Goal: Information Seeking & Learning: Check status

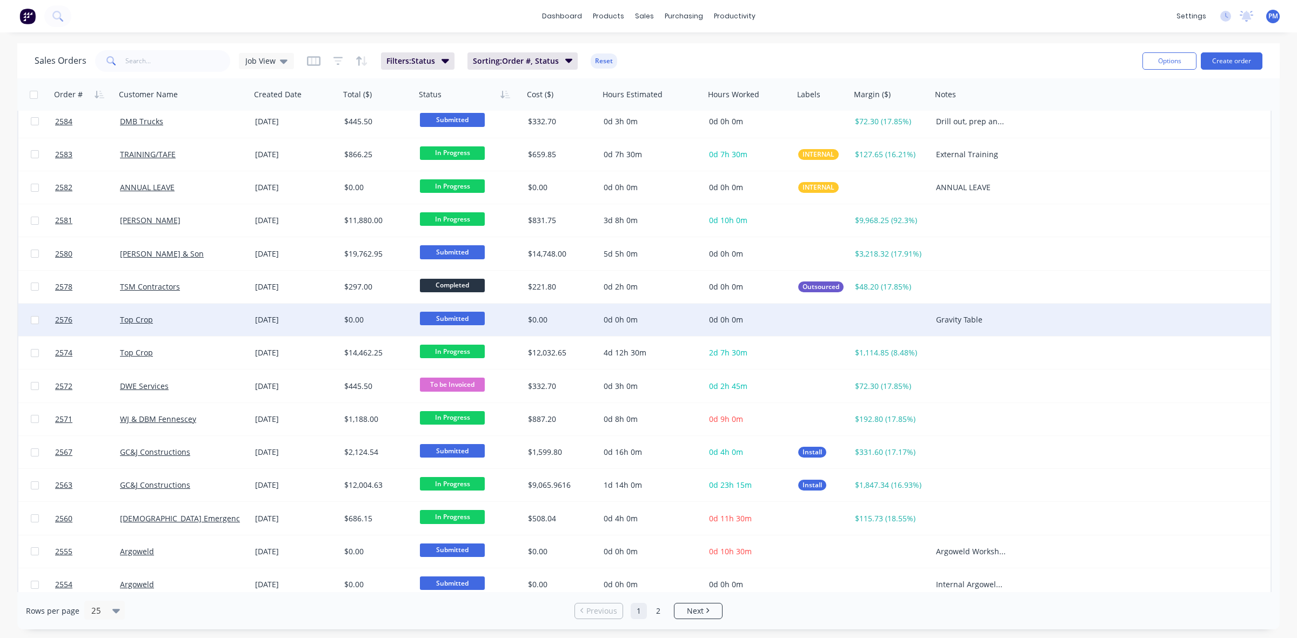
scroll to position [346, 0]
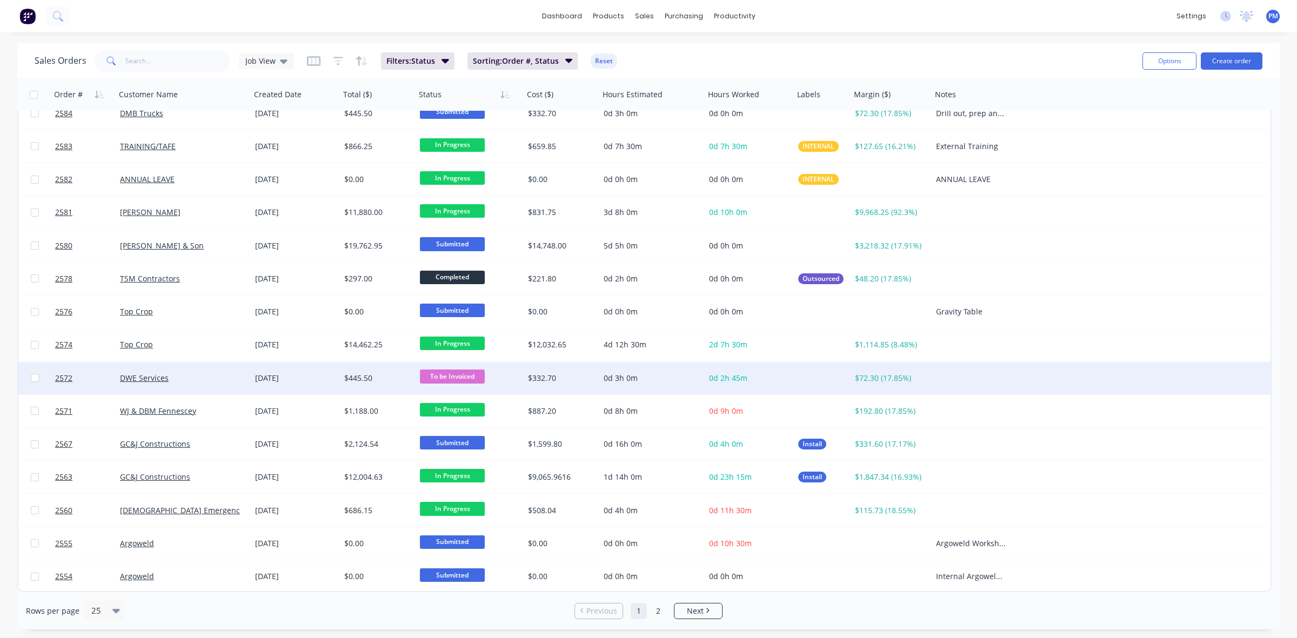
click at [182, 373] on div "DWE Services" at bounding box center [180, 378] width 120 height 11
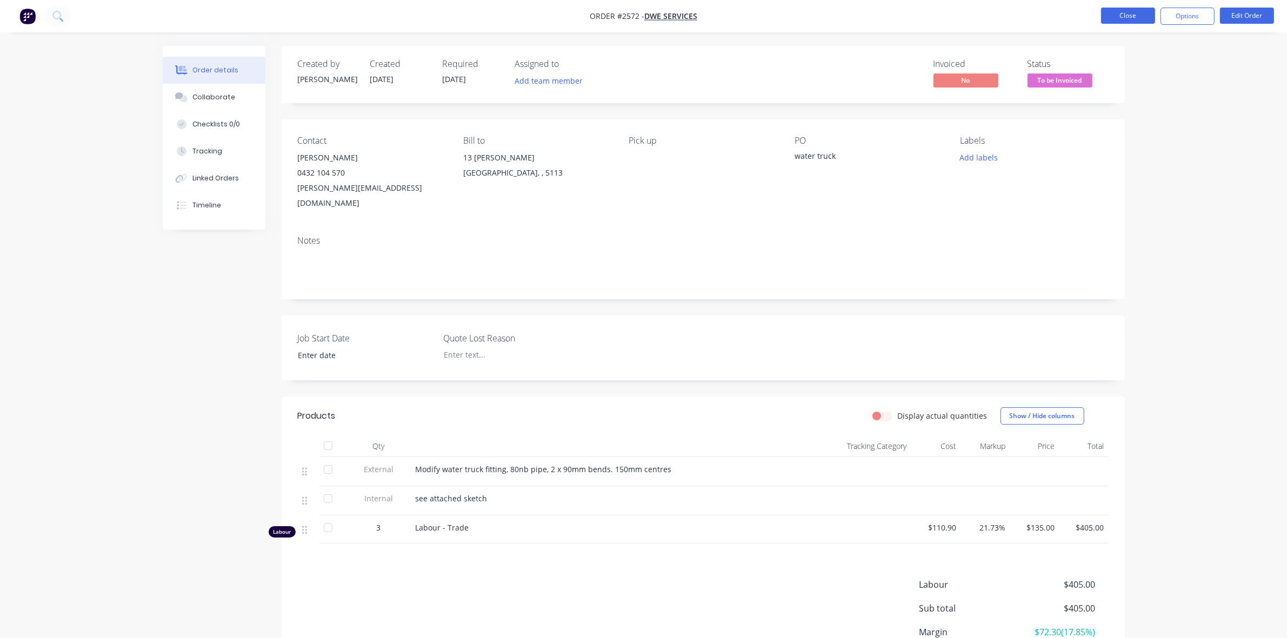
click at [1128, 20] on button "Close" at bounding box center [1128, 16] width 54 height 16
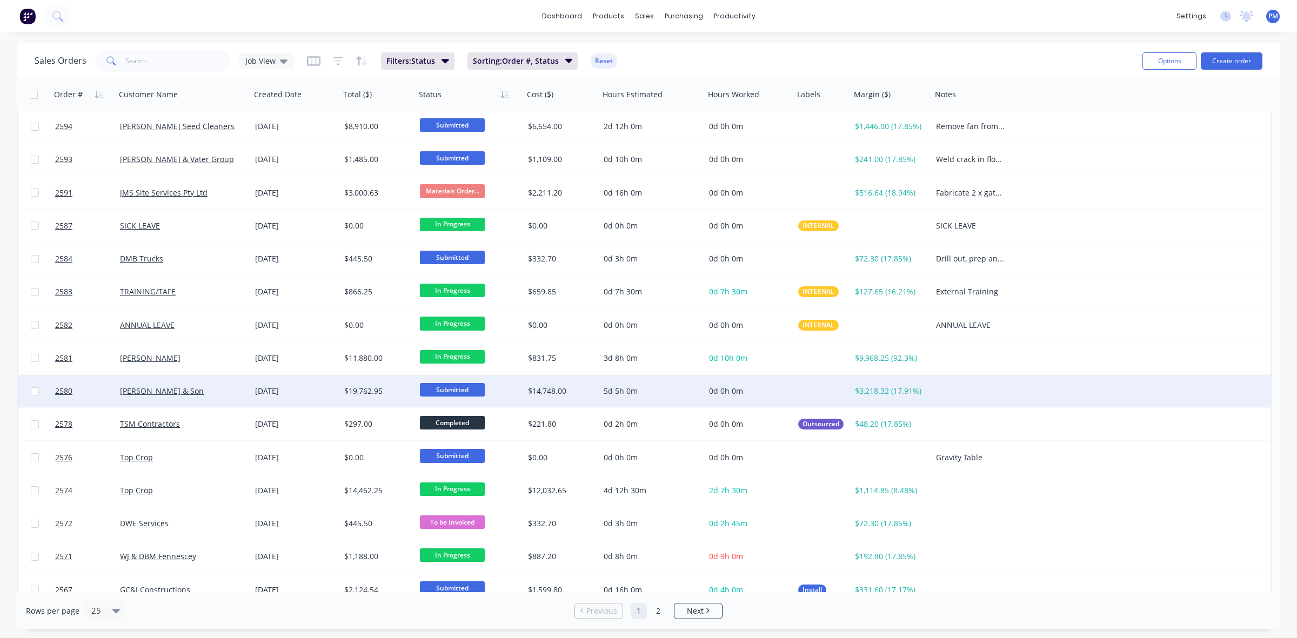
scroll to position [135, 0]
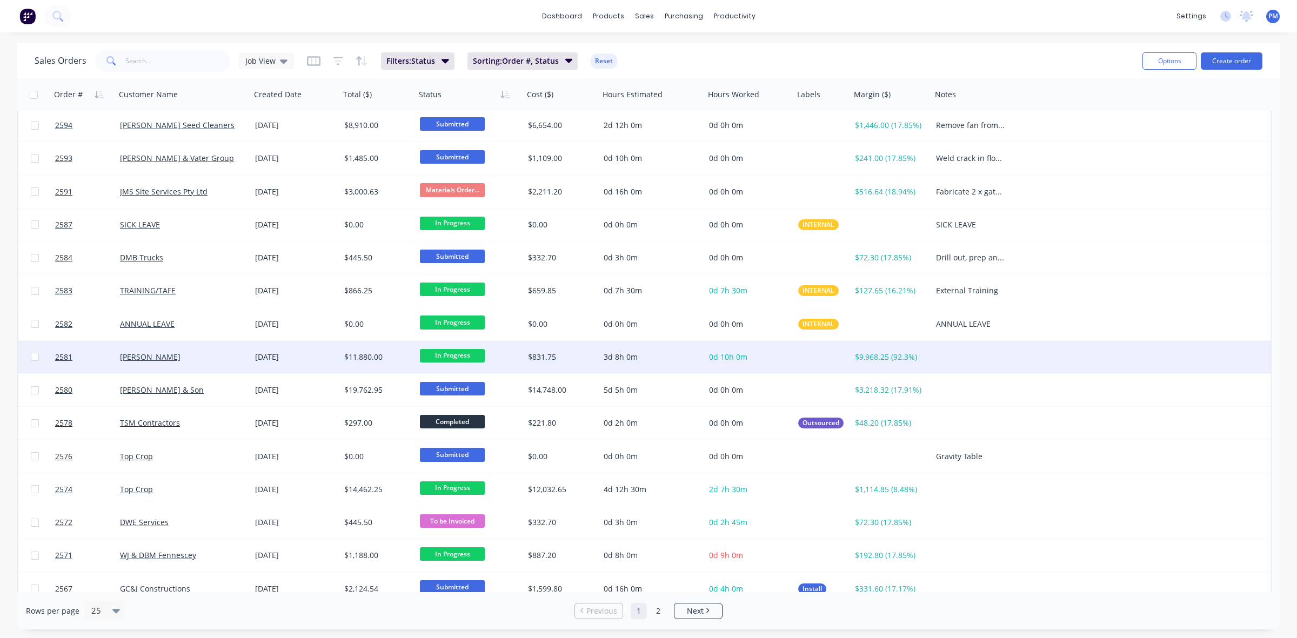
click at [198, 352] on div "[PERSON_NAME]" at bounding box center [180, 357] width 120 height 11
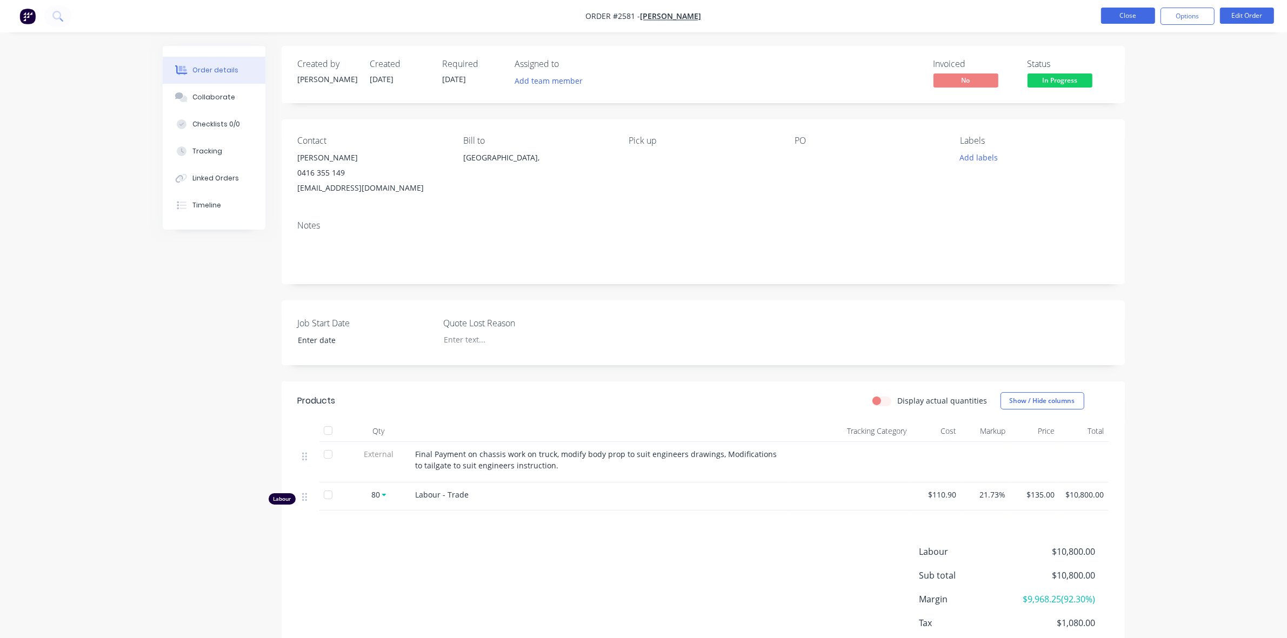
click at [1122, 15] on button "Close" at bounding box center [1128, 16] width 54 height 16
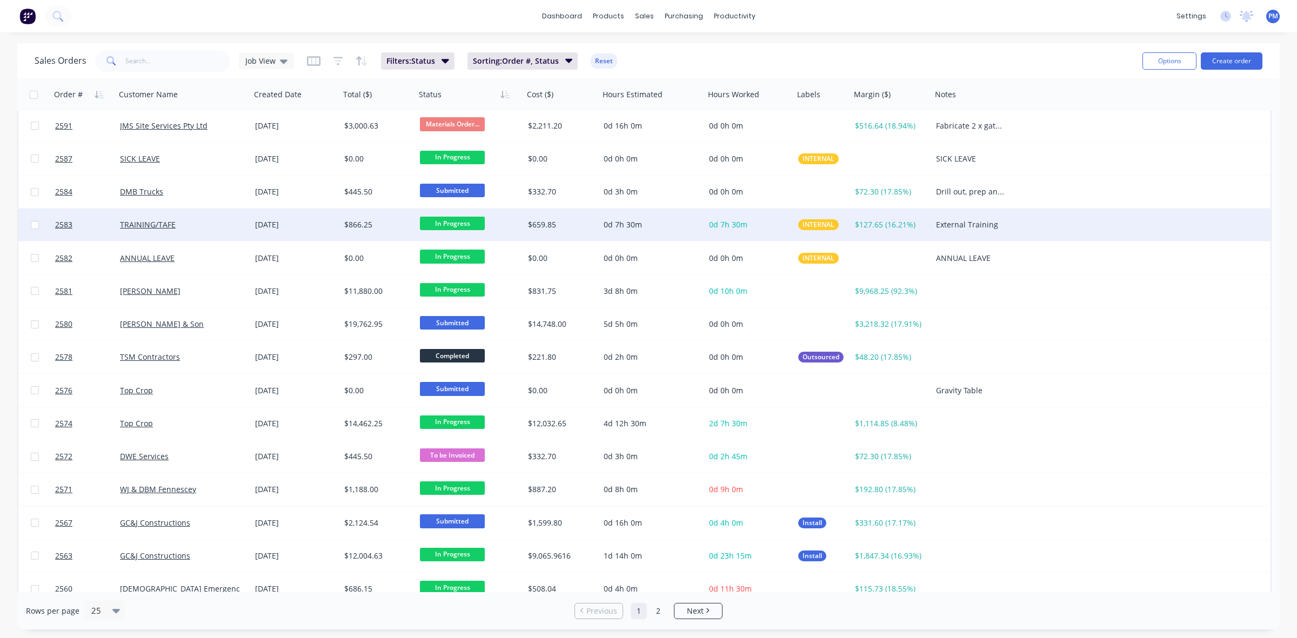
scroll to position [203, 0]
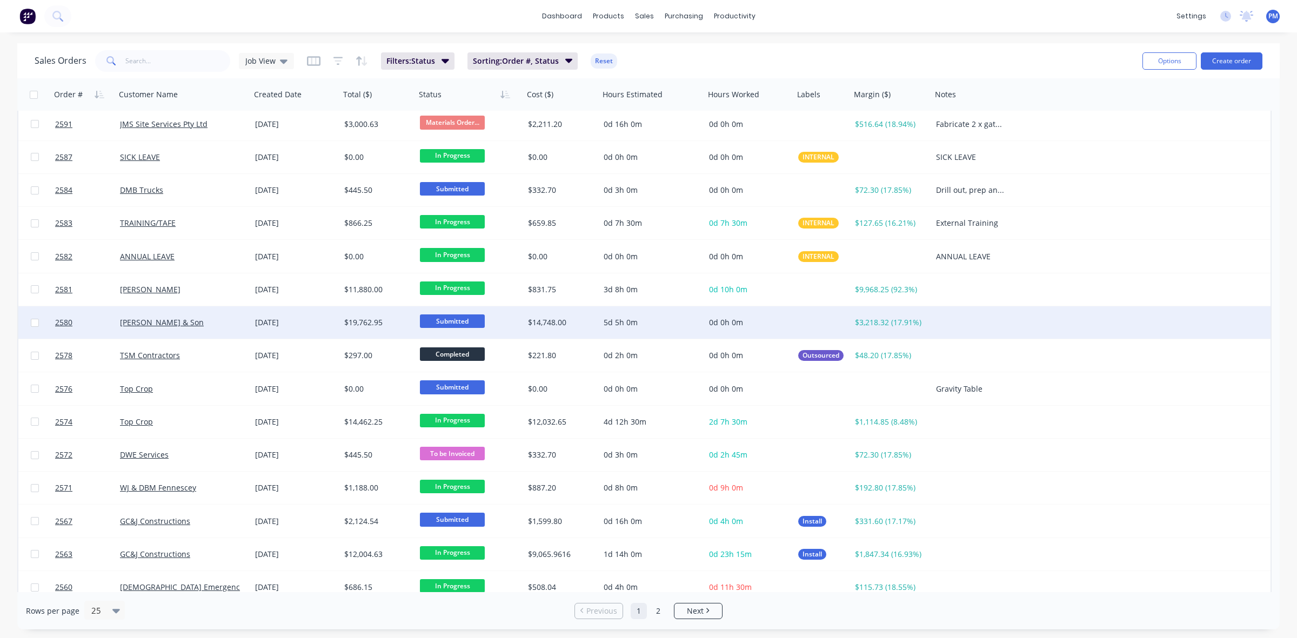
click at [322, 325] on div "[DATE]" at bounding box center [295, 322] width 81 height 11
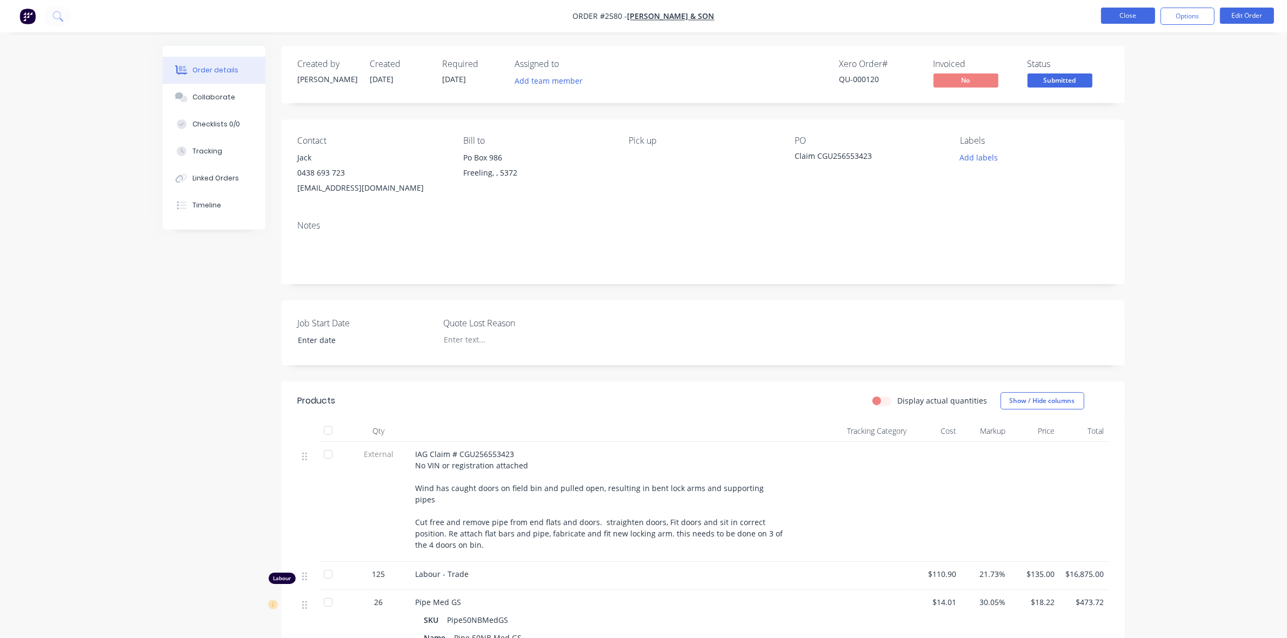
click at [1116, 15] on button "Close" at bounding box center [1128, 16] width 54 height 16
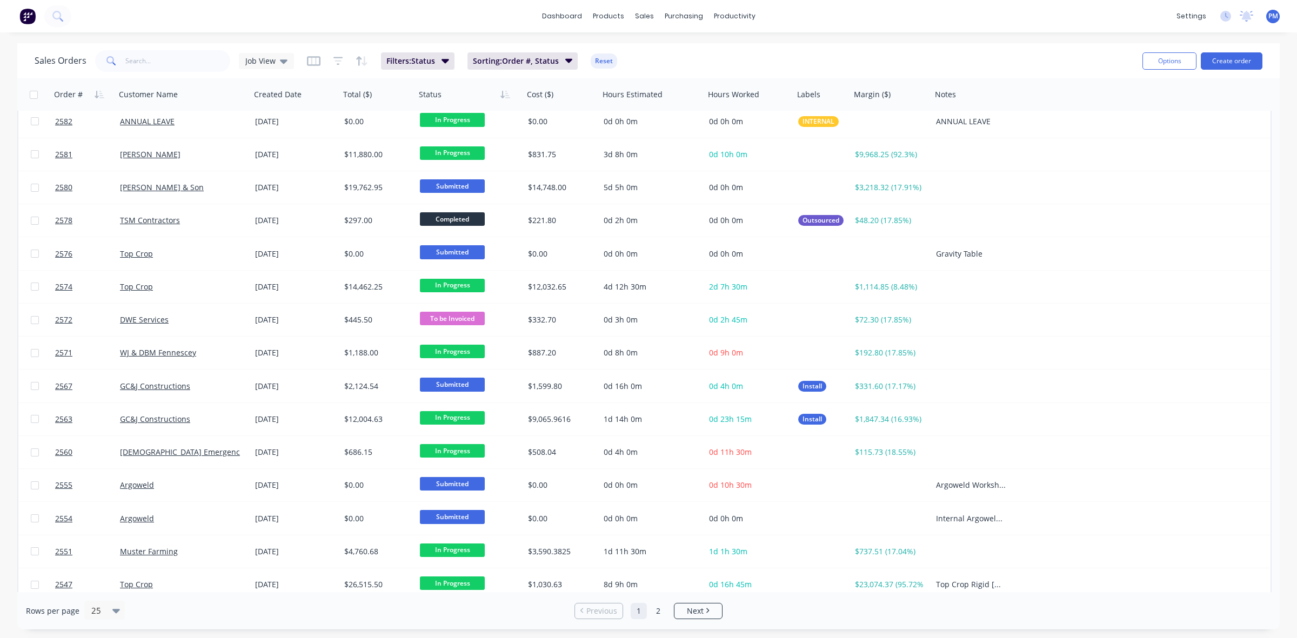
scroll to position [346, 0]
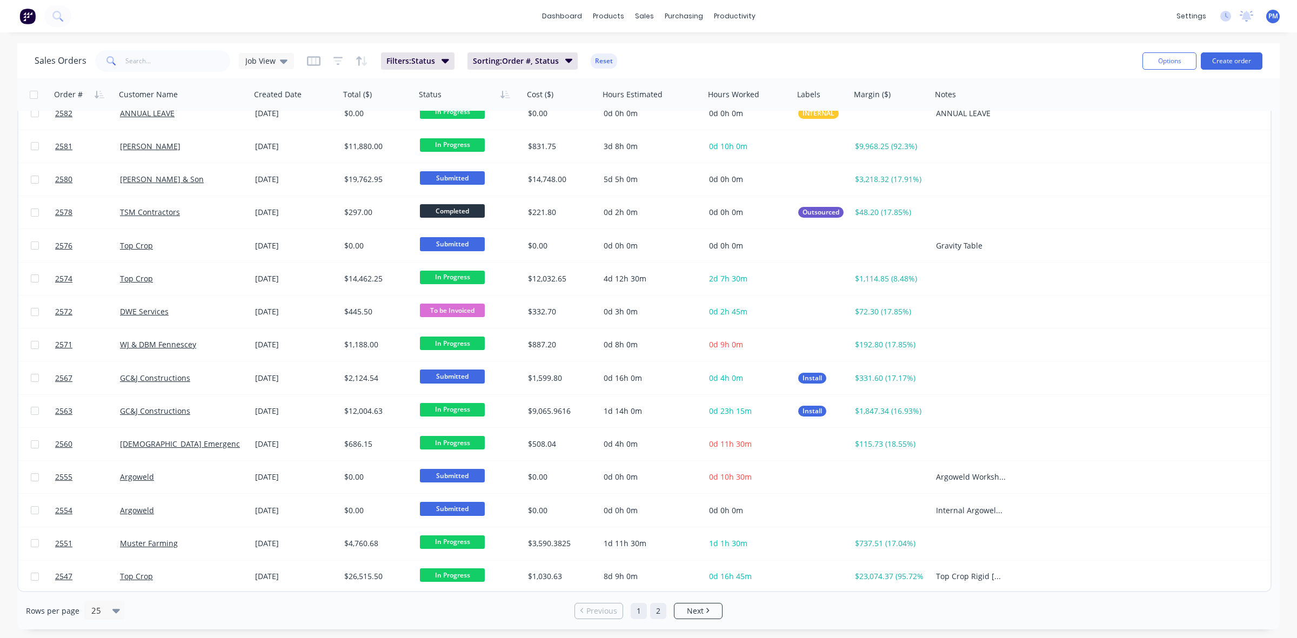
click at [658, 610] on link "2" at bounding box center [658, 611] width 16 height 16
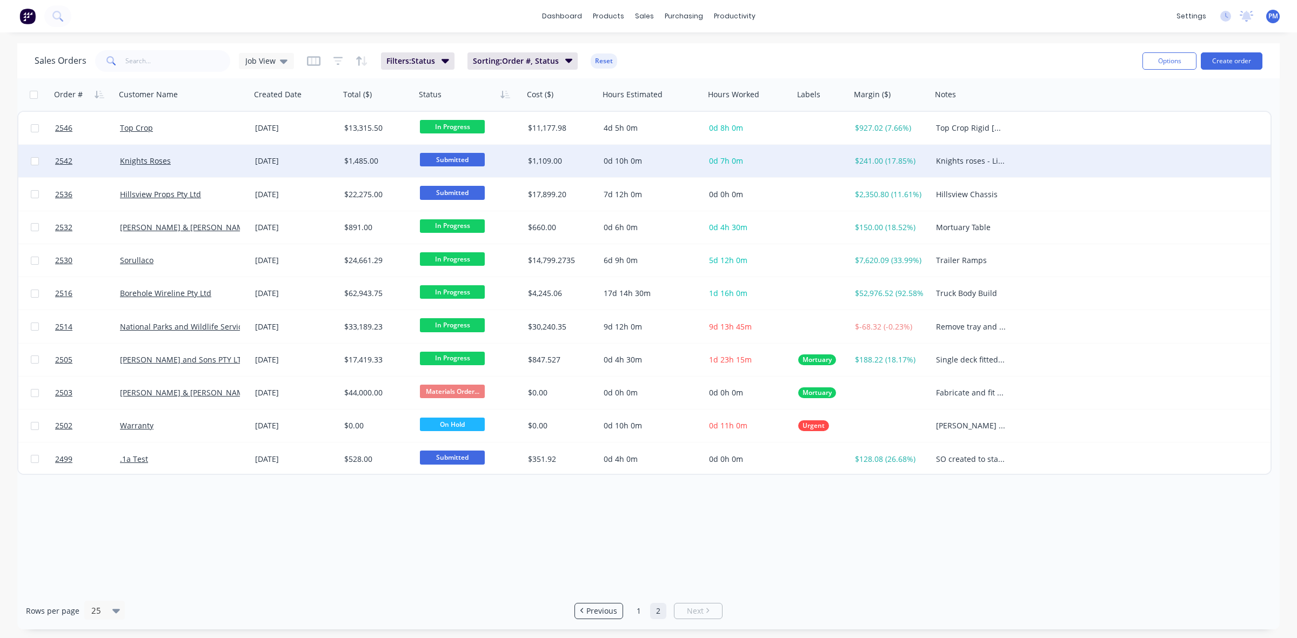
click at [224, 168] on div "Knights Roses" at bounding box center [183, 161] width 135 height 32
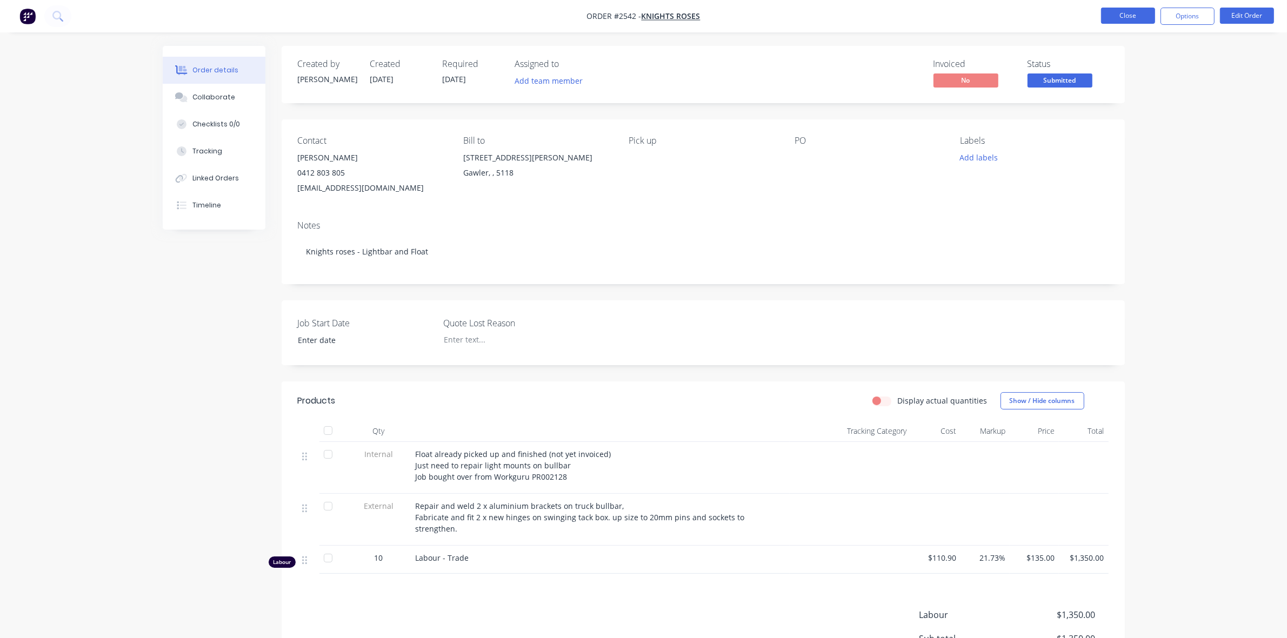
click at [1138, 17] on button "Close" at bounding box center [1128, 16] width 54 height 16
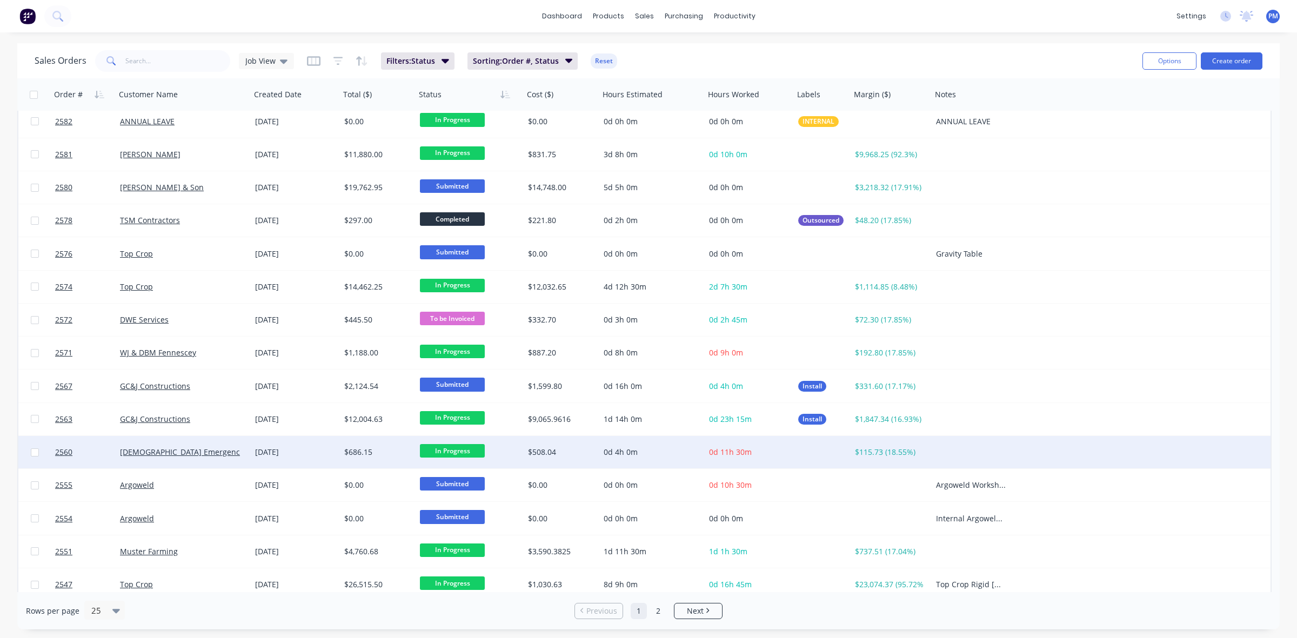
scroll to position [346, 0]
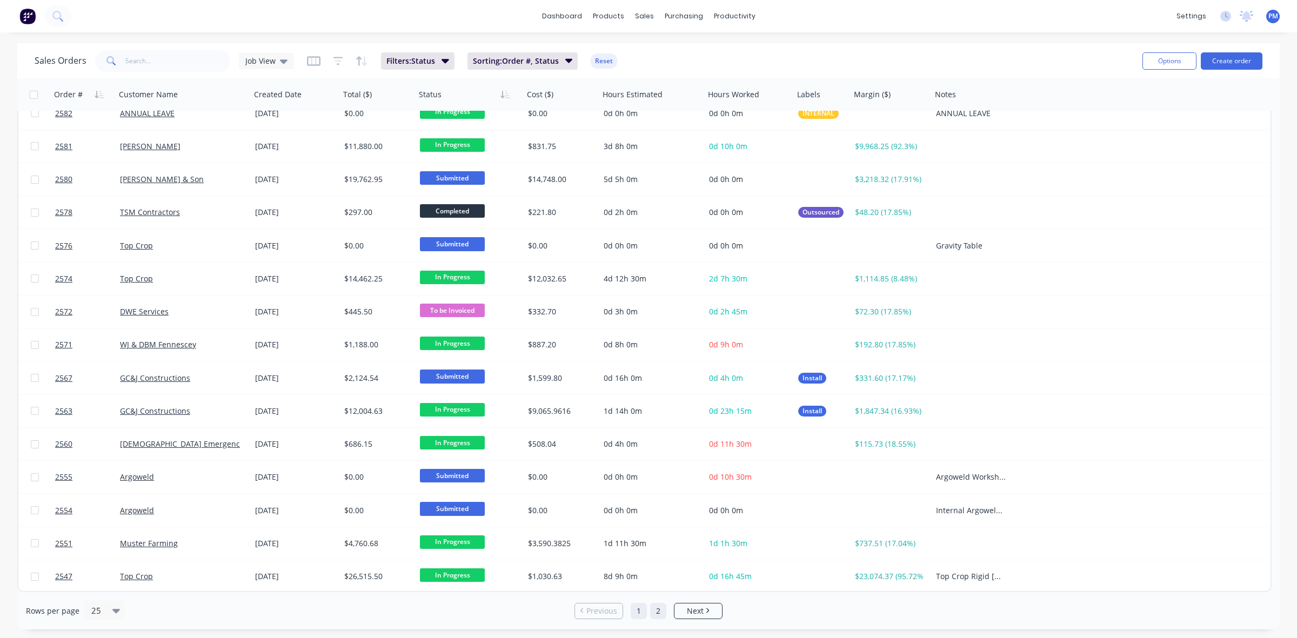
click at [658, 609] on link "2" at bounding box center [658, 611] width 16 height 16
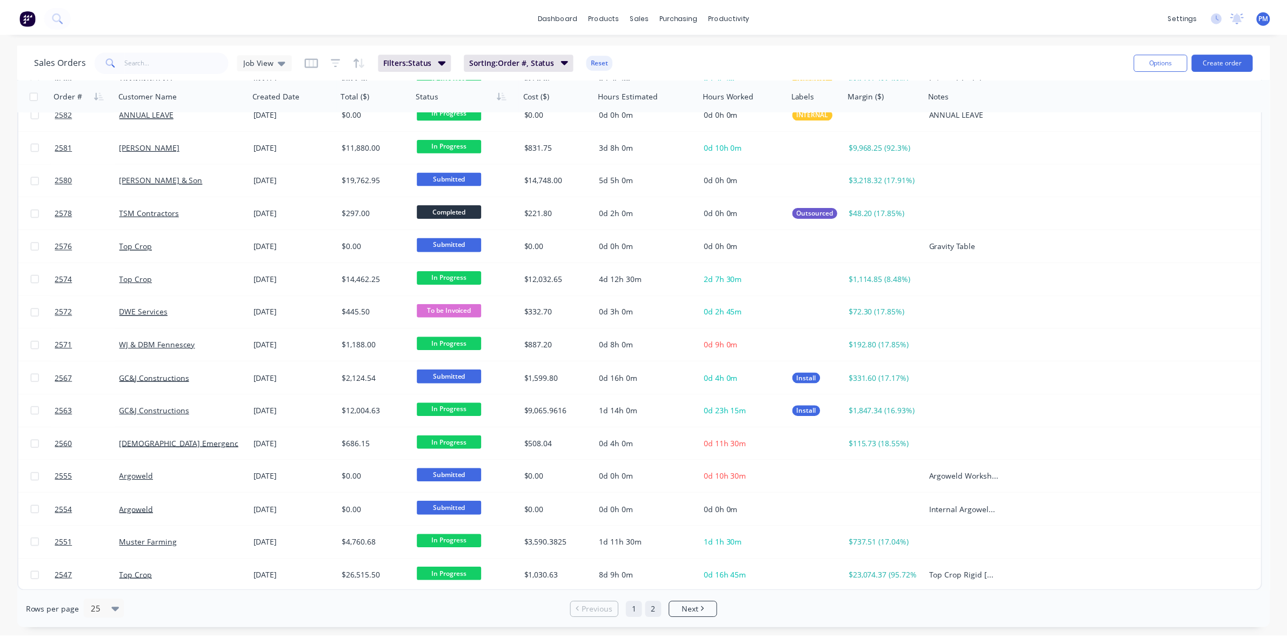
scroll to position [0, 0]
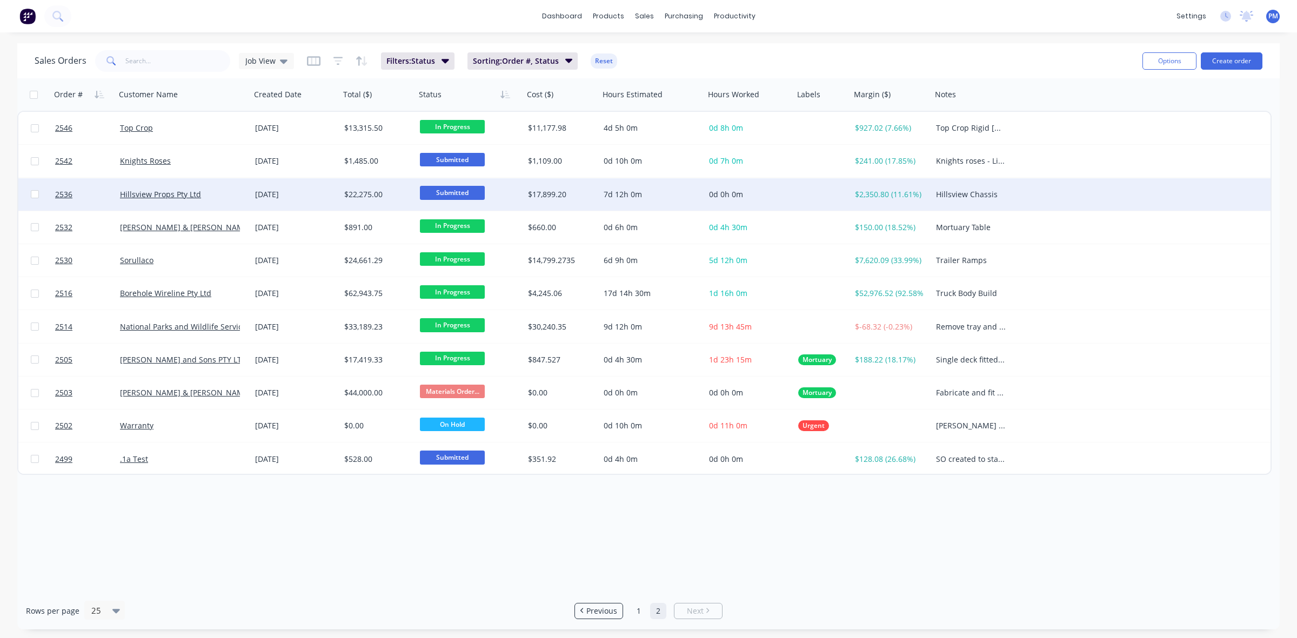
click at [223, 191] on div "Hillsview Props Pty Ltd" at bounding box center [180, 194] width 120 height 11
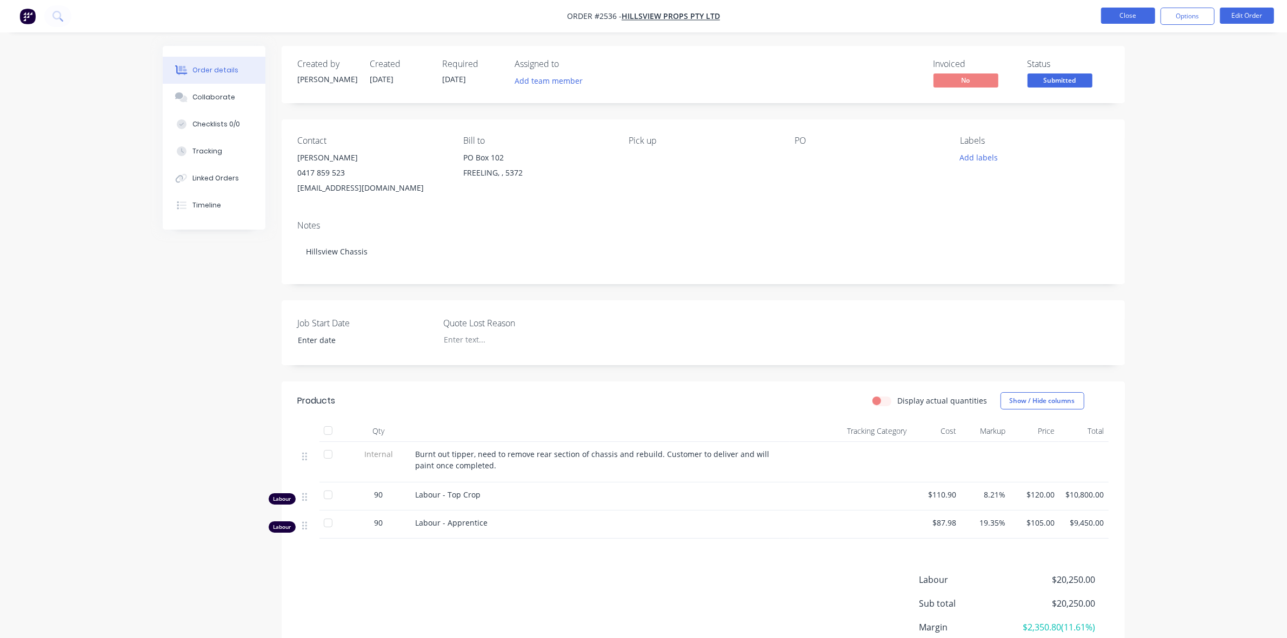
click at [1123, 16] on button "Close" at bounding box center [1128, 16] width 54 height 16
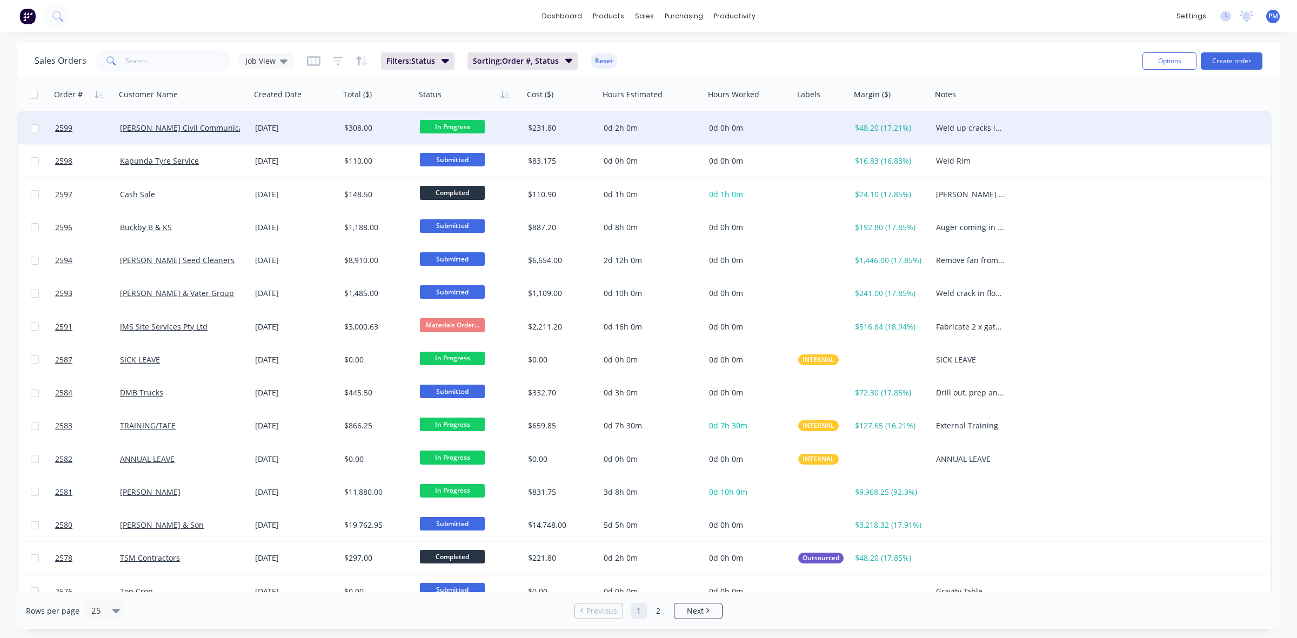
click at [241, 133] on div "[PERSON_NAME] Civil Communications" at bounding box center [183, 128] width 135 height 32
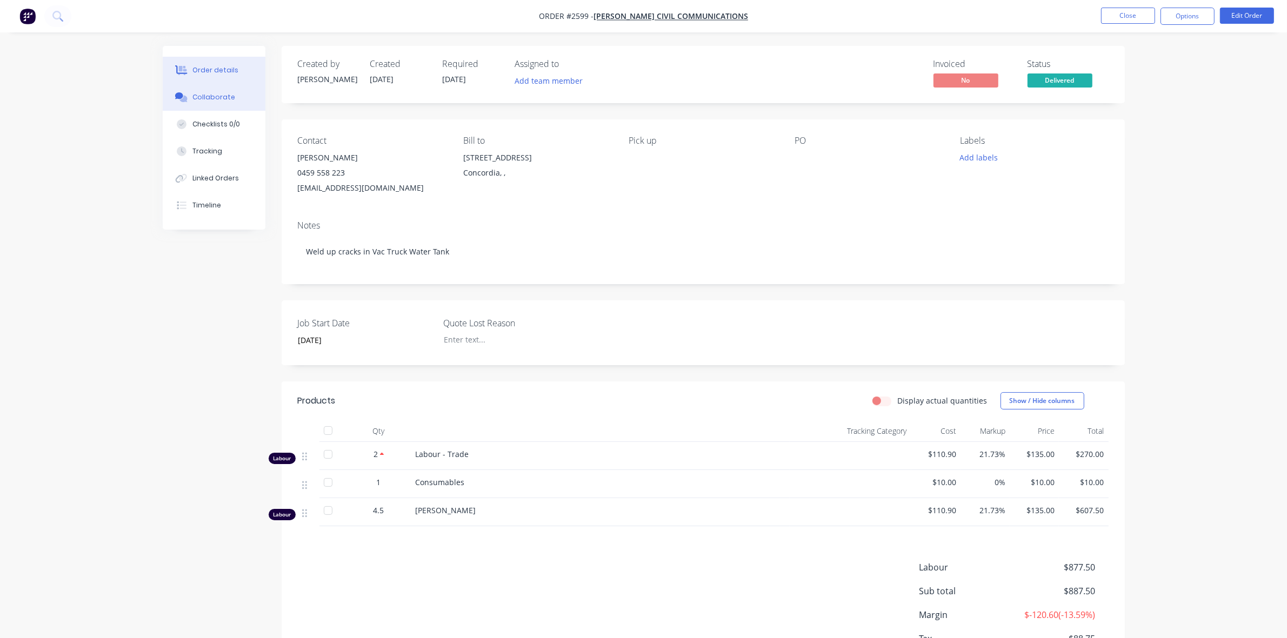
click at [205, 95] on div "Collaborate" at bounding box center [213, 97] width 43 height 10
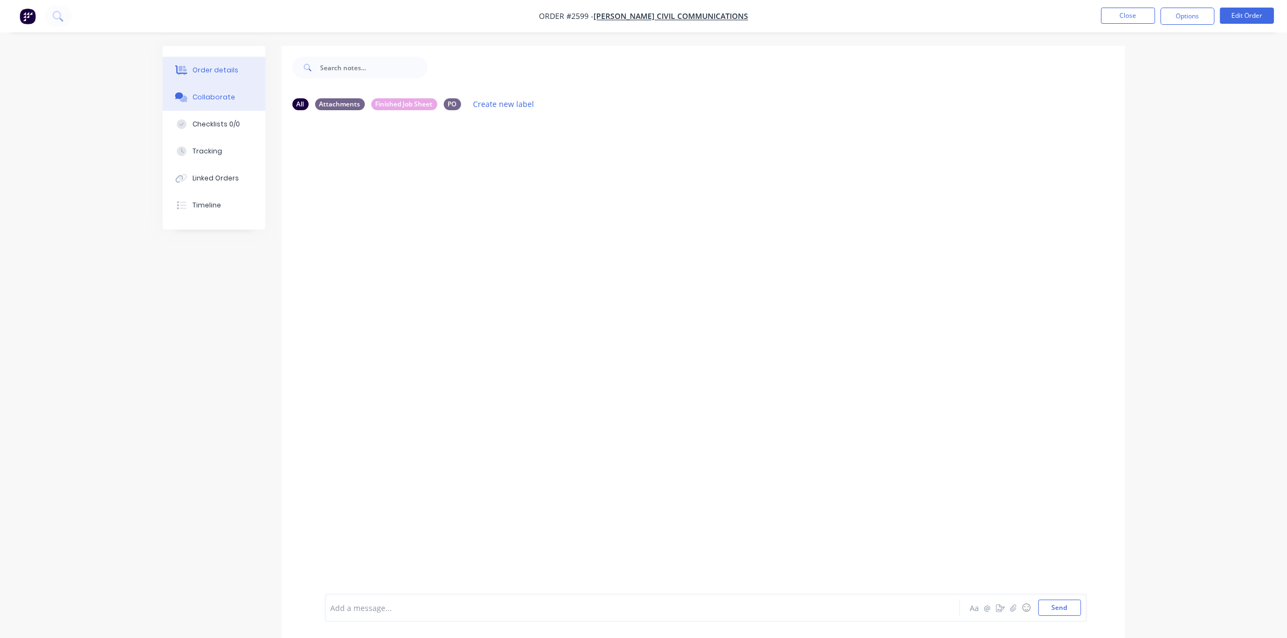
click at [222, 68] on div "Order details" at bounding box center [215, 70] width 46 height 10
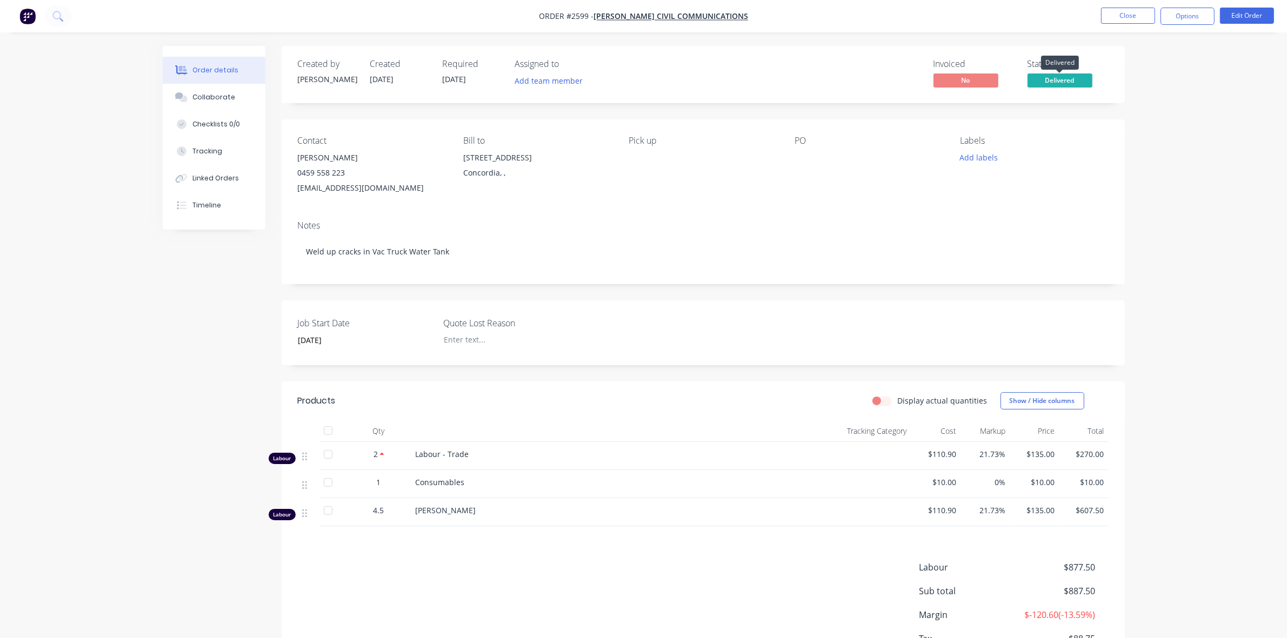
click at [1058, 79] on span "Delivered" at bounding box center [1059, 81] width 65 height 14
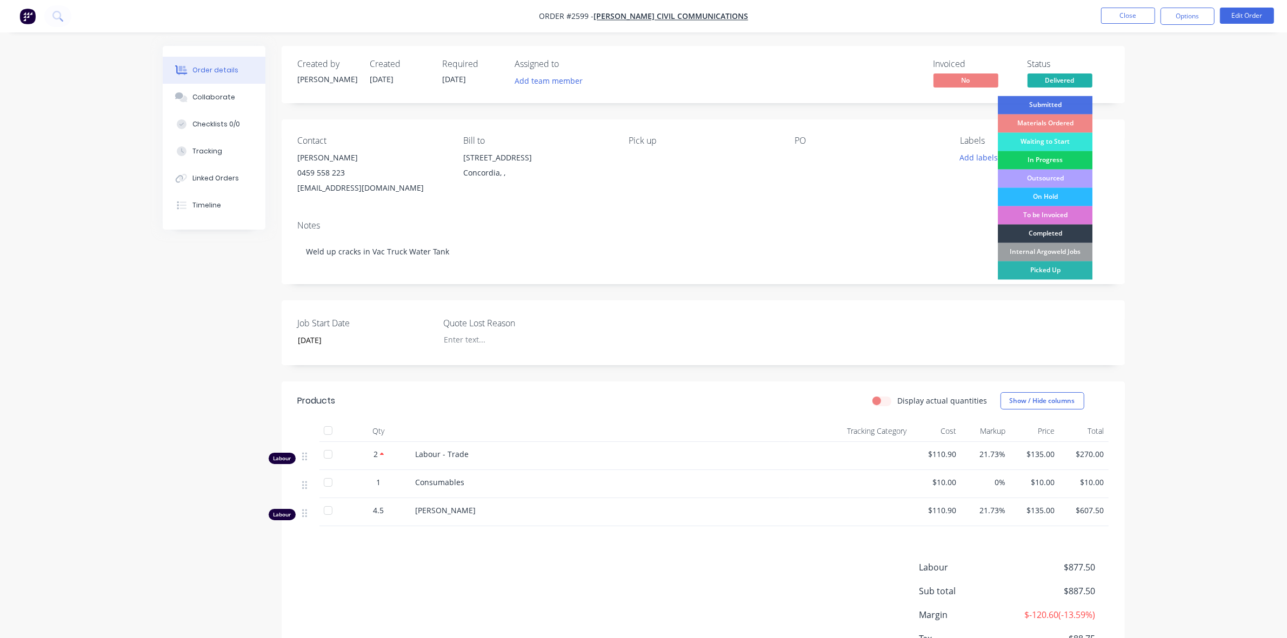
click at [1049, 158] on div "In Progress" at bounding box center [1045, 160] width 95 height 18
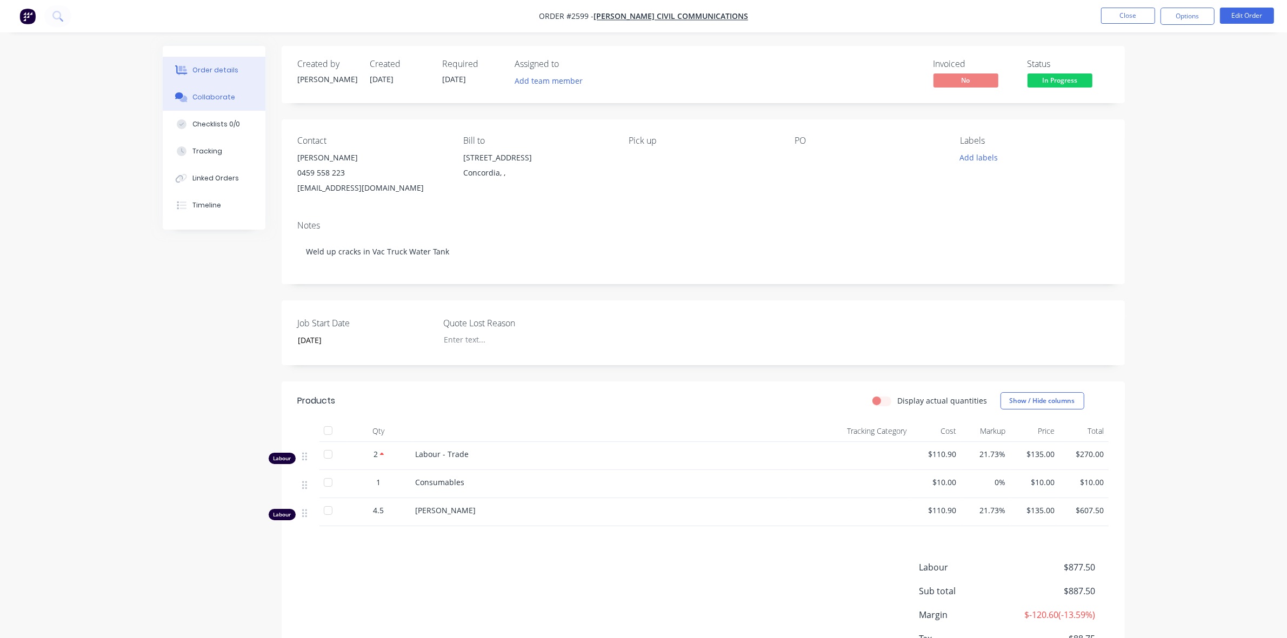
click at [222, 95] on div "Collaborate" at bounding box center [213, 97] width 43 height 10
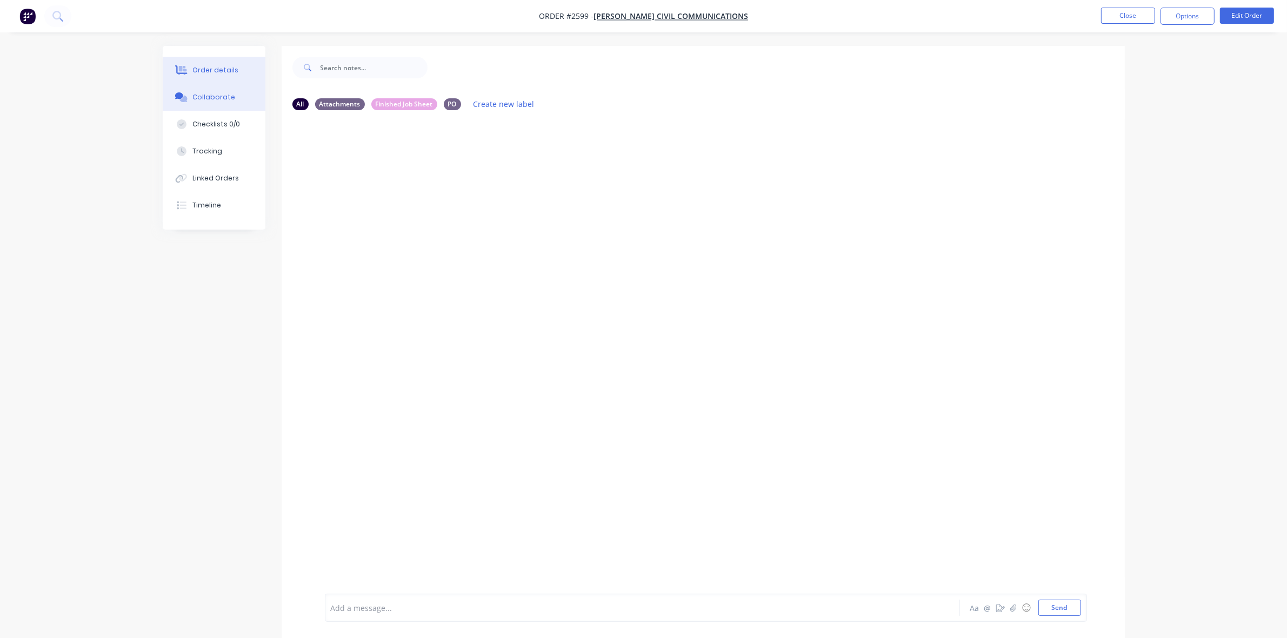
click at [210, 71] on div "Order details" at bounding box center [215, 70] width 46 height 10
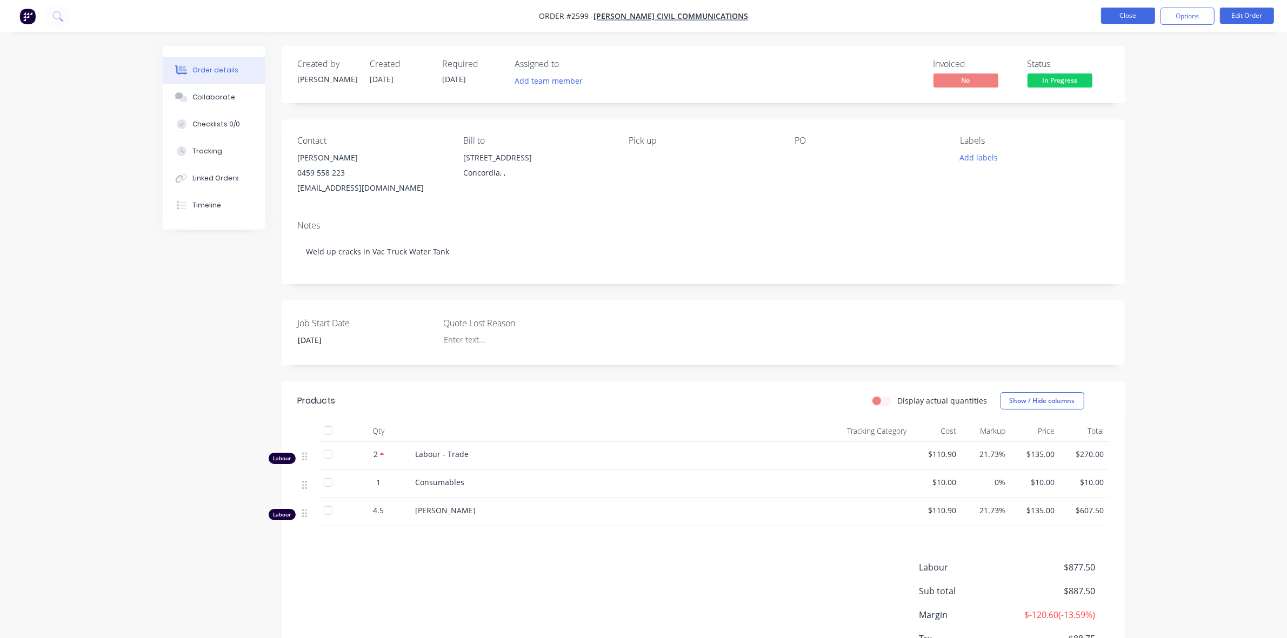
click at [1120, 18] on button "Close" at bounding box center [1128, 16] width 54 height 16
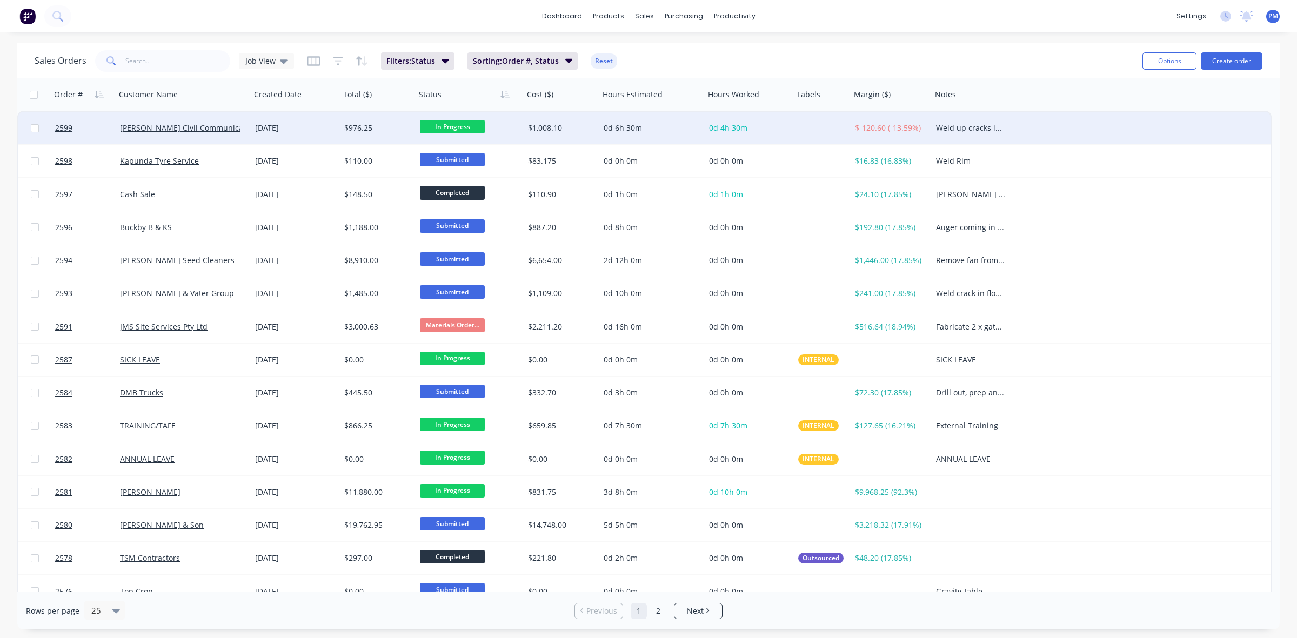
click at [237, 136] on div "[PERSON_NAME] Civil Communications" at bounding box center [183, 128] width 135 height 32
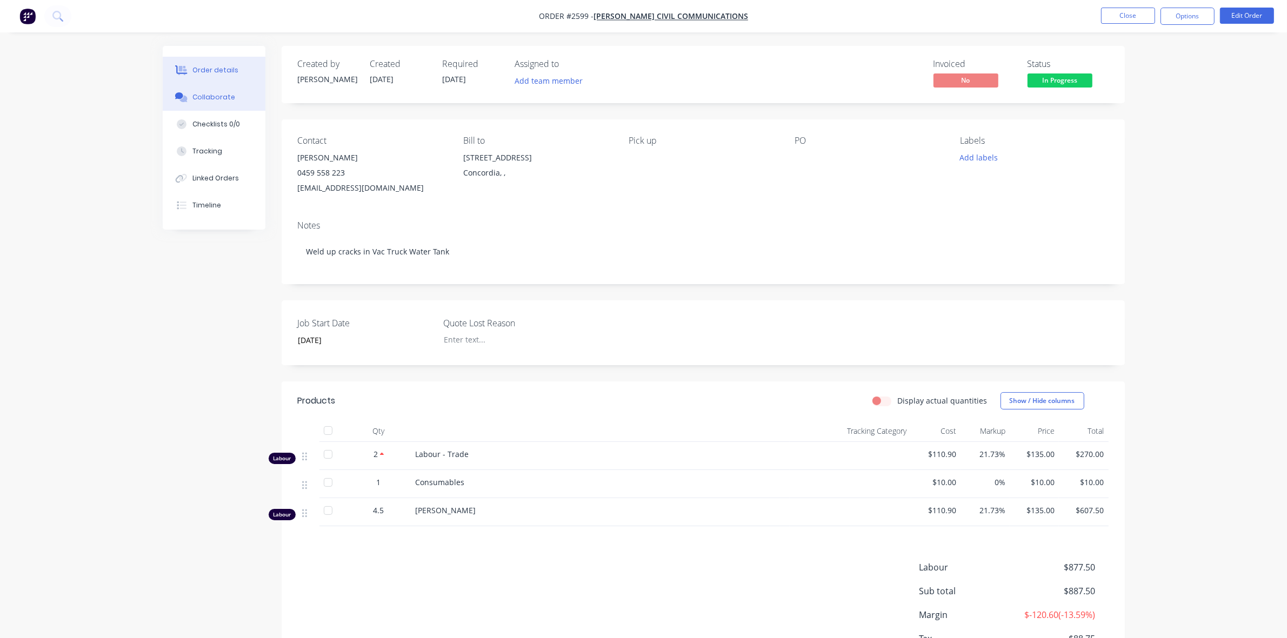
click at [207, 98] on div "Collaborate" at bounding box center [213, 97] width 43 height 10
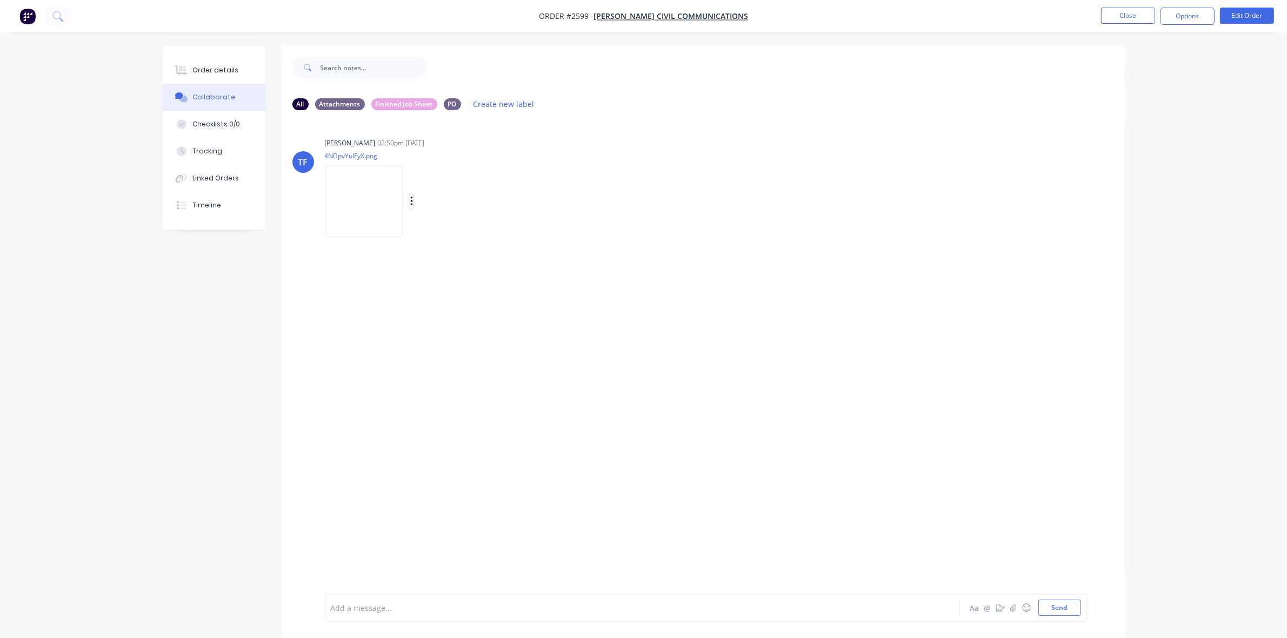
click at [411, 198] on icon "button" at bounding box center [411, 202] width 3 height 12
click at [443, 255] on button "Delete" at bounding box center [483, 255] width 122 height 24
click at [220, 70] on div "Order details" at bounding box center [215, 70] width 46 height 10
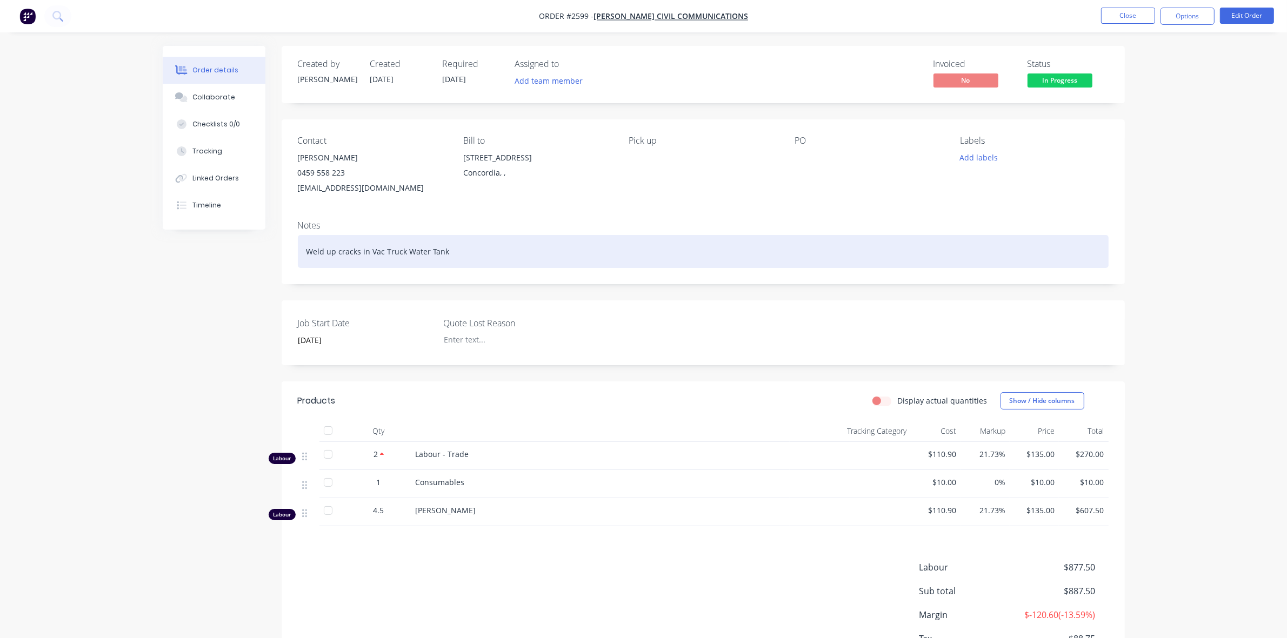
click at [450, 253] on div "Weld up cracks in Vac Truck Water Tank" at bounding box center [703, 251] width 811 height 33
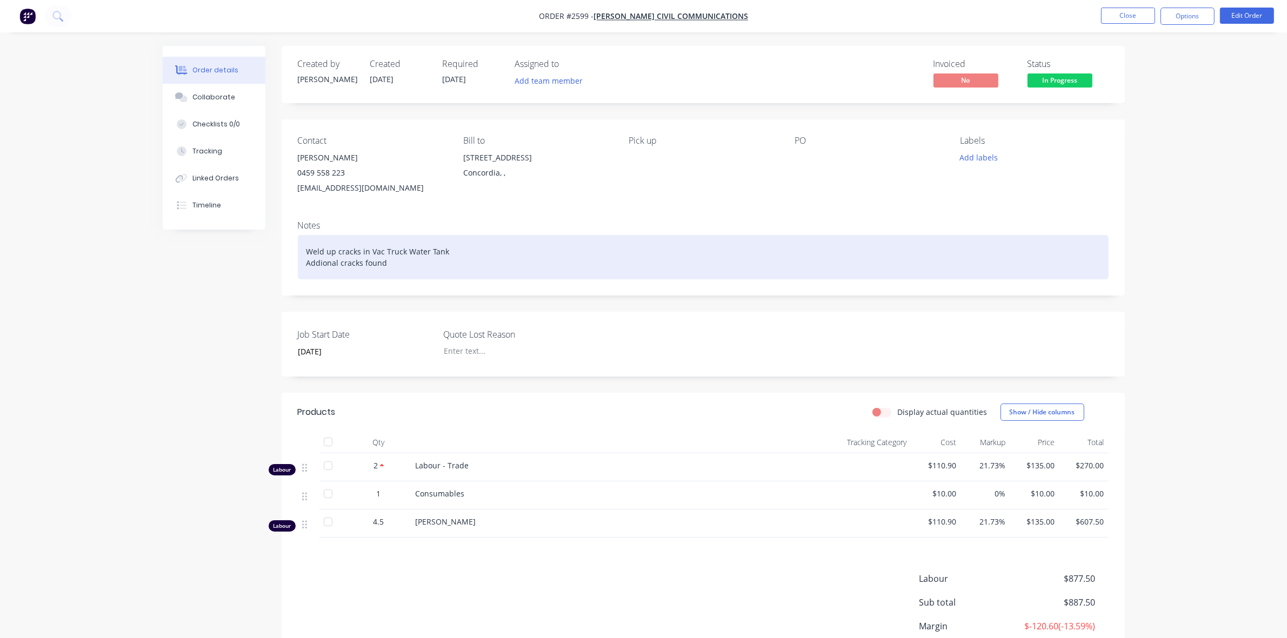
drag, startPoint x: 320, startPoint y: 262, endPoint x: 328, endPoint y: 263, distance: 7.6
click at [320, 261] on div "Weld up cracks in Vac Truck Water Tank Addional cracks found" at bounding box center [703, 257] width 811 height 44
click at [320, 264] on div "Weld up cracks in Vac Truck Water Tank Addtiional cracks found" at bounding box center [703, 257] width 811 height 44
click at [388, 263] on div "Weld up cracks in Vac Truck Water Tank Addtional cracks found" at bounding box center [703, 257] width 811 height 44
click at [331, 263] on div "Weld up cracks in Vac Truck Water Tank Addtional cracks found" at bounding box center [703, 257] width 811 height 44
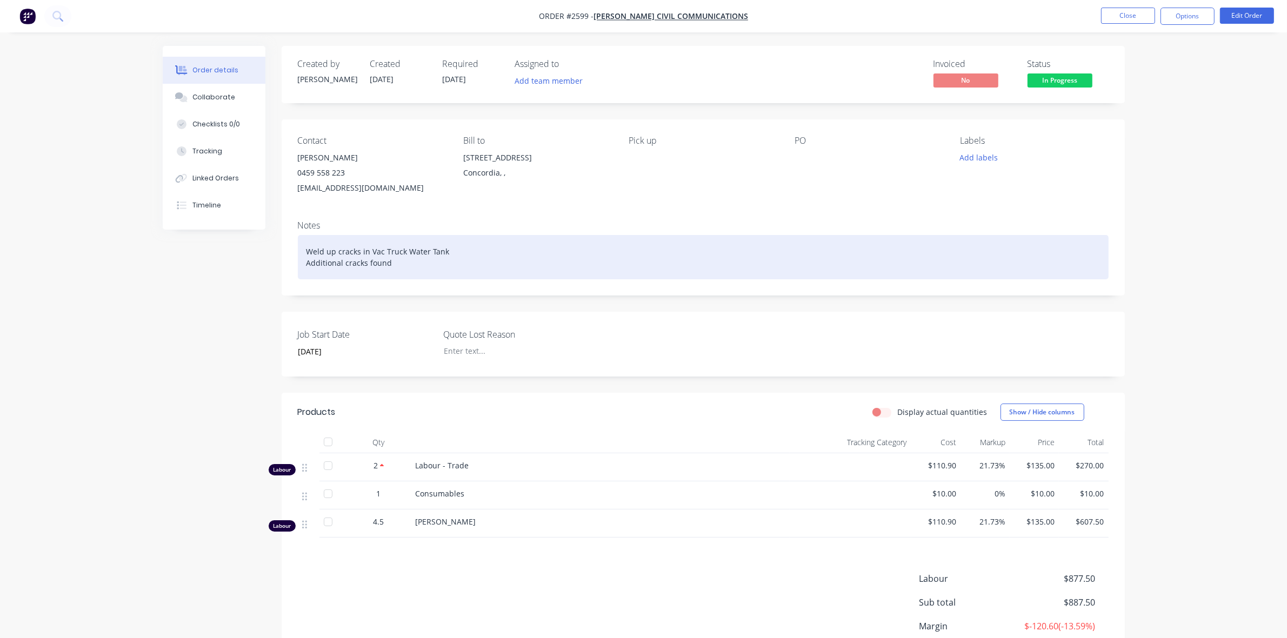
click at [388, 265] on div "Weld up cracks in Vac Truck Water Tank Additional cracks found" at bounding box center [703, 257] width 811 height 44
click at [403, 260] on div "Weld up cracks in Vac Truck Water Tank Additional cracks found - fillier" at bounding box center [703, 257] width 811 height 44
click at [403, 264] on div "Weld up cracks in Vac Truck Water Tank Additional cracks found - fillpoint" at bounding box center [703, 257] width 811 height 44
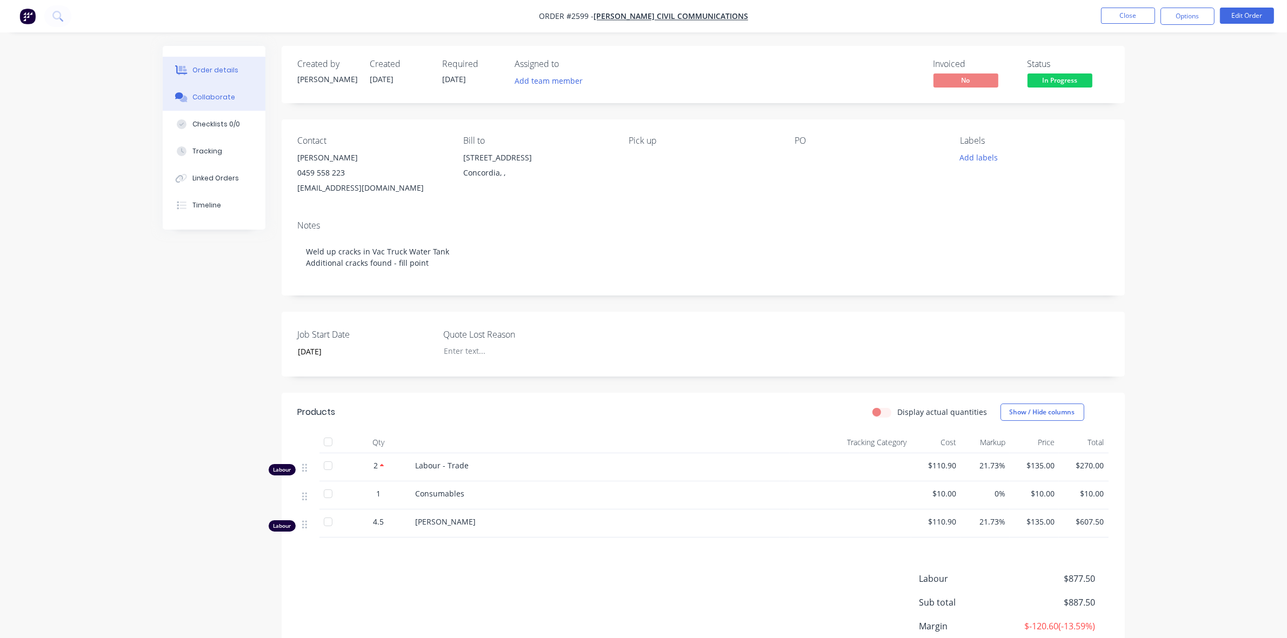
click at [215, 96] on div "Collaborate" at bounding box center [213, 97] width 43 height 10
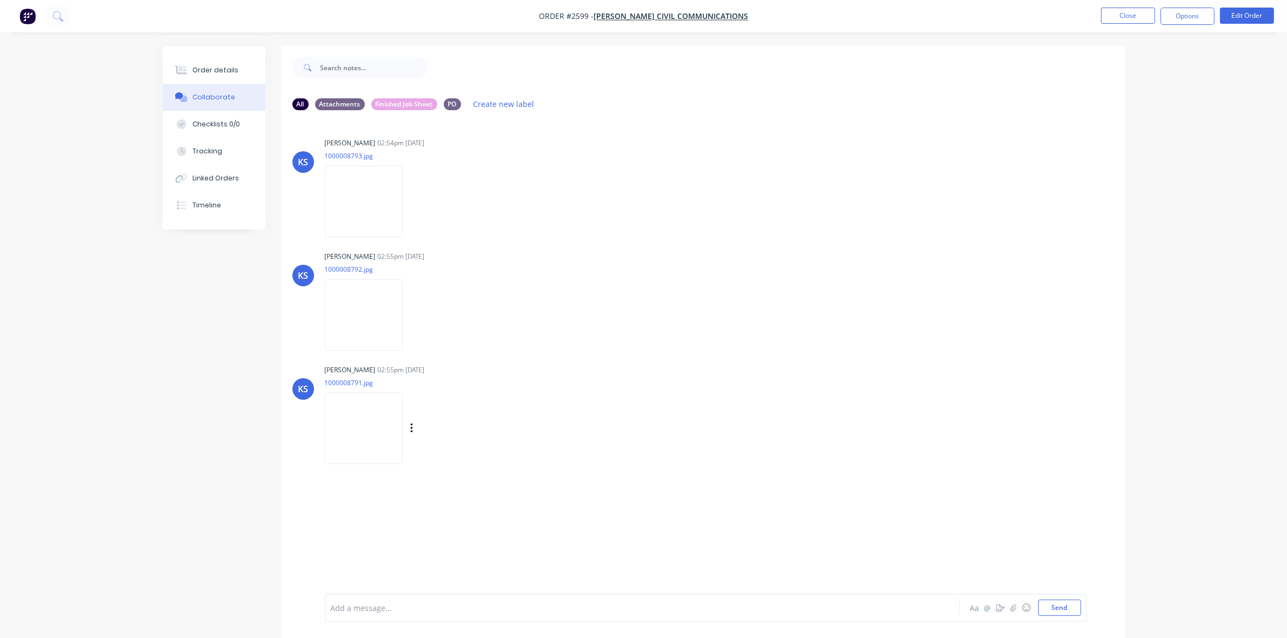
click at [352, 422] on img at bounding box center [364, 428] width 78 height 71
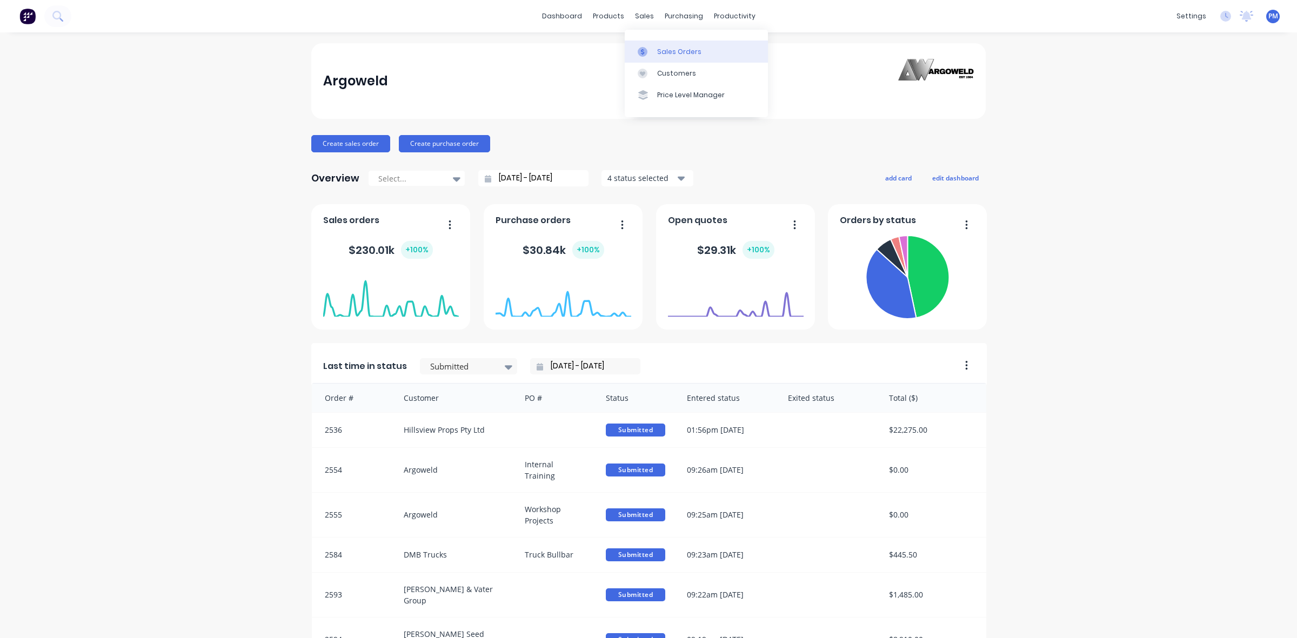
click at [662, 54] on div "Sales Orders" at bounding box center [679, 52] width 44 height 10
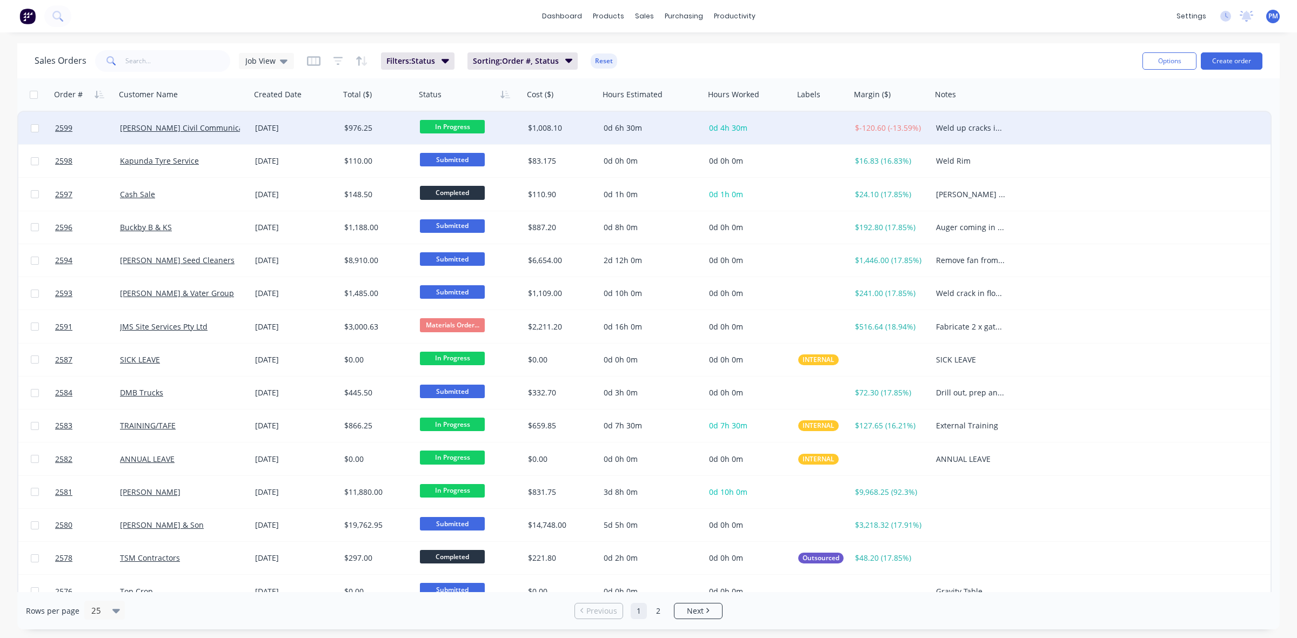
click at [241, 130] on div "[PERSON_NAME] Civil Communications" at bounding box center [183, 128] width 126 height 11
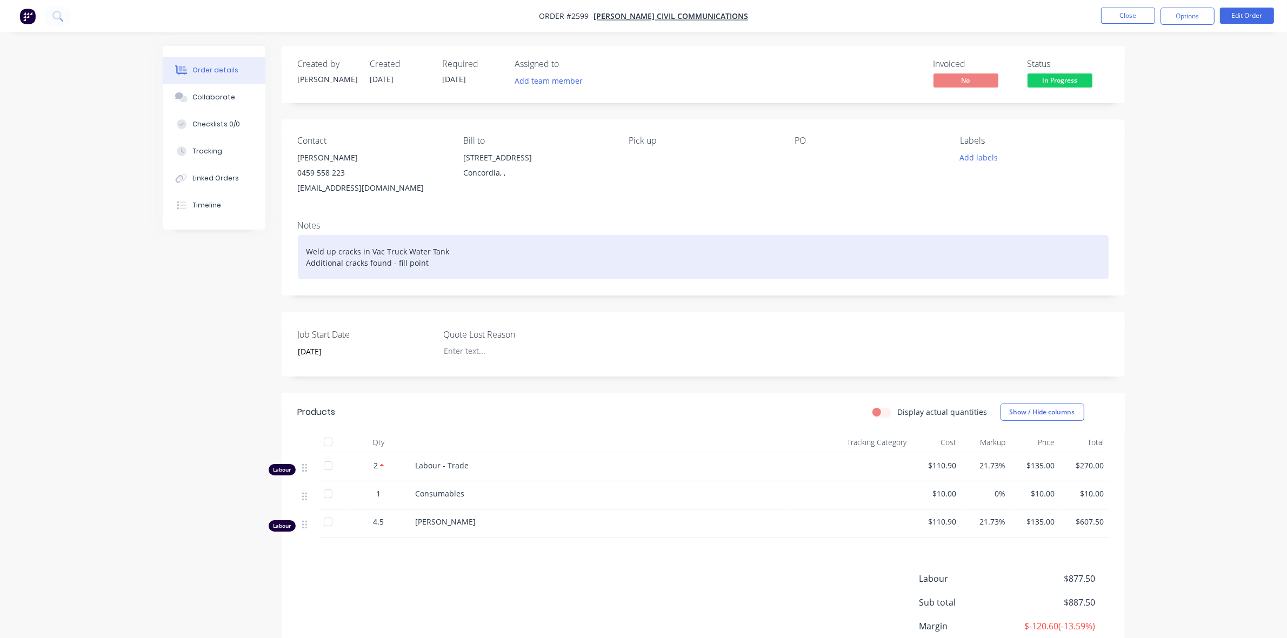
click at [390, 263] on div "Weld up cracks in Vac Truck Water Tank Additional cracks found - fill point" at bounding box center [703, 257] width 811 height 44
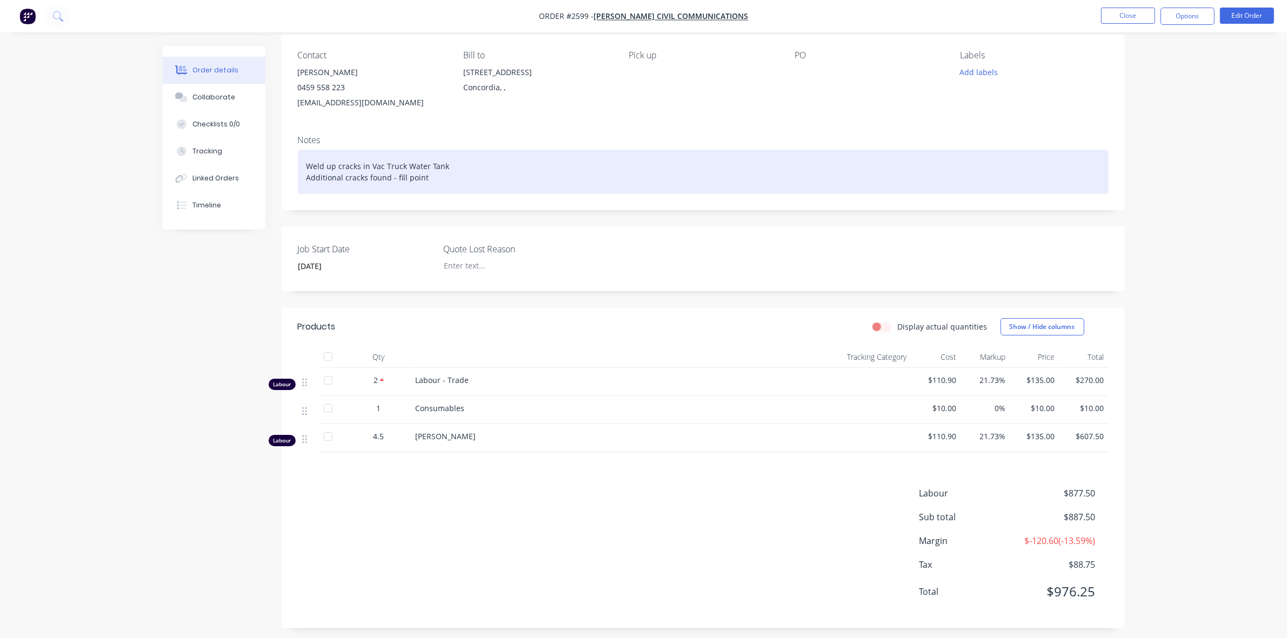
scroll to position [95, 0]
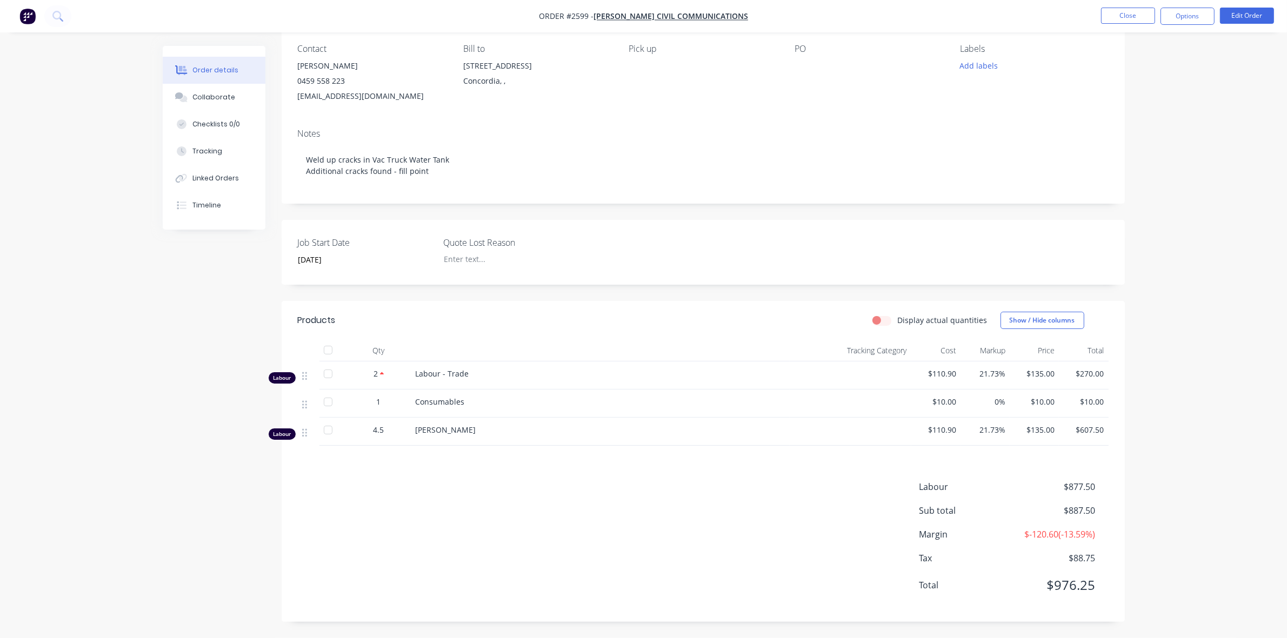
click at [441, 371] on span "Labour - Trade" at bounding box center [443, 374] width 54 height 10
drag, startPoint x: 490, startPoint y: 368, endPoint x: 465, endPoint y: 322, distance: 52.7
click at [465, 322] on div "Products" at bounding box center [384, 320] width 172 height 17
click at [1135, 18] on button "Close" at bounding box center [1128, 16] width 54 height 16
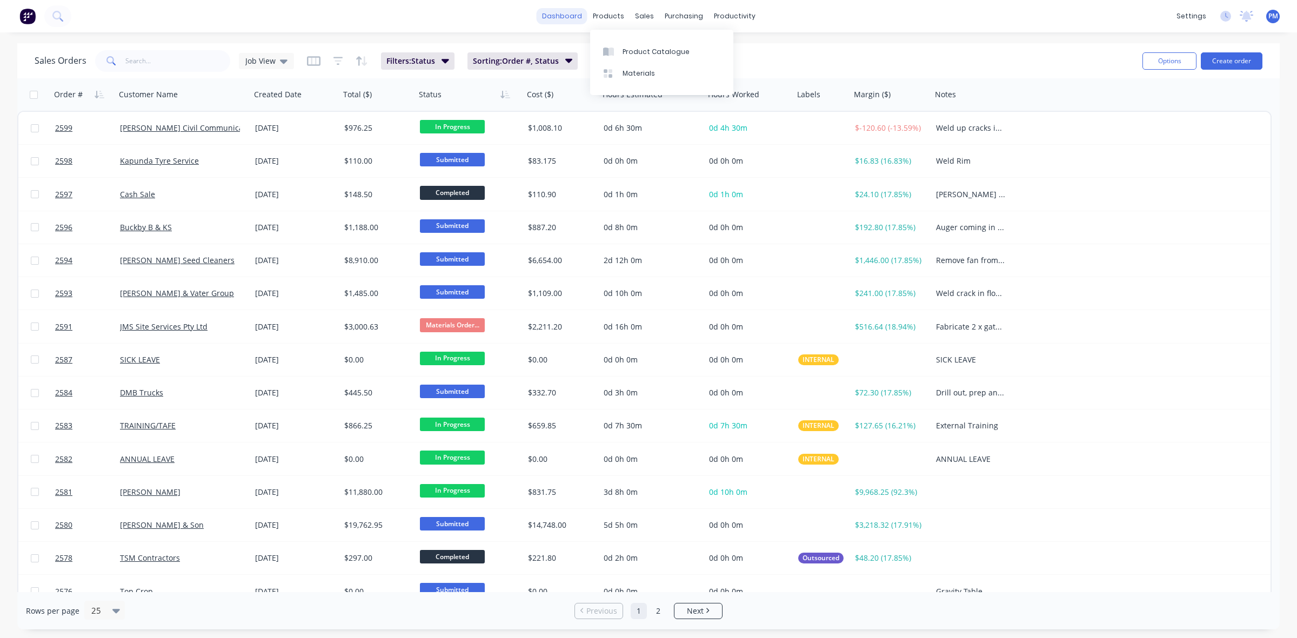
click at [573, 19] on link "dashboard" at bounding box center [562, 16] width 51 height 16
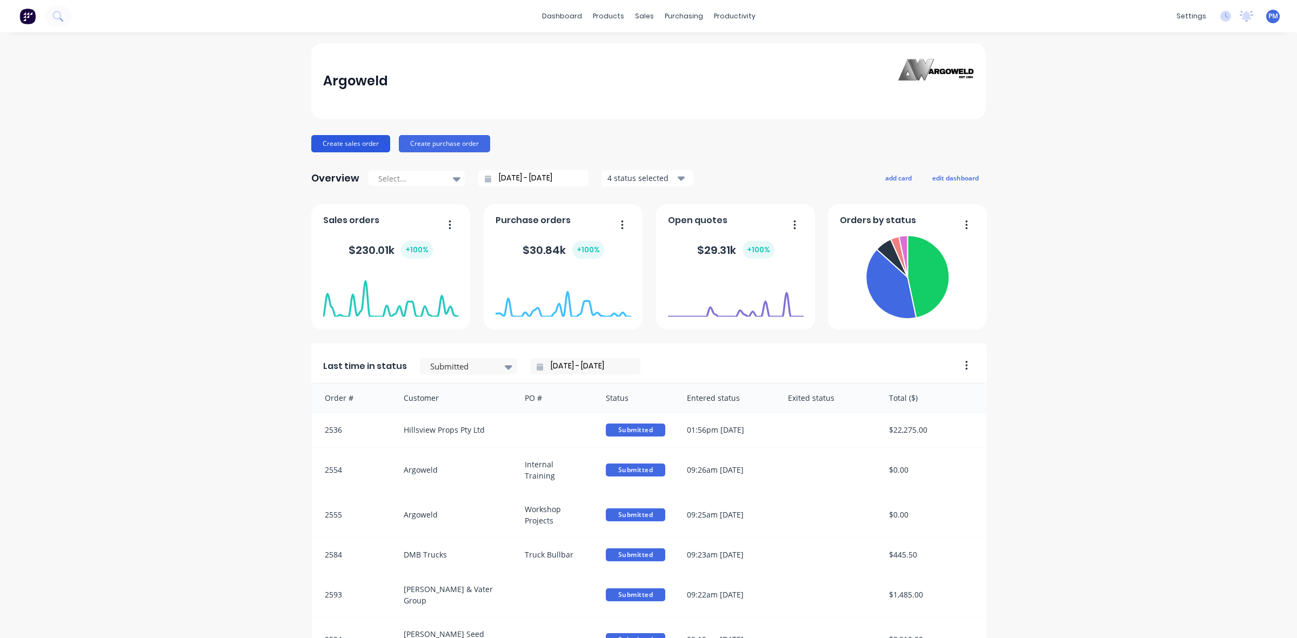
click at [340, 142] on button "Create sales order" at bounding box center [350, 143] width 79 height 17
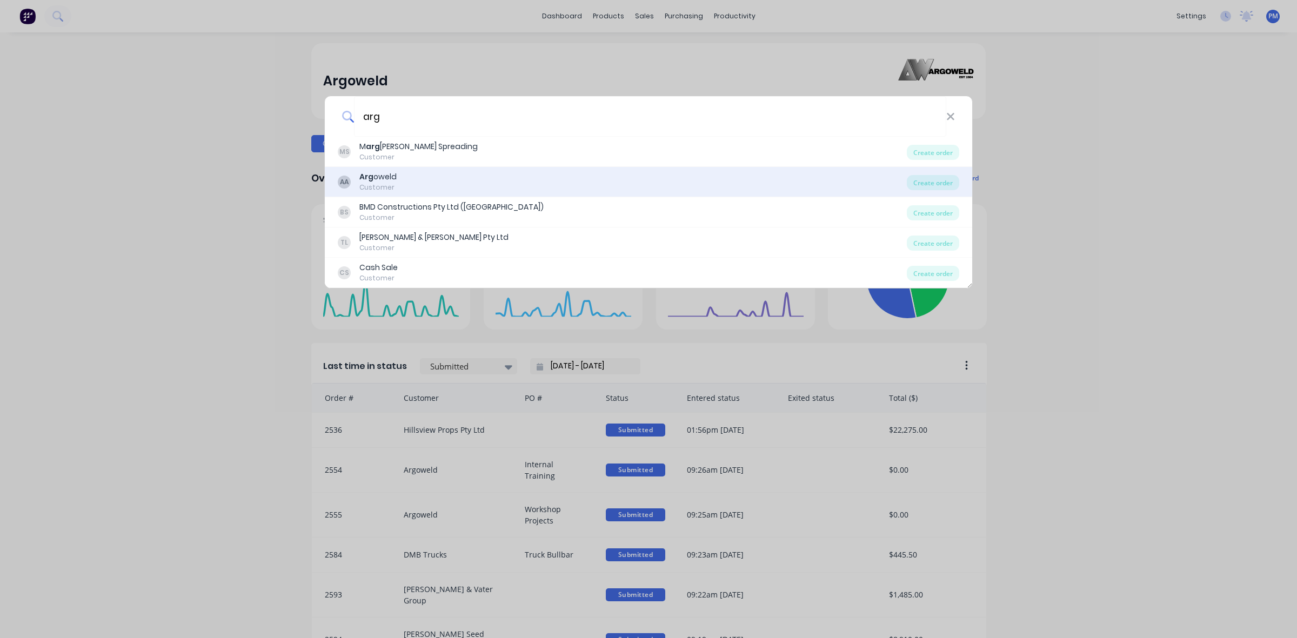
type input "arg"
click at [384, 176] on div "Arg oweld" at bounding box center [377, 176] width 37 height 11
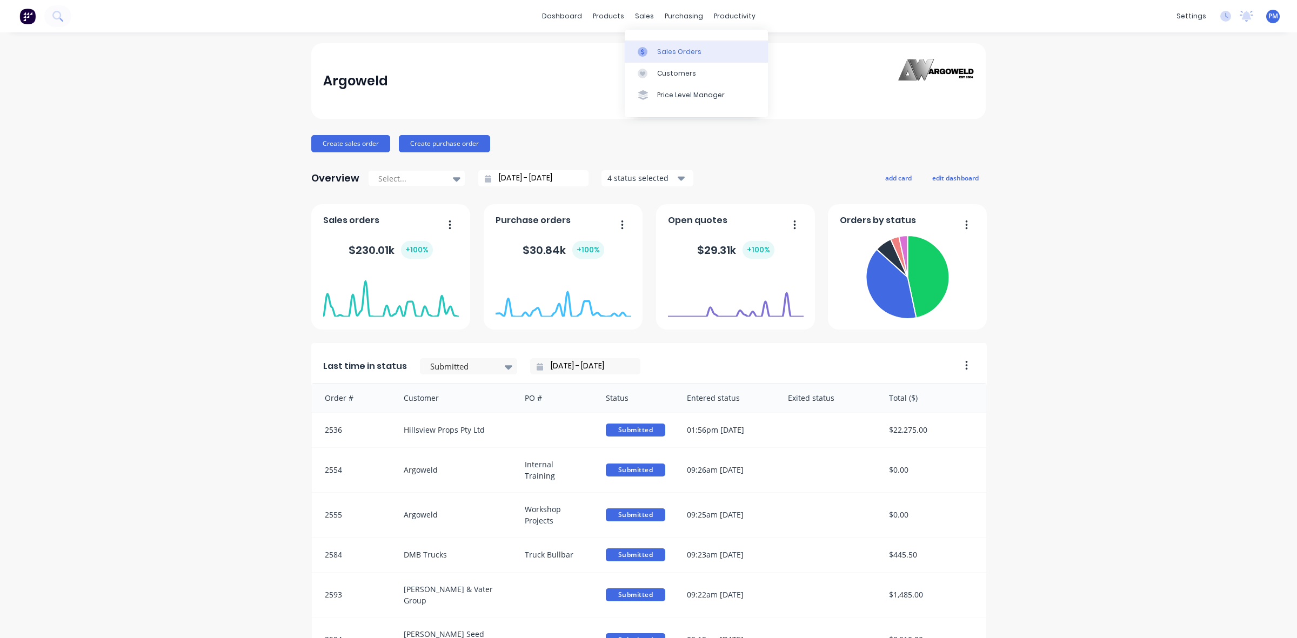
click at [658, 52] on div "Sales Orders" at bounding box center [679, 52] width 44 height 10
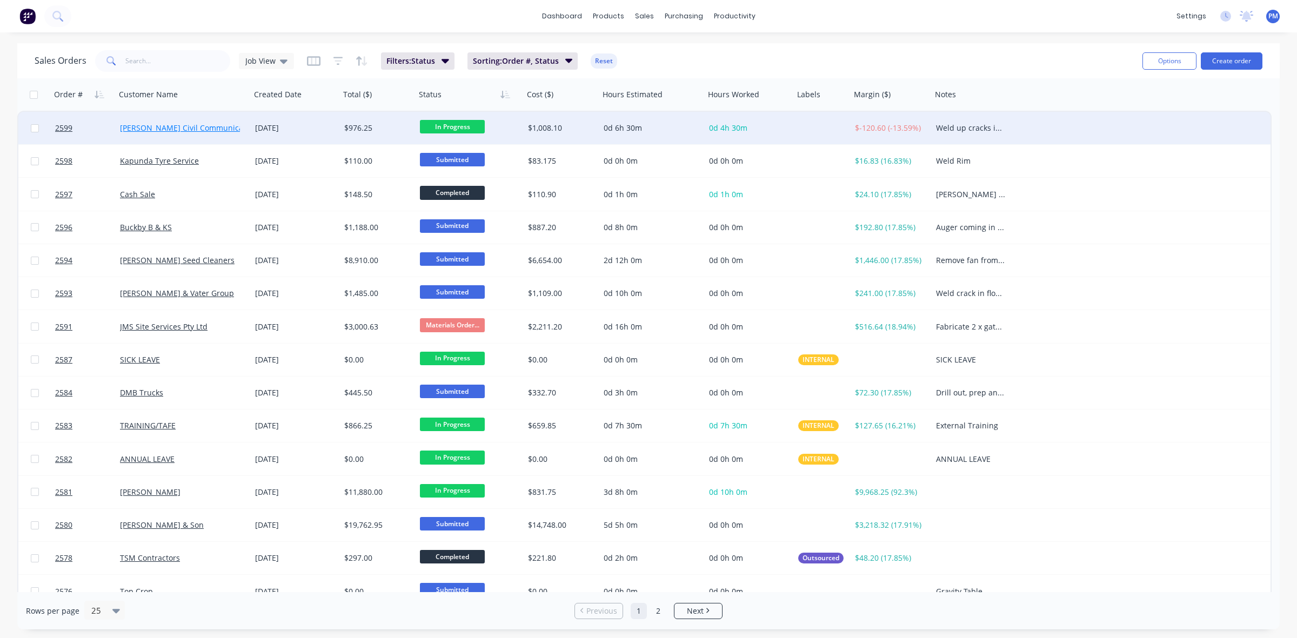
click at [184, 129] on link "[PERSON_NAME] Civil Communications" at bounding box center [190, 128] width 141 height 10
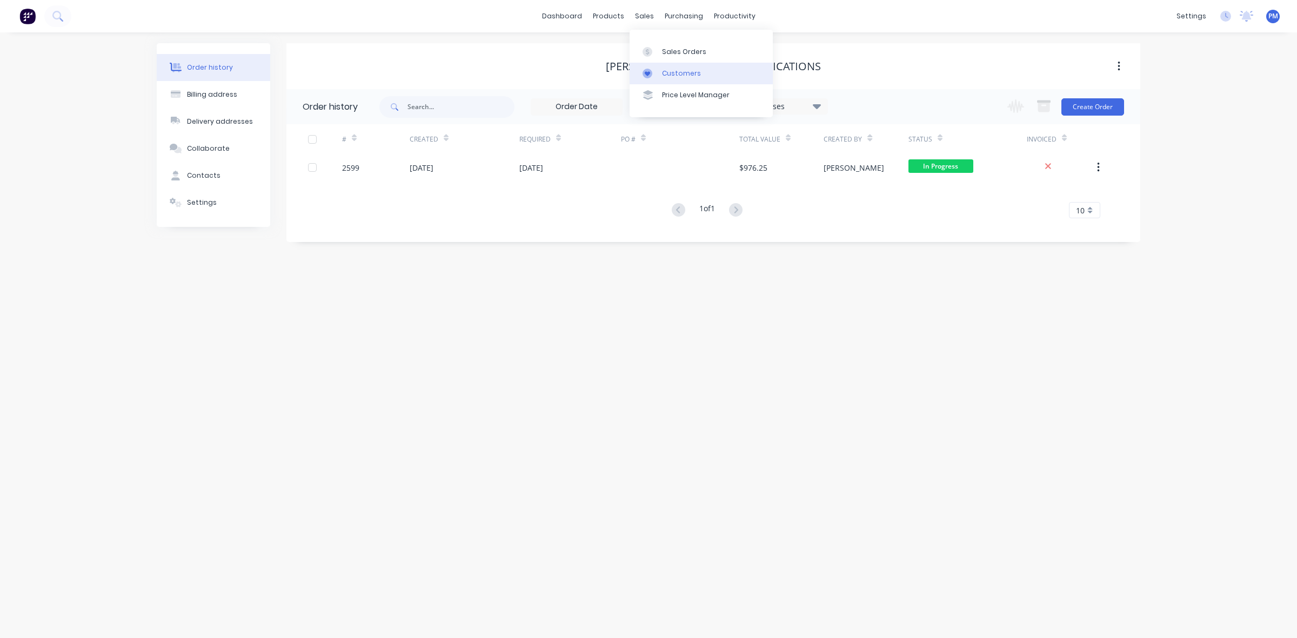
click at [669, 72] on div "Customers" at bounding box center [681, 74] width 39 height 10
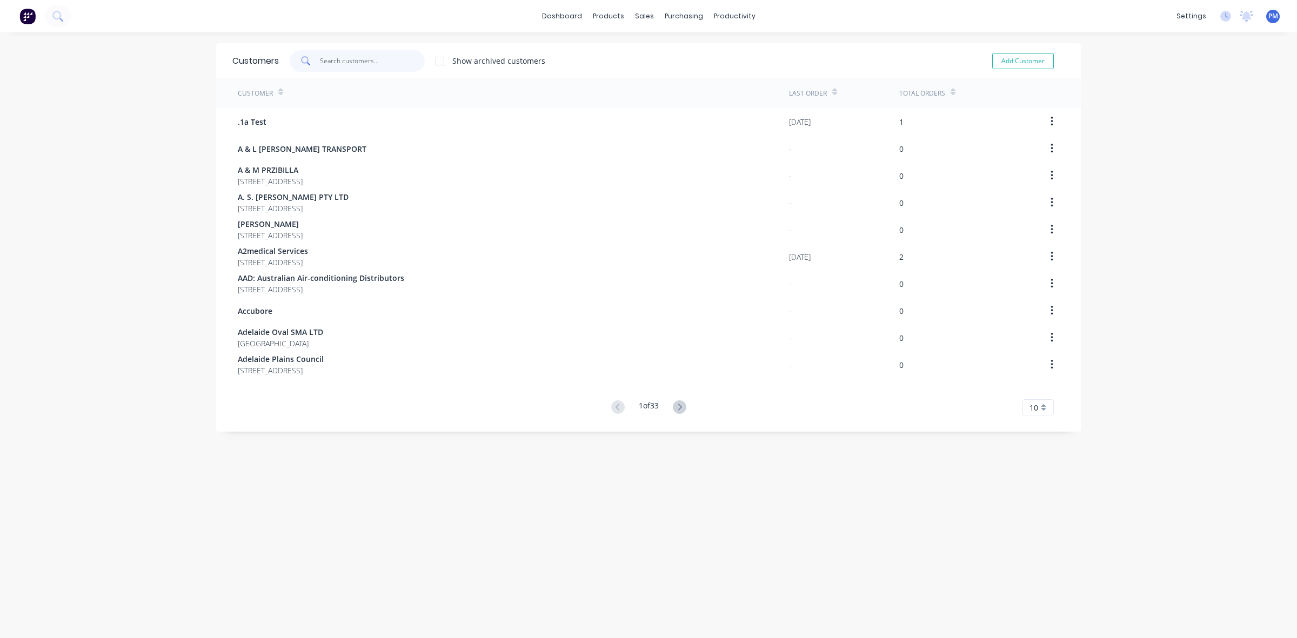
click at [330, 63] on input "text" at bounding box center [372, 61] width 105 height 22
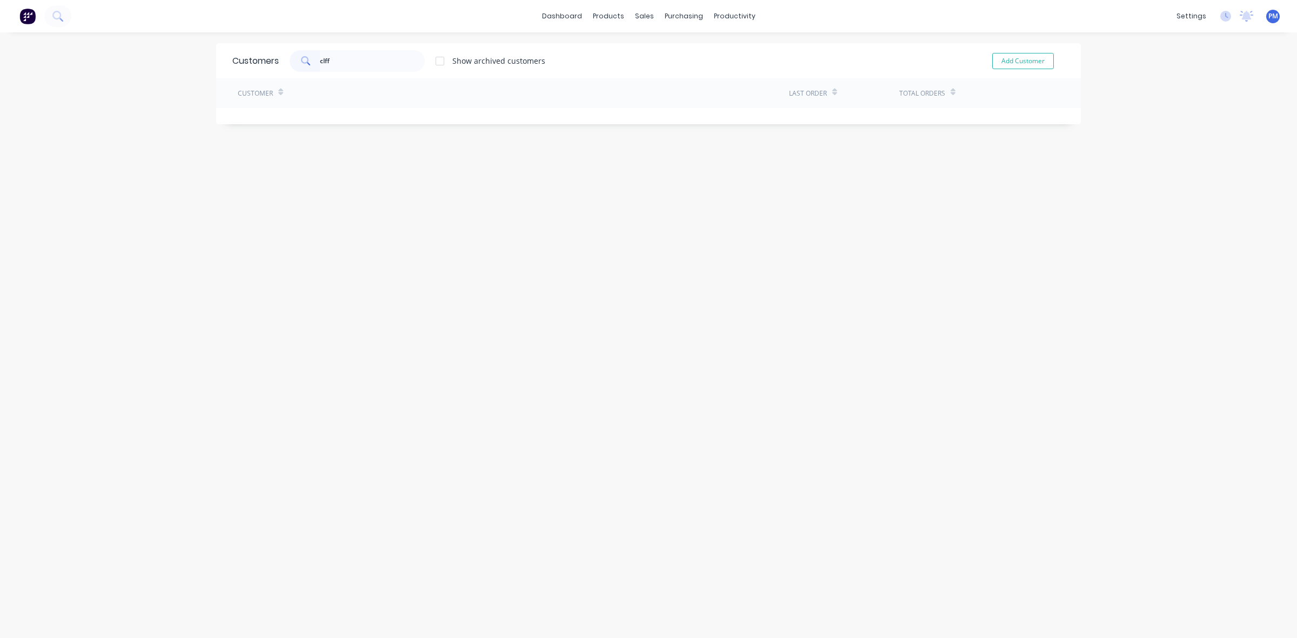
click at [301, 63] on icon at bounding box center [305, 60] width 8 height 8
click at [301, 61] on icon at bounding box center [306, 61] width 10 height 10
click at [320, 60] on input "clff" at bounding box center [372, 61] width 105 height 22
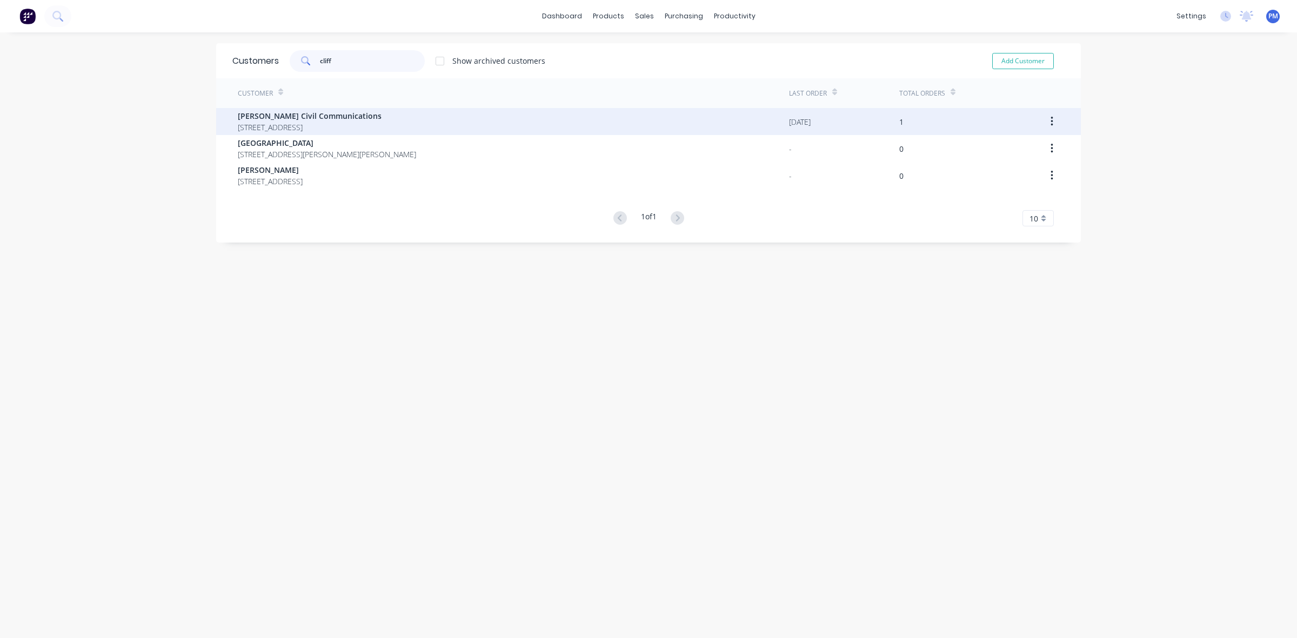
type input "cliff"
click at [324, 117] on span "[PERSON_NAME] Civil Communications" at bounding box center [310, 115] width 144 height 11
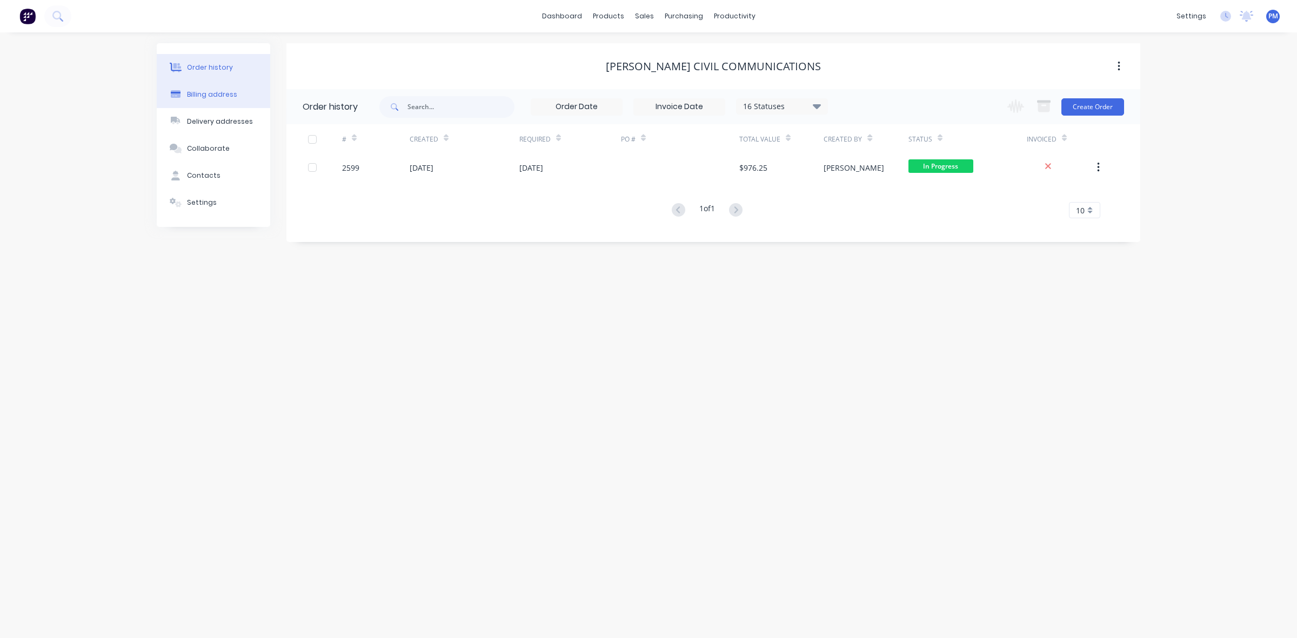
click at [215, 100] on button "Billing address" at bounding box center [213, 94] width 113 height 27
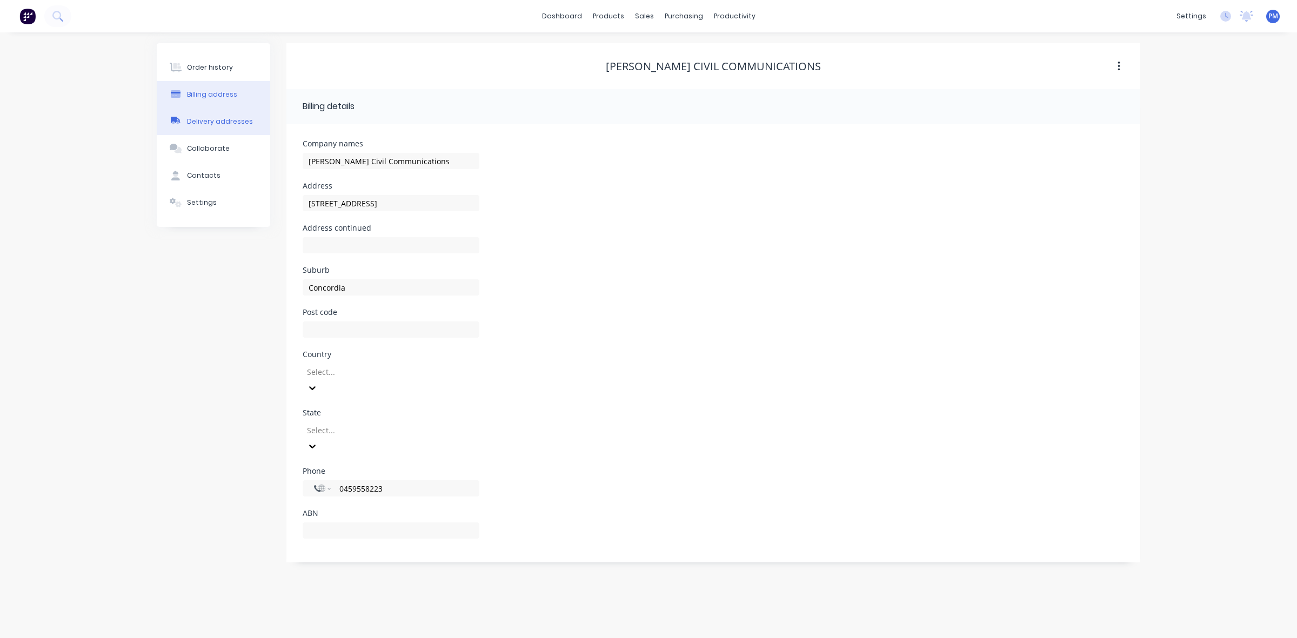
click at [199, 119] on div "Delivery addresses" at bounding box center [220, 122] width 66 height 10
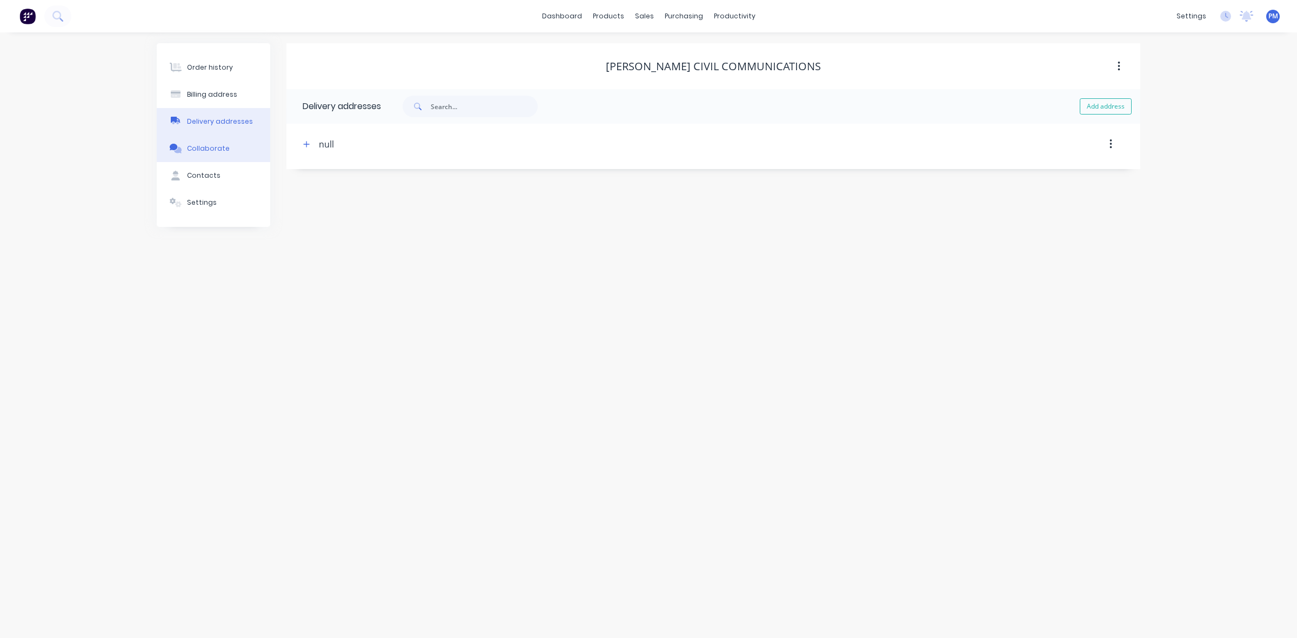
click at [204, 145] on div "Collaborate" at bounding box center [208, 149] width 43 height 10
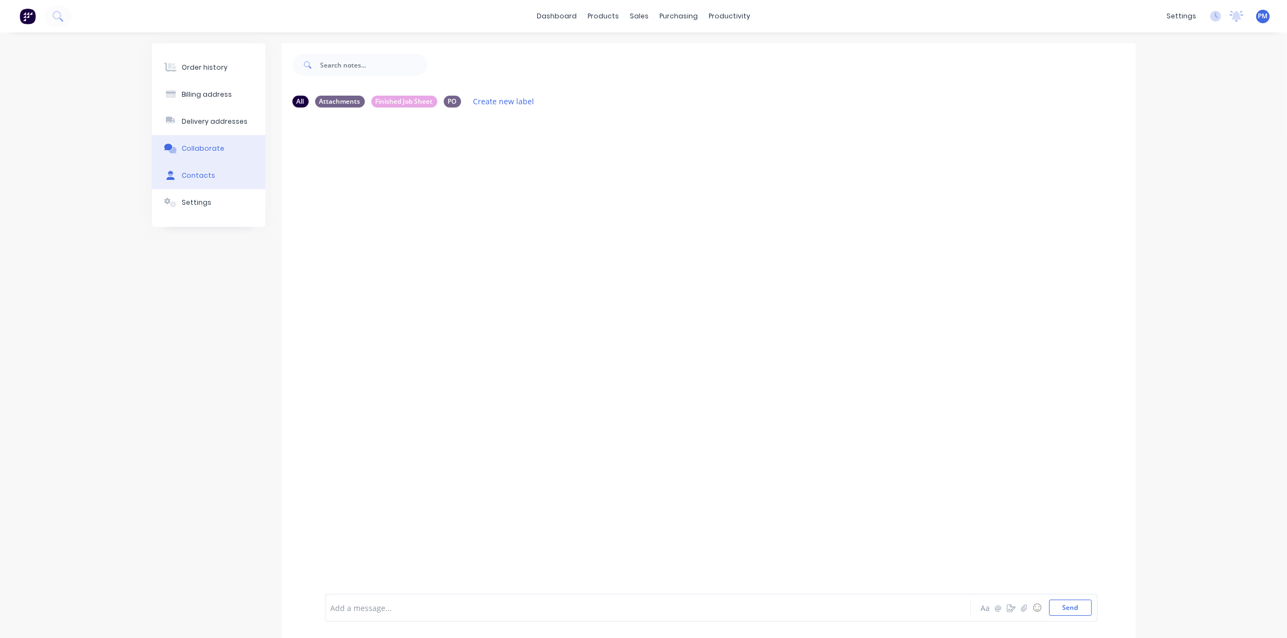
click at [204, 171] on div "Contacts" at bounding box center [199, 176] width 34 height 10
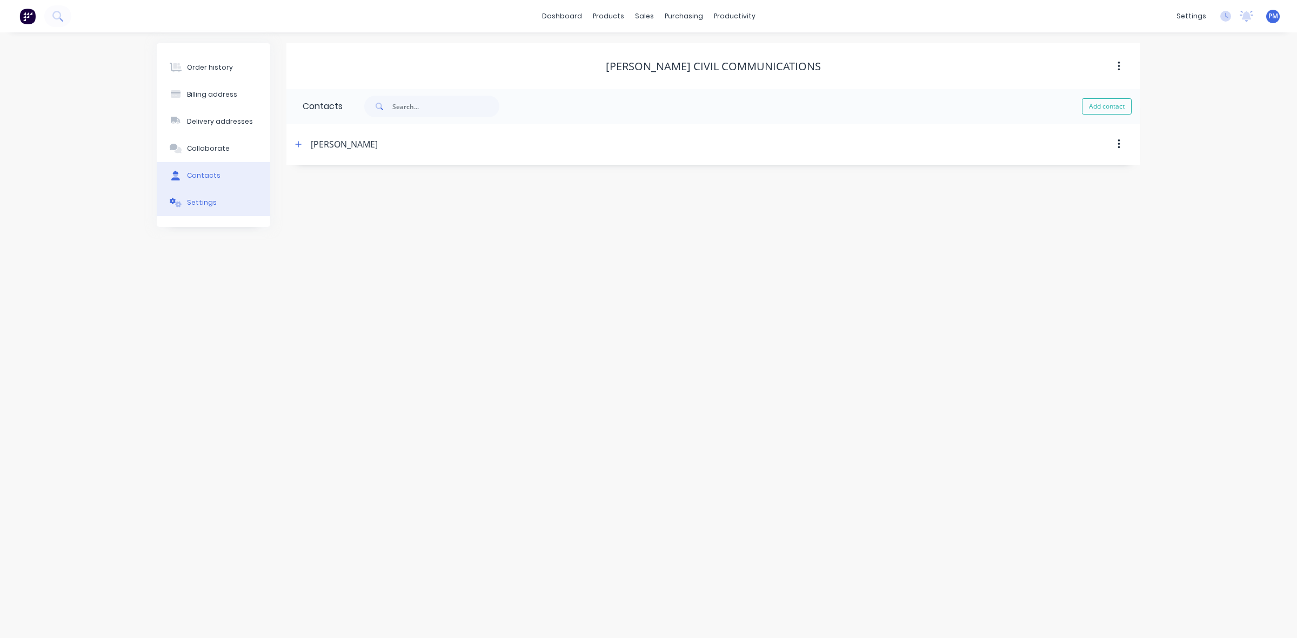
click at [204, 199] on div "Settings" at bounding box center [202, 203] width 30 height 10
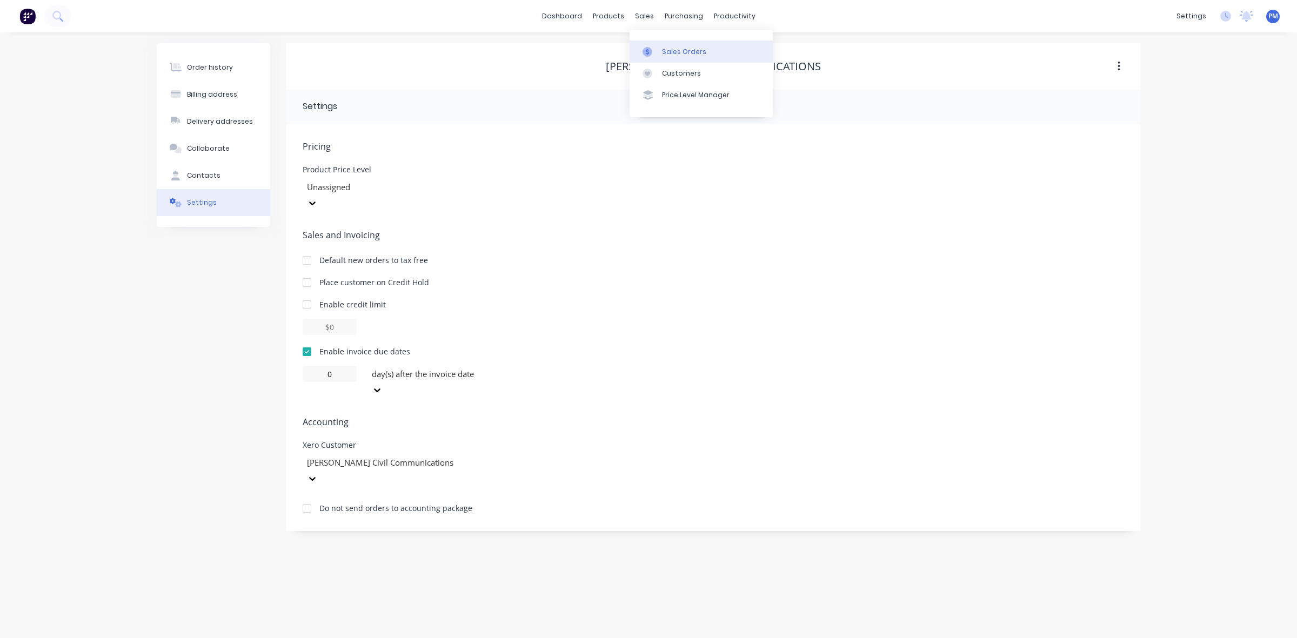
click at [669, 50] on div "Sales Orders" at bounding box center [684, 52] width 44 height 10
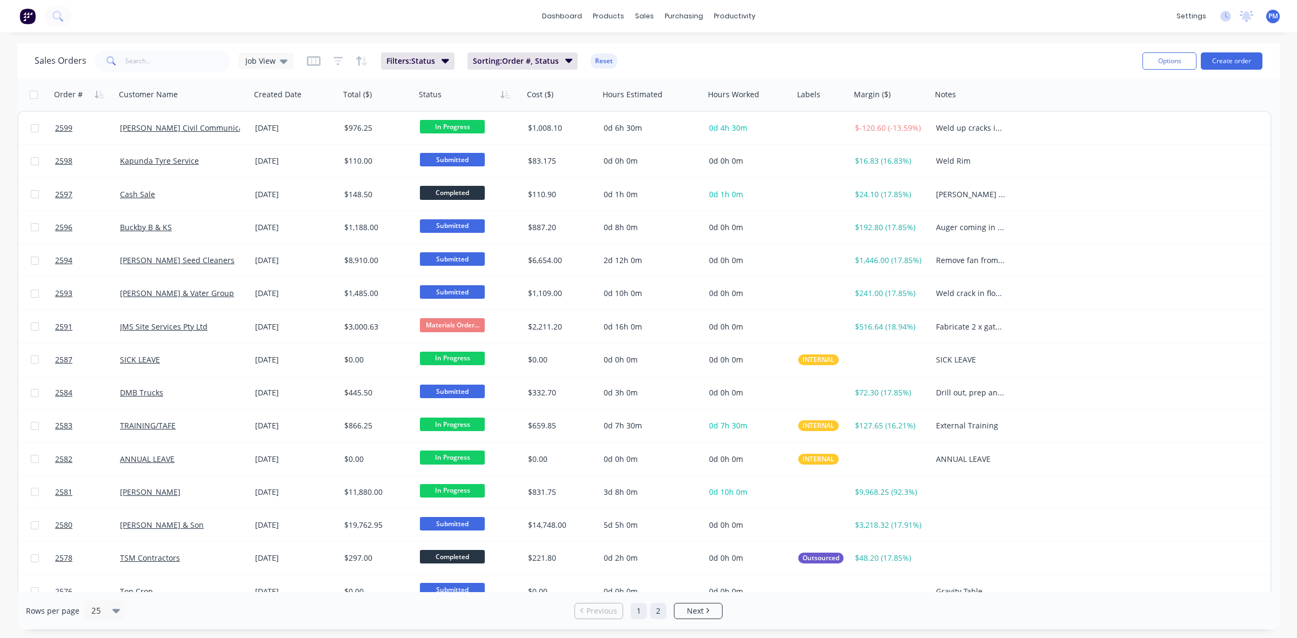
click at [658, 611] on link "2" at bounding box center [658, 611] width 16 height 16
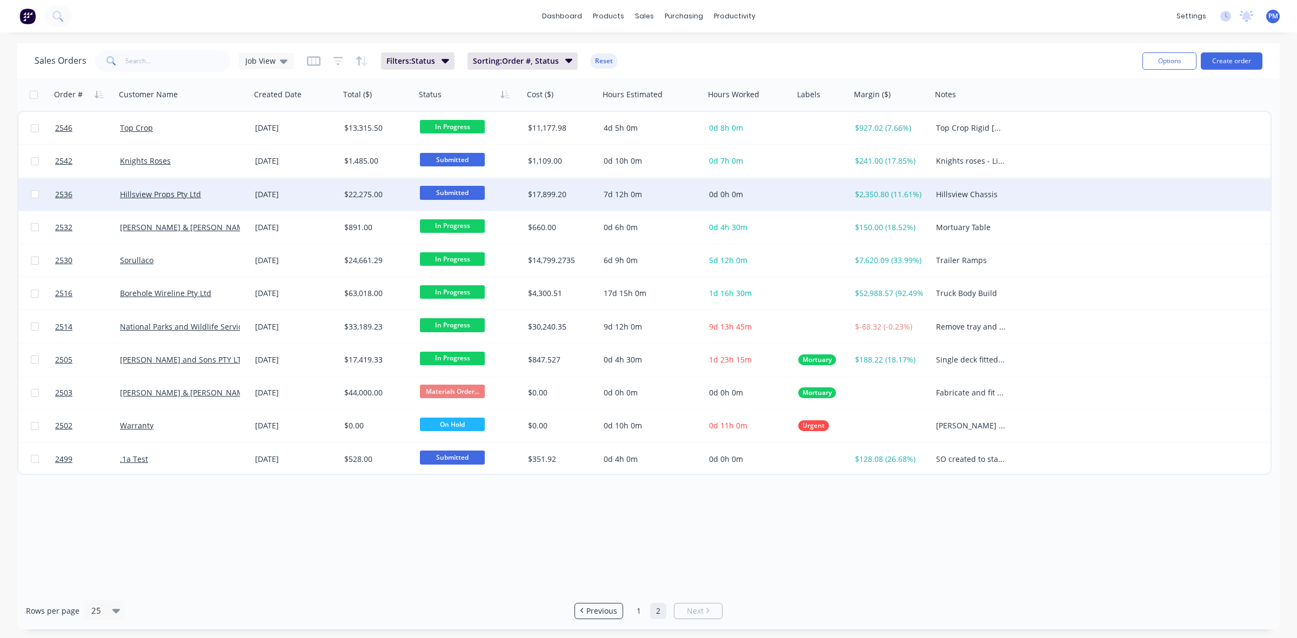
click at [213, 195] on div "Hillsview Props Pty Ltd" at bounding box center [180, 194] width 120 height 11
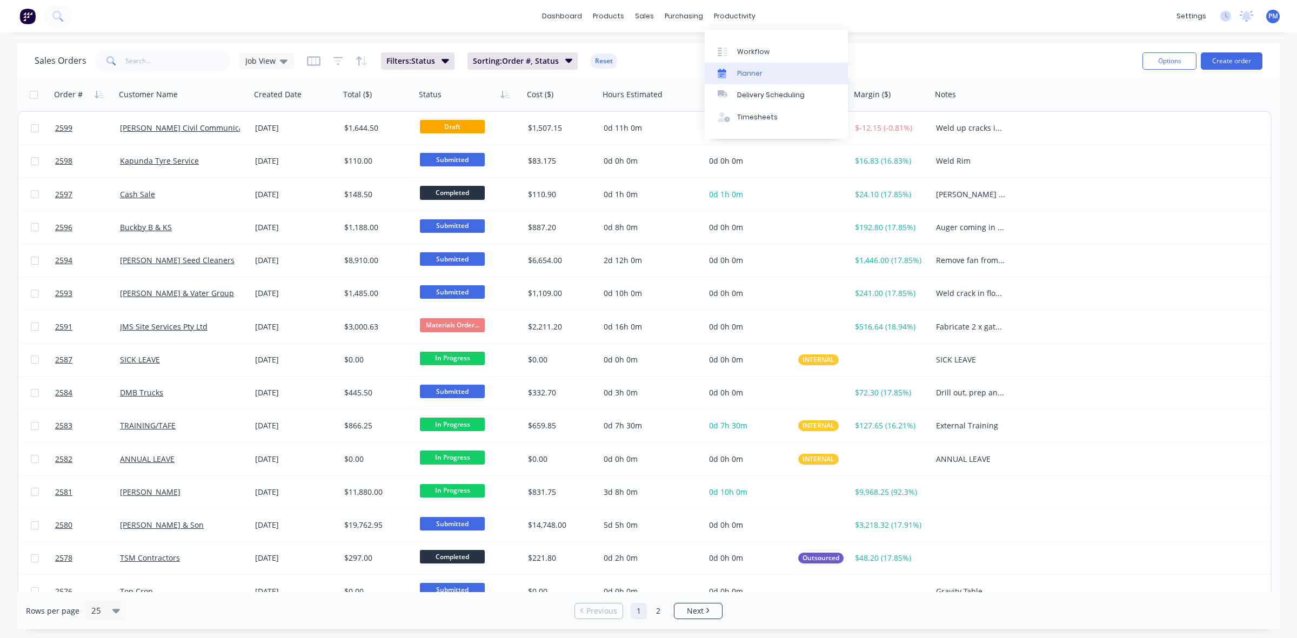
click at [741, 74] on div "Planner" at bounding box center [749, 74] width 25 height 10
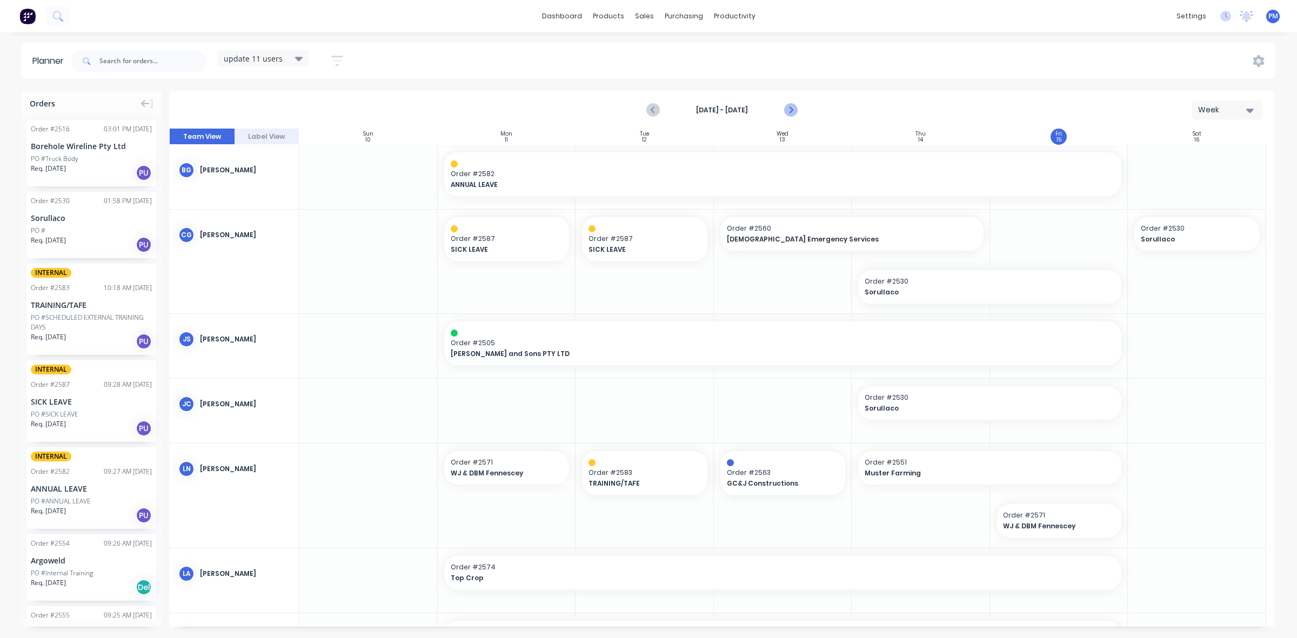
click at [791, 110] on icon "Next page" at bounding box center [790, 110] width 13 height 13
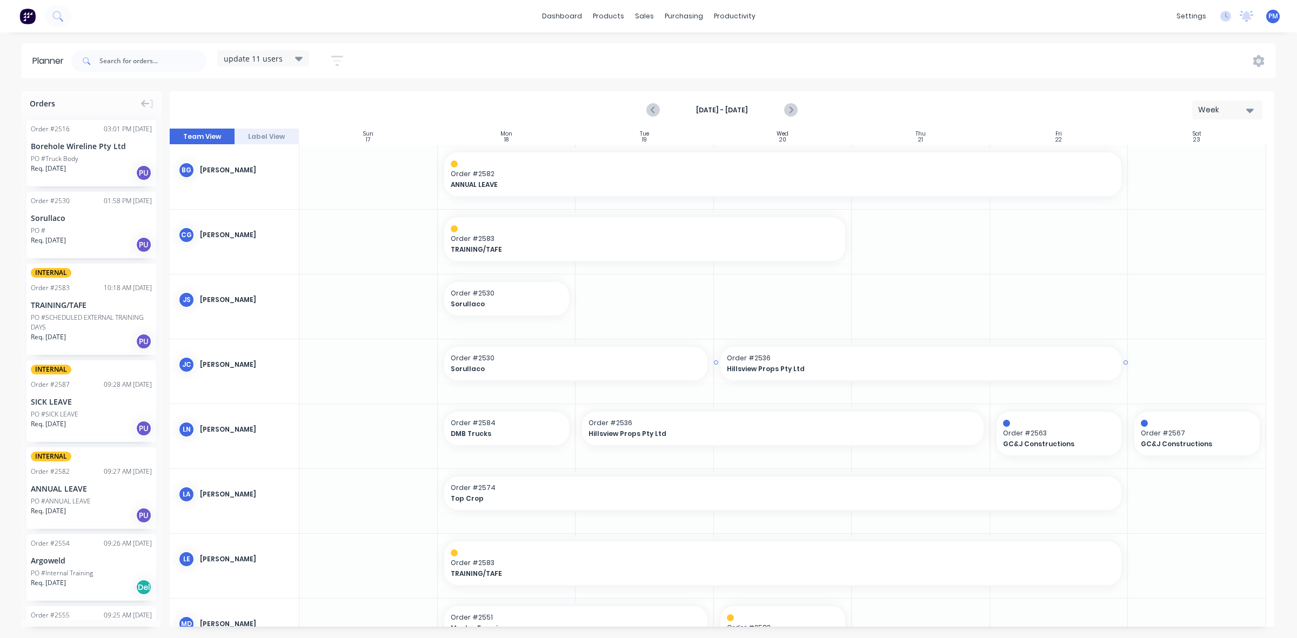
click at [865, 366] on span "Hillsview Props Pty Ltd" at bounding box center [902, 369] width 350 height 10
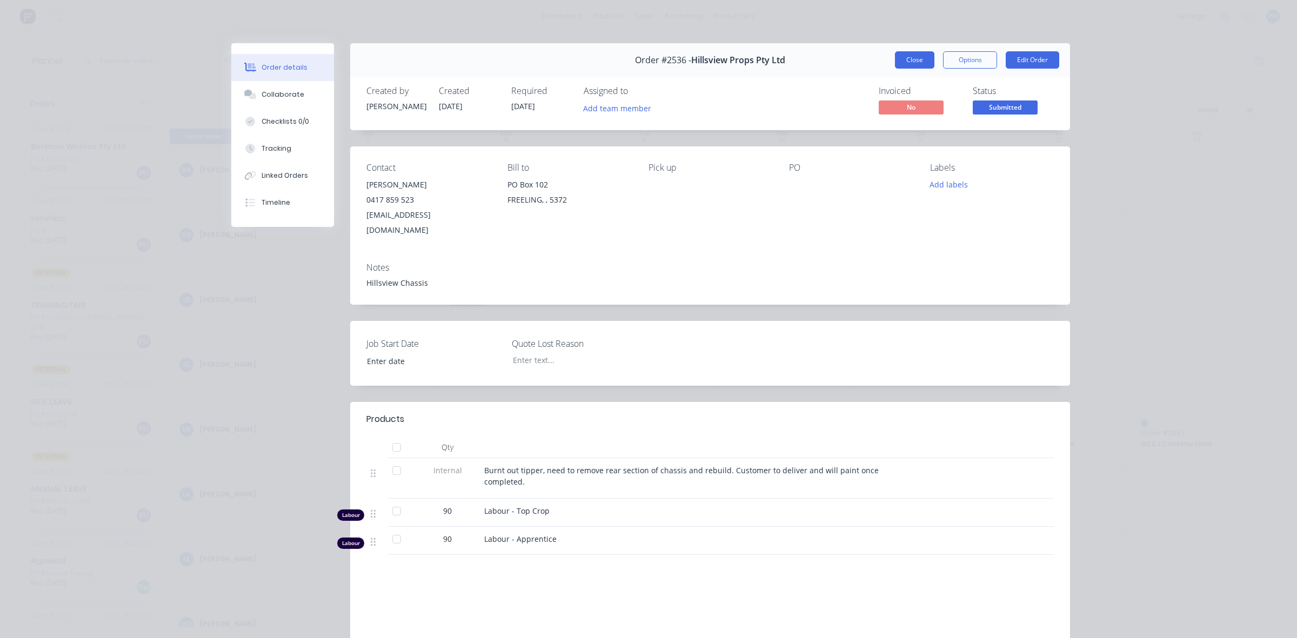
click at [917, 58] on button "Close" at bounding box center [914, 59] width 39 height 17
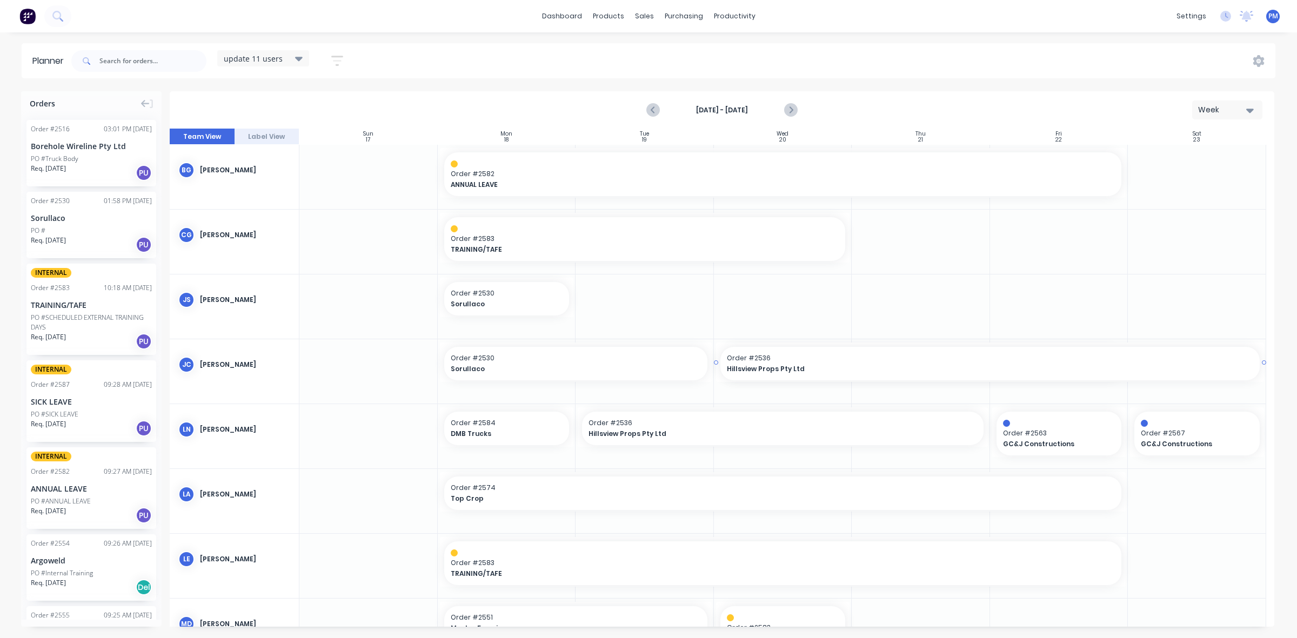
drag, startPoint x: 1121, startPoint y: 362, endPoint x: 1204, endPoint y: 360, distance: 82.2
click at [791, 110] on icon "Next page" at bounding box center [790, 110] width 13 height 13
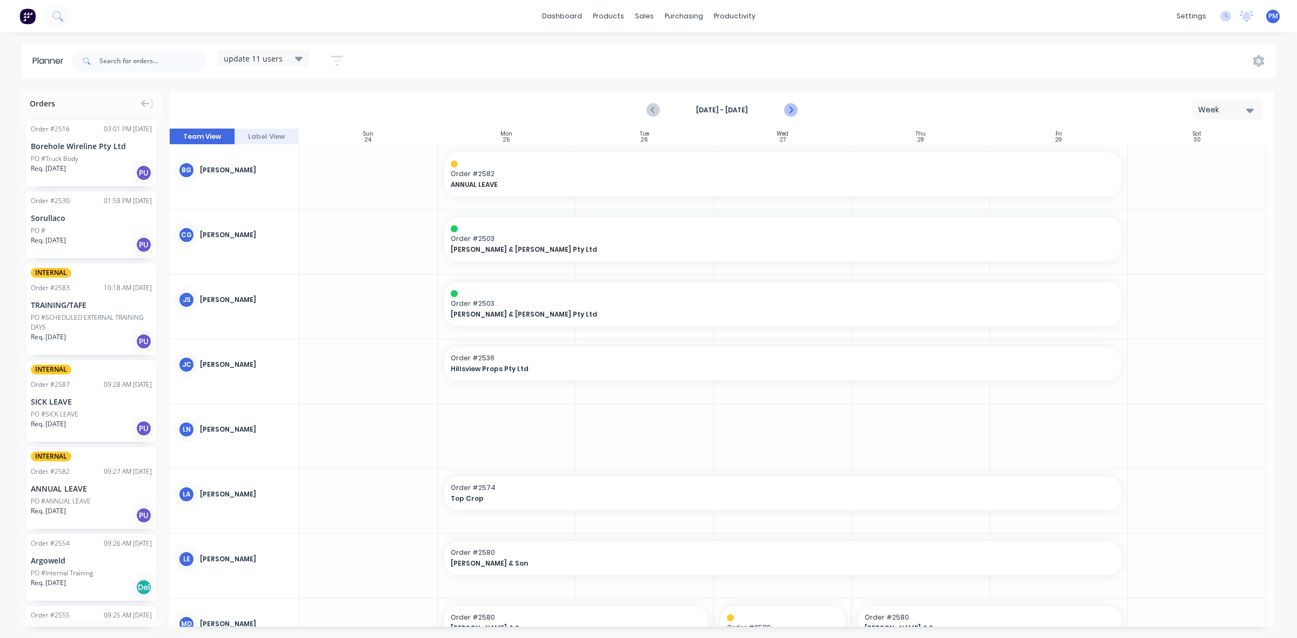
click at [790, 109] on icon "Next page" at bounding box center [790, 110] width 13 height 13
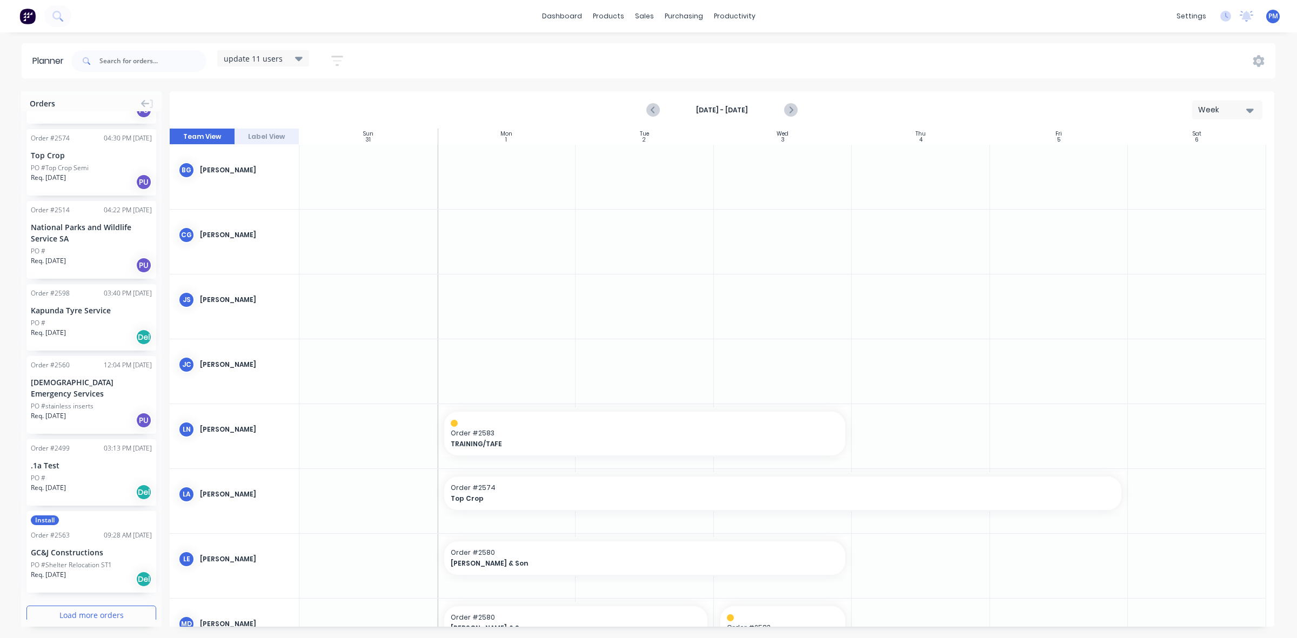
scroll to position [1080, 0]
click at [51, 605] on button "Load more orders" at bounding box center [91, 614] width 130 height 19
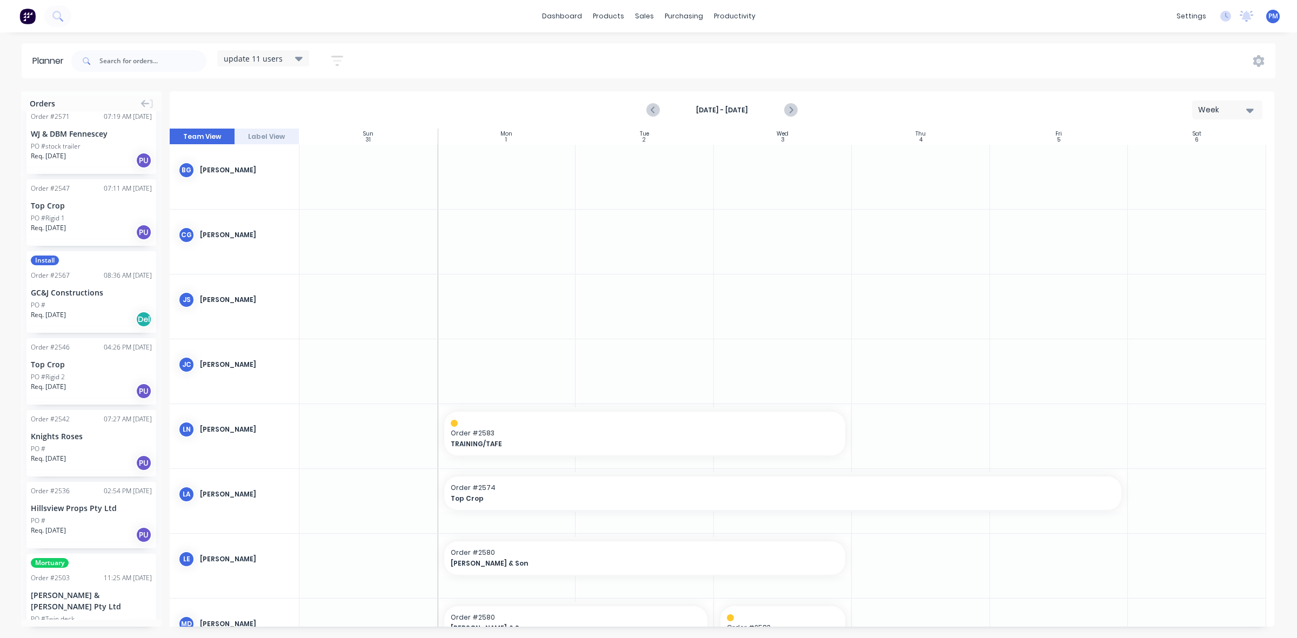
scroll to position [1971, 0]
drag, startPoint x: 75, startPoint y: 484, endPoint x: 443, endPoint y: 362, distance: 388.1
drag, startPoint x: 570, startPoint y: 362, endPoint x: 1019, endPoint y: 373, distance: 448.7
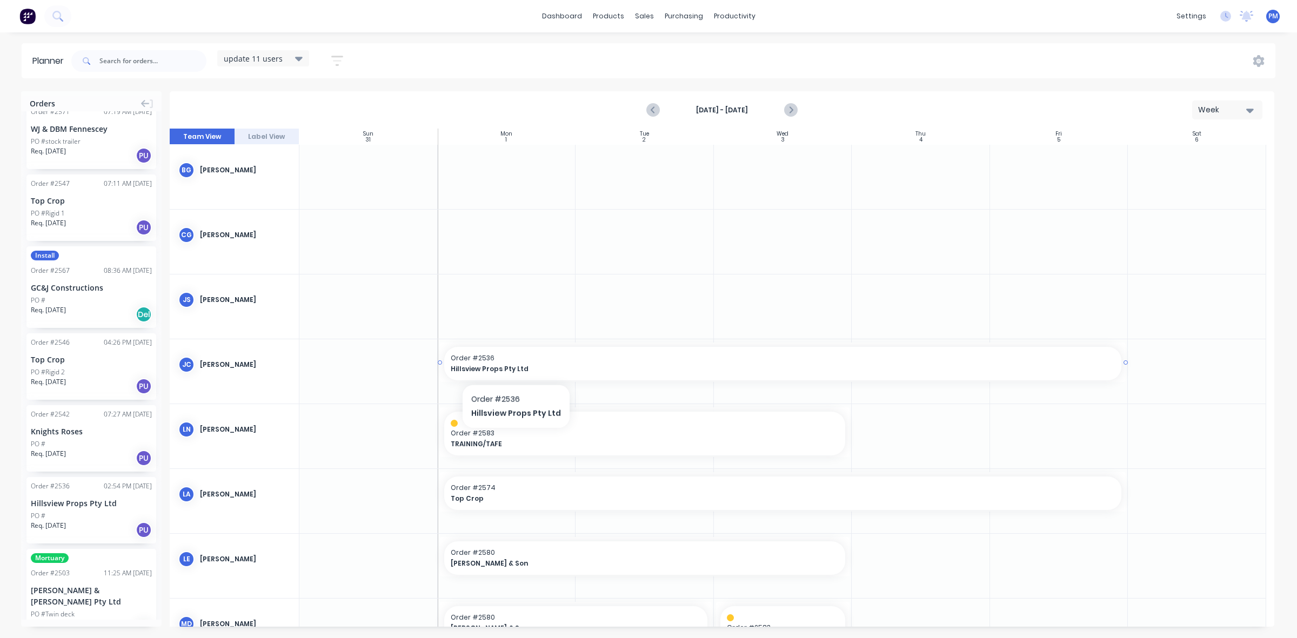
click at [513, 365] on span "Hillsview Props Pty Ltd" at bounding box center [750, 369] width 598 height 10
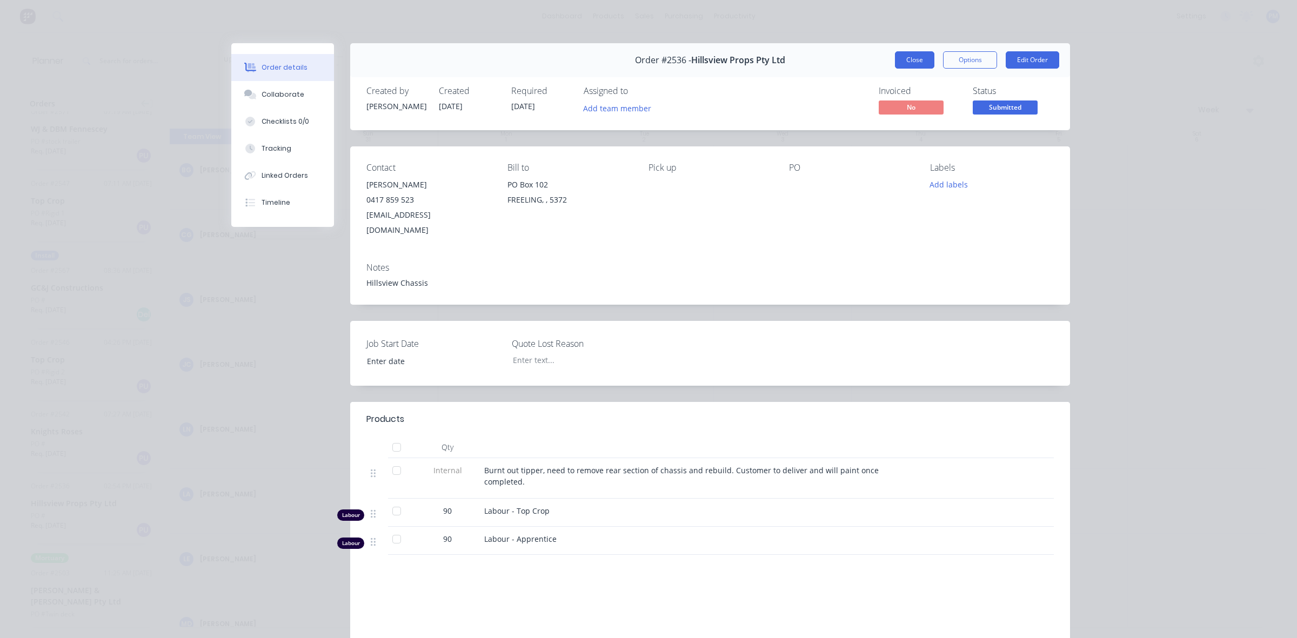
click at [916, 62] on button "Close" at bounding box center [914, 59] width 39 height 17
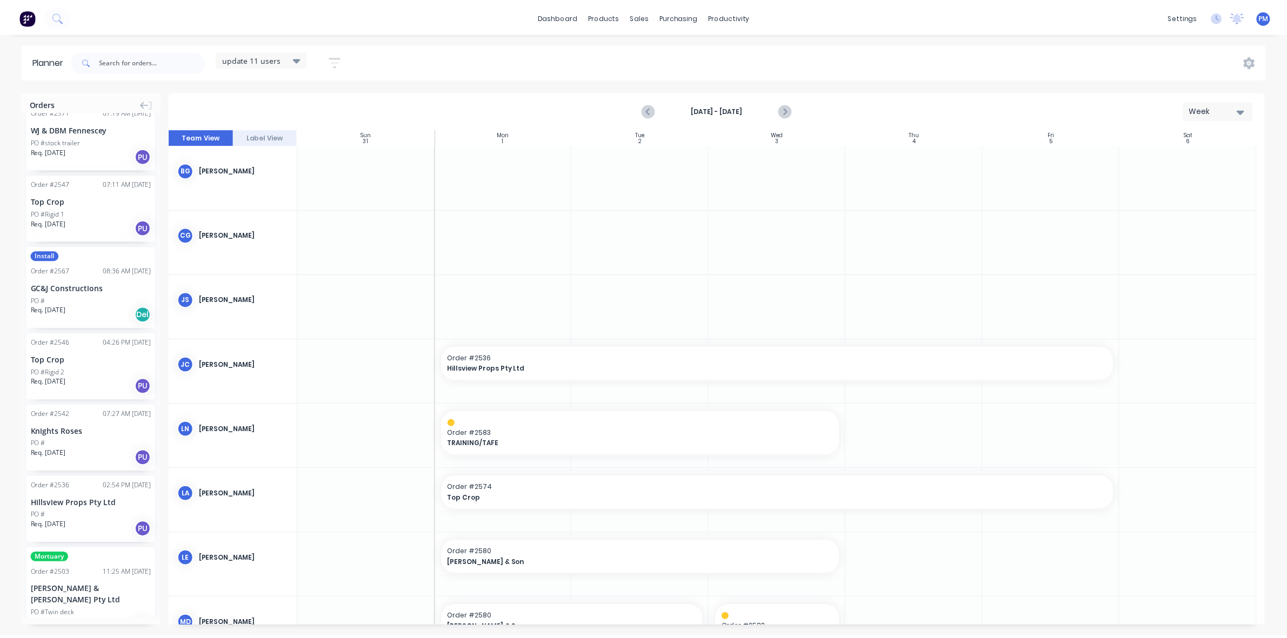
scroll to position [1152, 0]
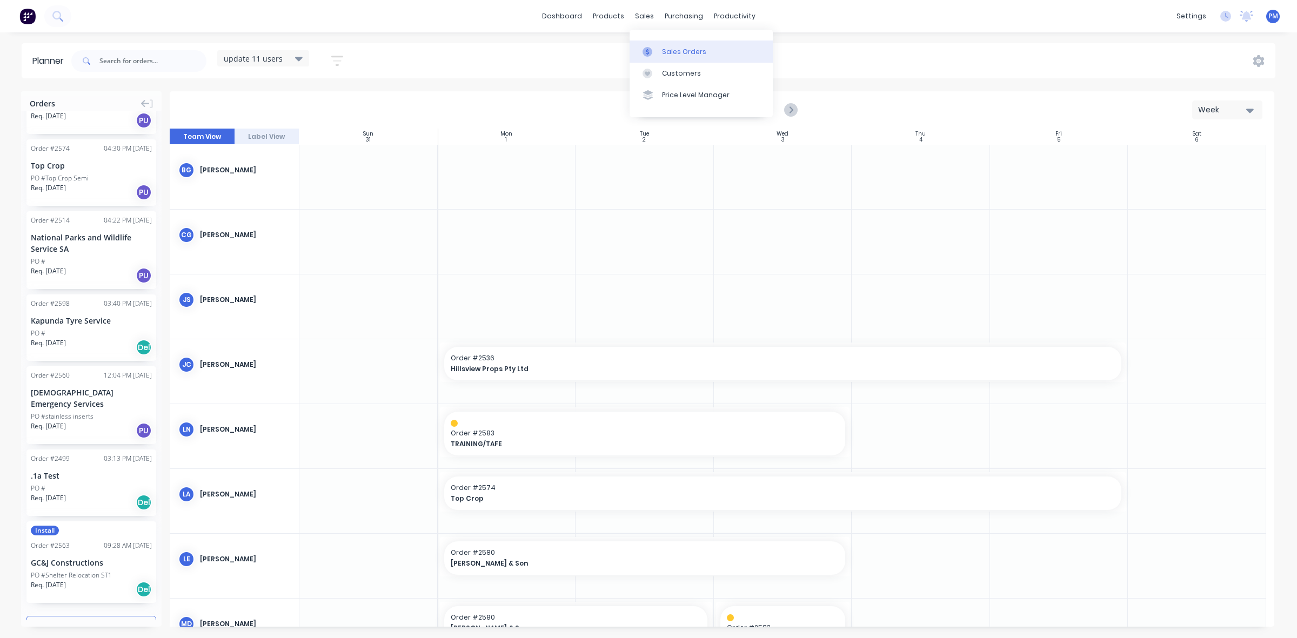
click at [670, 49] on div "Sales Orders" at bounding box center [684, 52] width 44 height 10
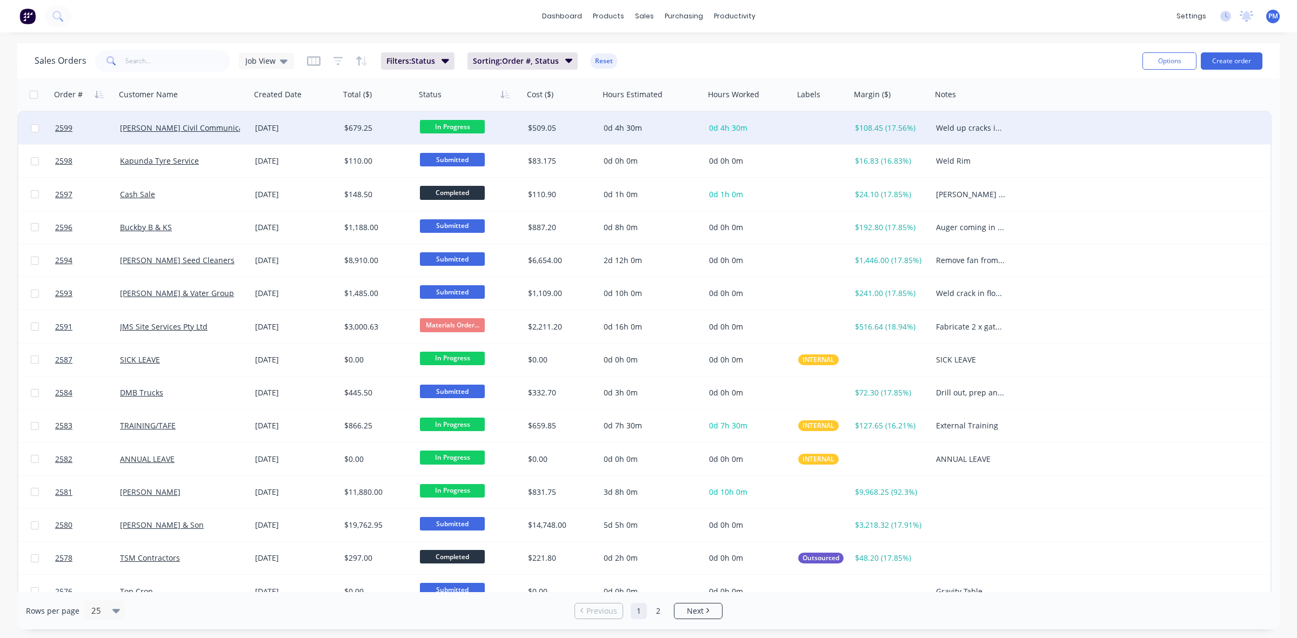
click at [315, 130] on div "[DATE]" at bounding box center [295, 128] width 81 height 11
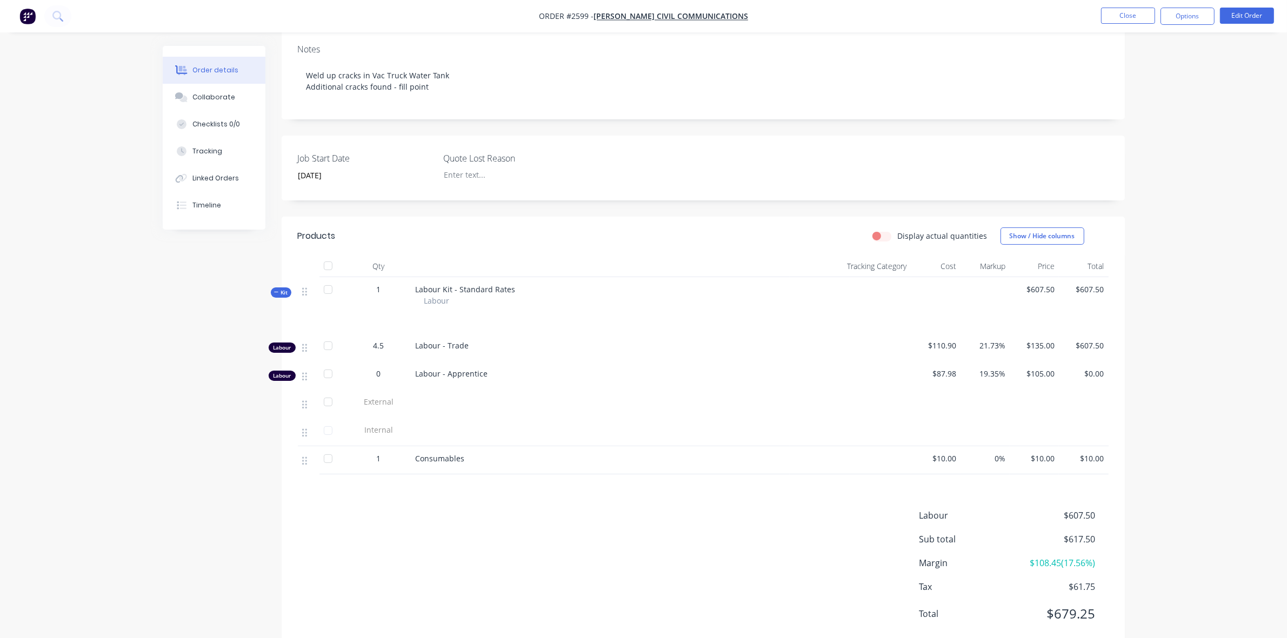
scroll to position [203, 0]
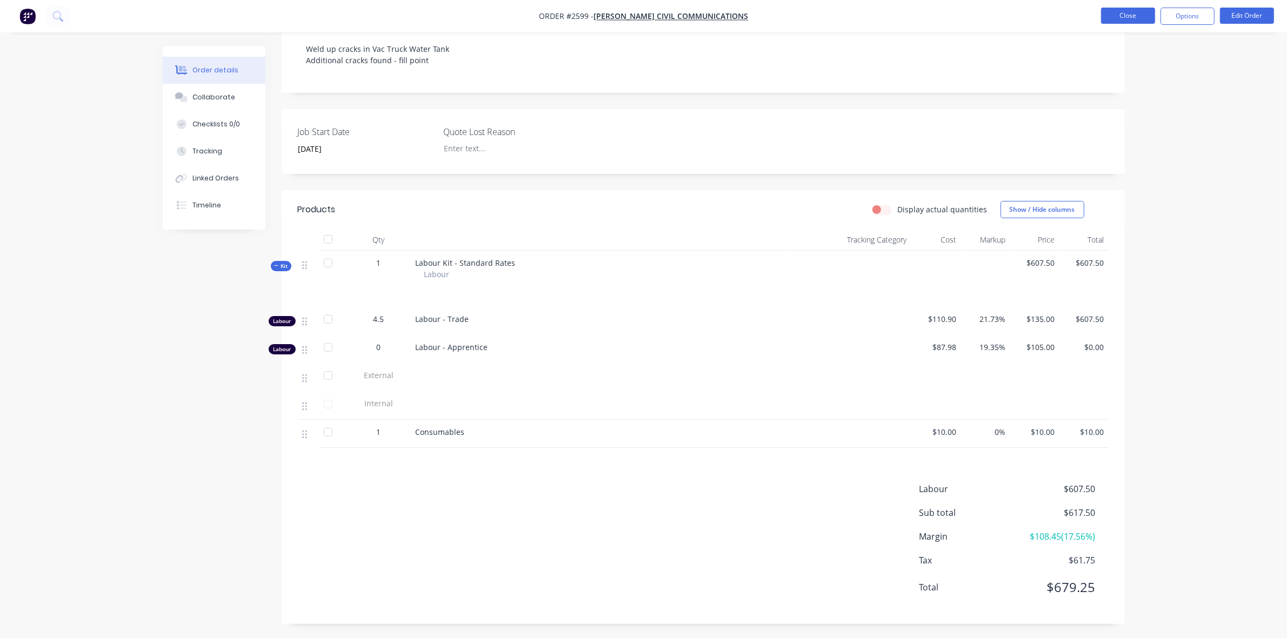
click at [1143, 19] on button "Close" at bounding box center [1128, 16] width 54 height 16
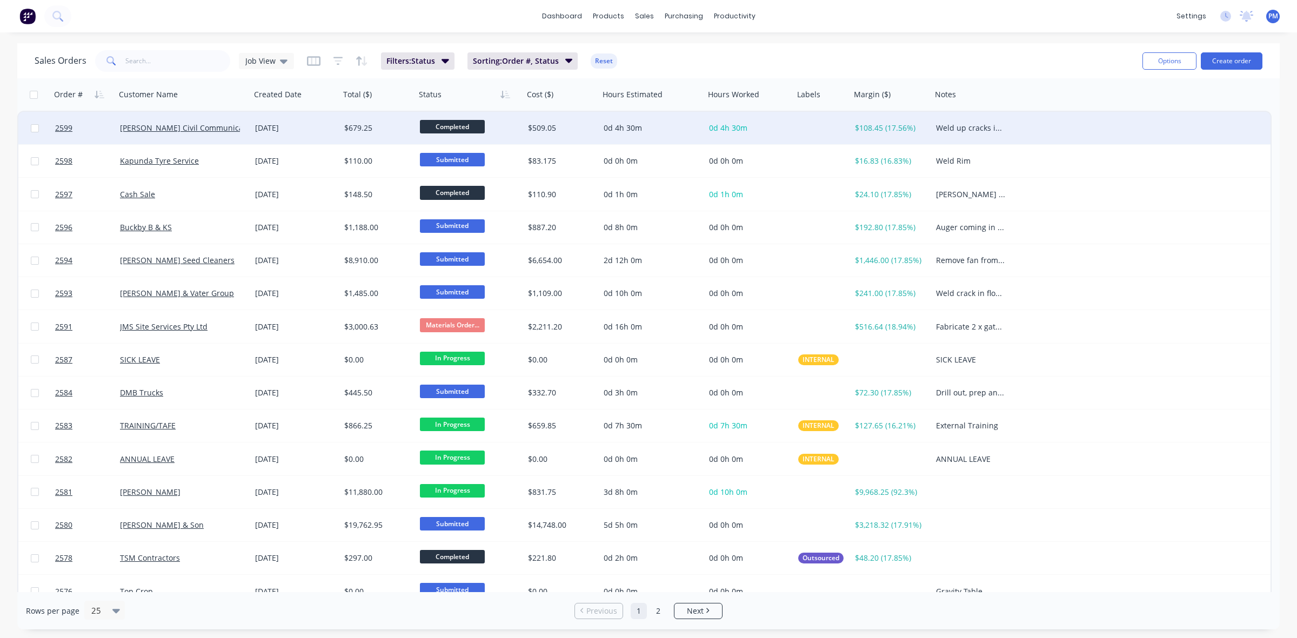
click at [242, 130] on div "[PERSON_NAME] Civil Communications" at bounding box center [183, 128] width 126 height 11
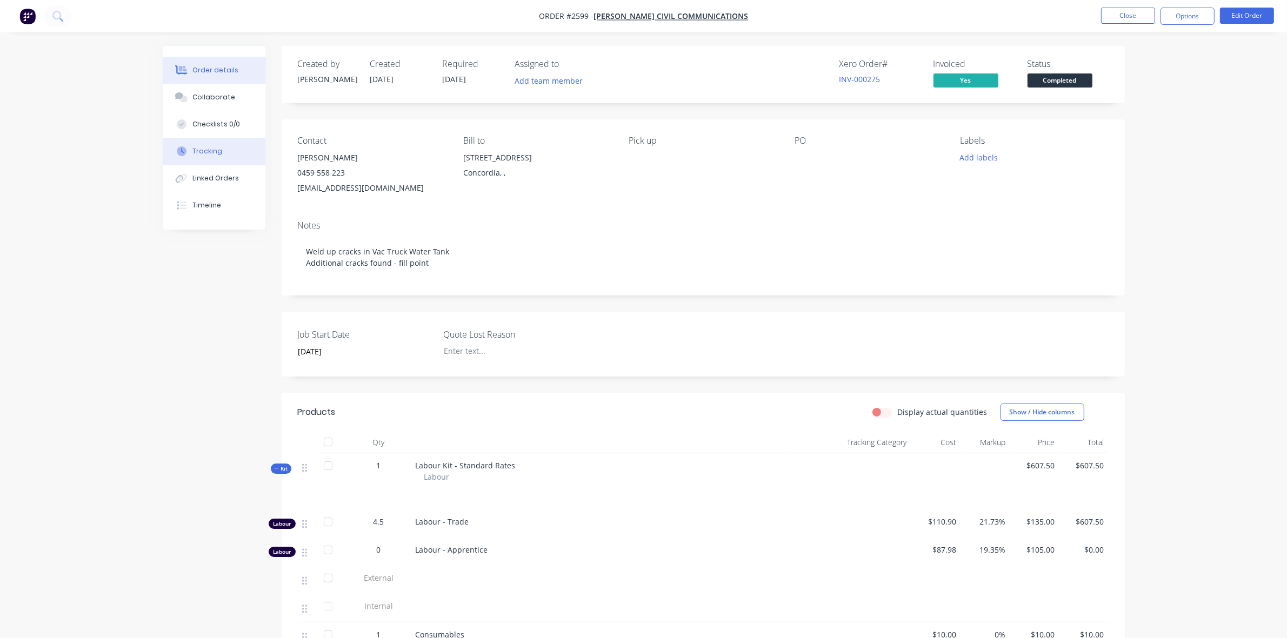
click at [216, 153] on div "Tracking" at bounding box center [207, 151] width 30 height 10
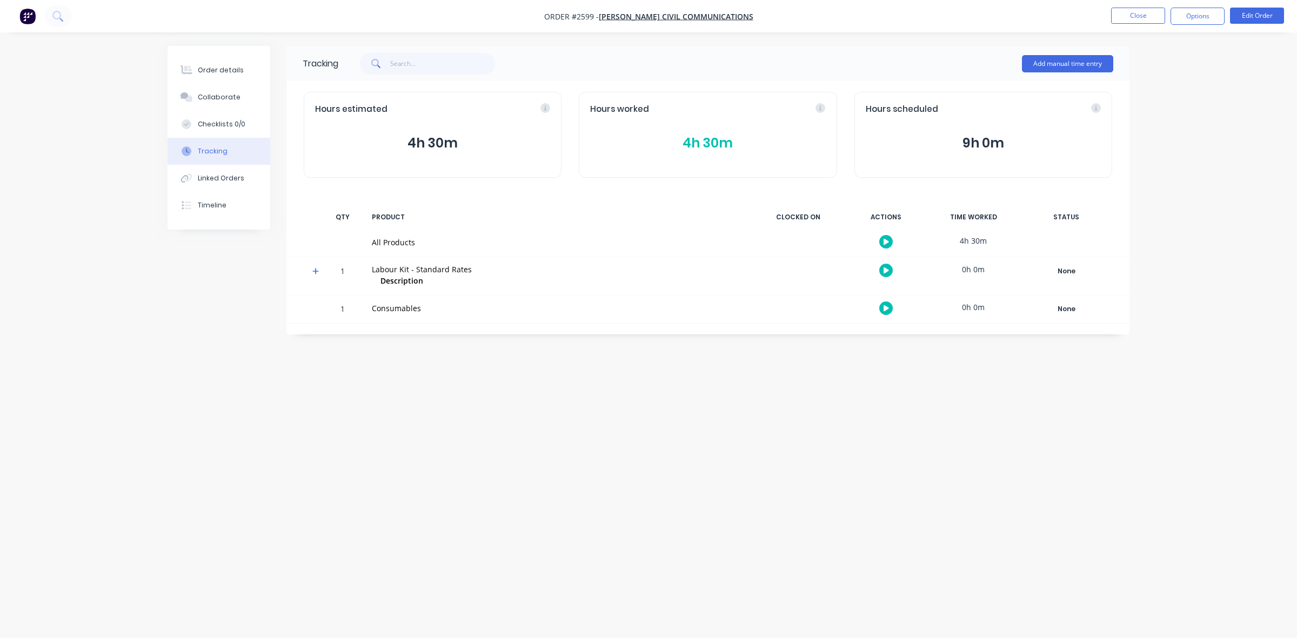
click at [720, 142] on button "4h 30m" at bounding box center [707, 143] width 235 height 21
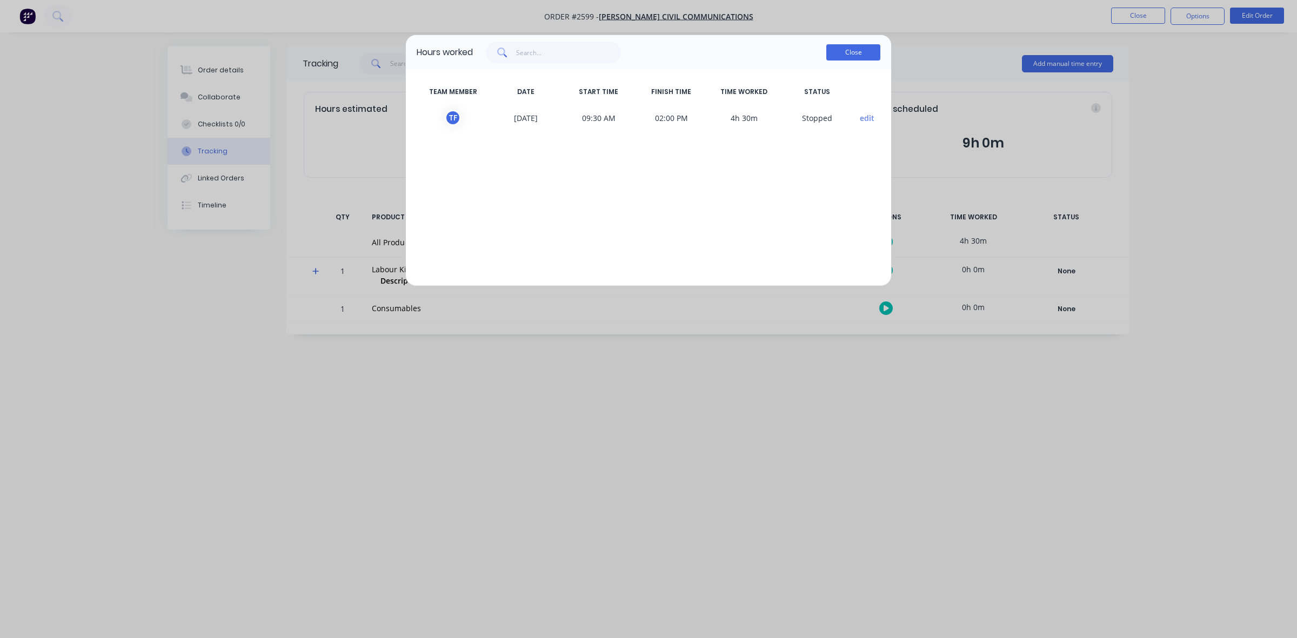
click at [858, 51] on button "Close" at bounding box center [853, 52] width 54 height 16
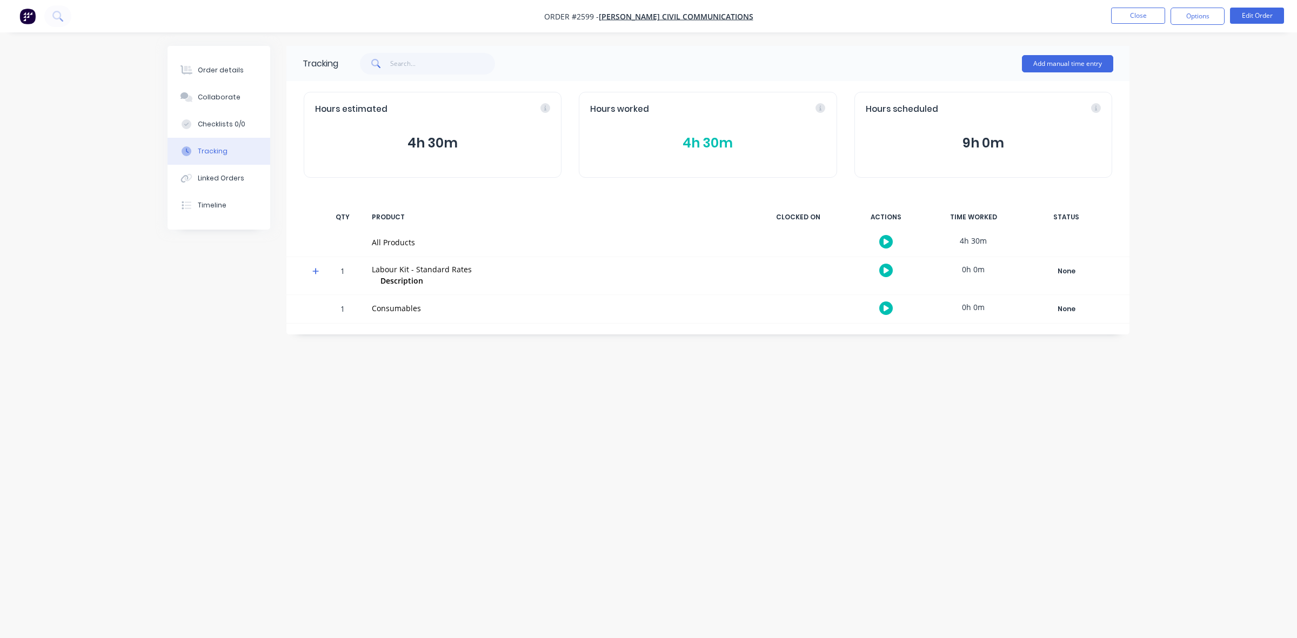
click at [313, 271] on icon at bounding box center [315, 271] width 6 height 6
click at [313, 271] on icon at bounding box center [315, 271] width 6 height 1
click at [1145, 16] on button "Close" at bounding box center [1138, 16] width 54 height 16
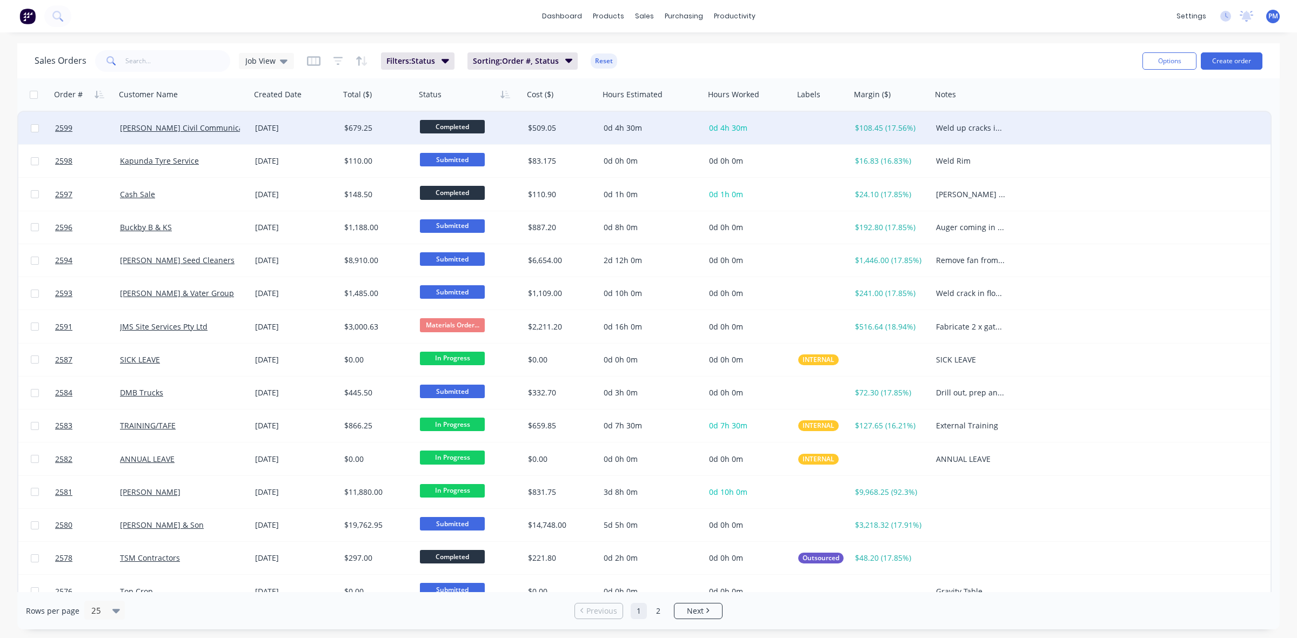
click at [311, 128] on div "[DATE]" at bounding box center [295, 128] width 81 height 11
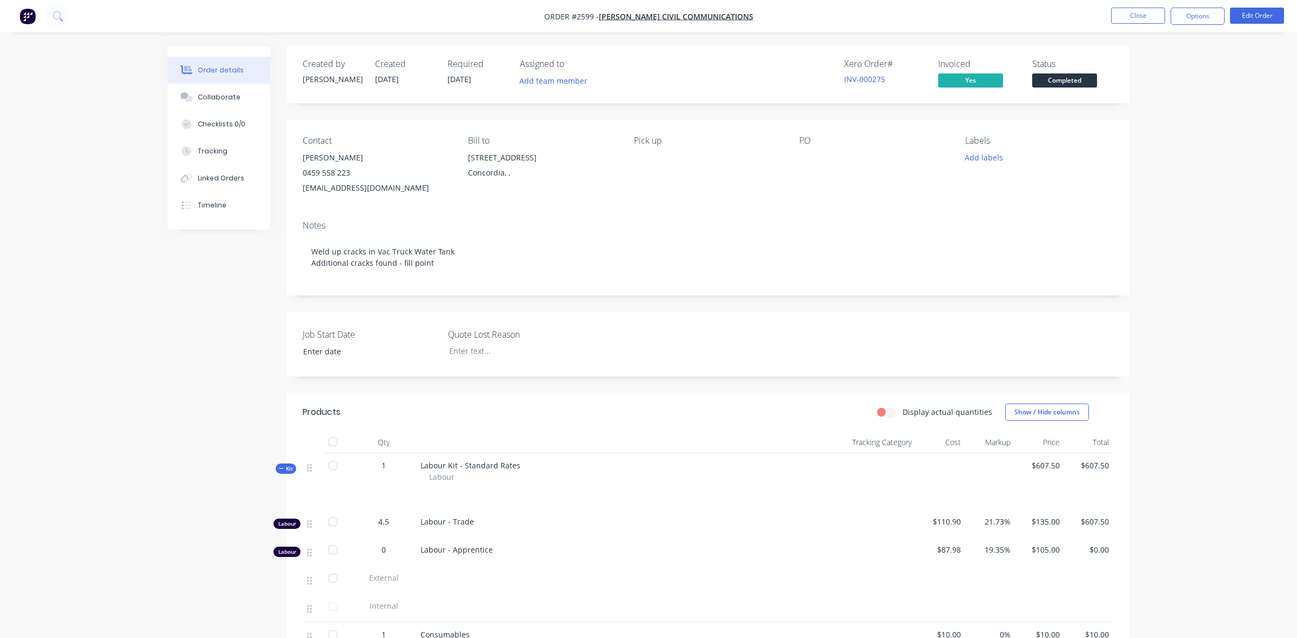
type input "[DATE]"
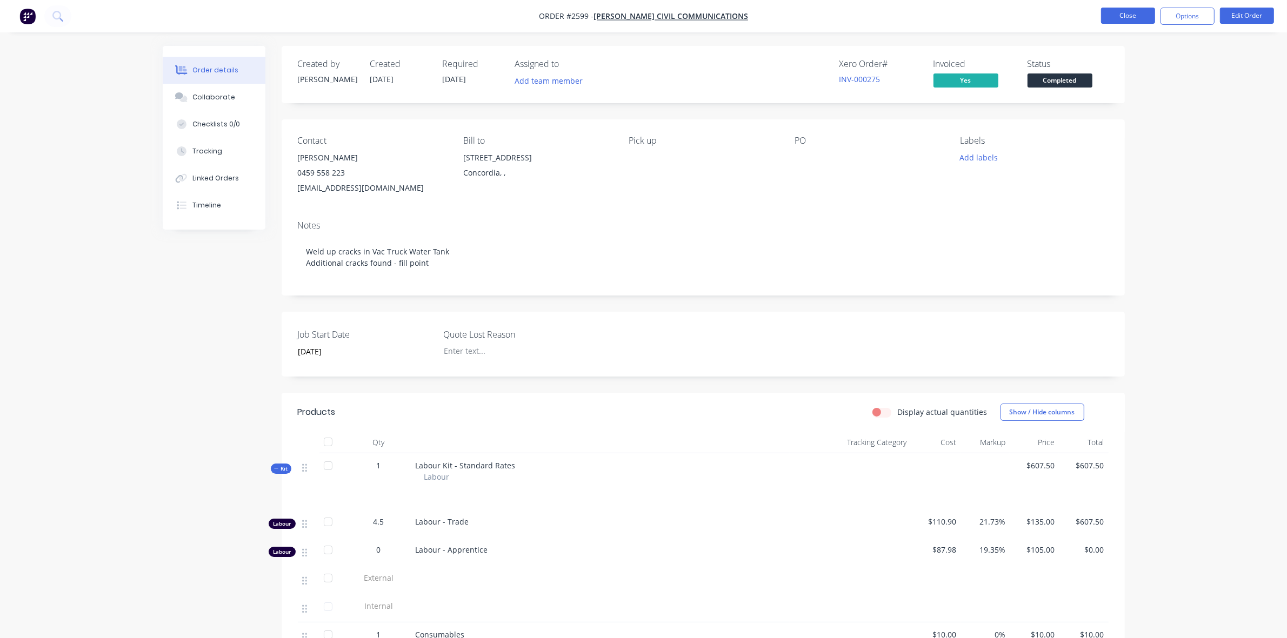
click at [1119, 19] on button "Close" at bounding box center [1128, 16] width 54 height 16
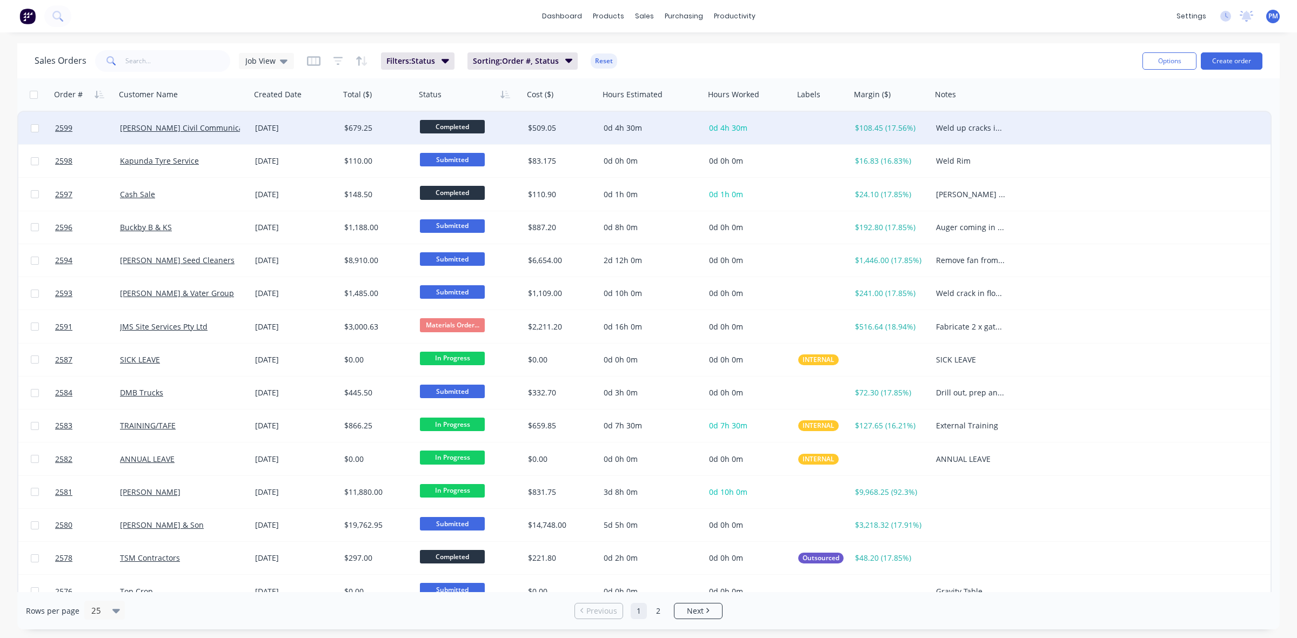
click at [305, 123] on div "[DATE]" at bounding box center [295, 128] width 81 height 11
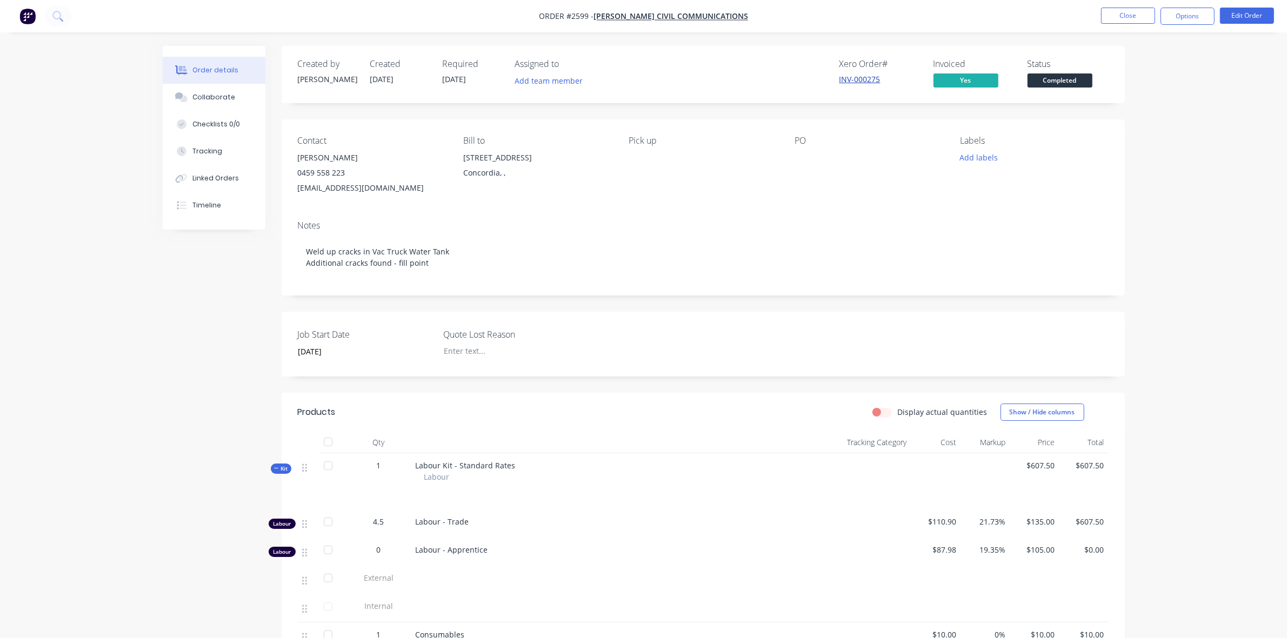
click at [851, 75] on link "INV-000275" at bounding box center [859, 79] width 41 height 10
click at [854, 79] on link "INV-000275" at bounding box center [859, 79] width 41 height 10
click at [1125, 15] on button "Close" at bounding box center [1128, 16] width 54 height 16
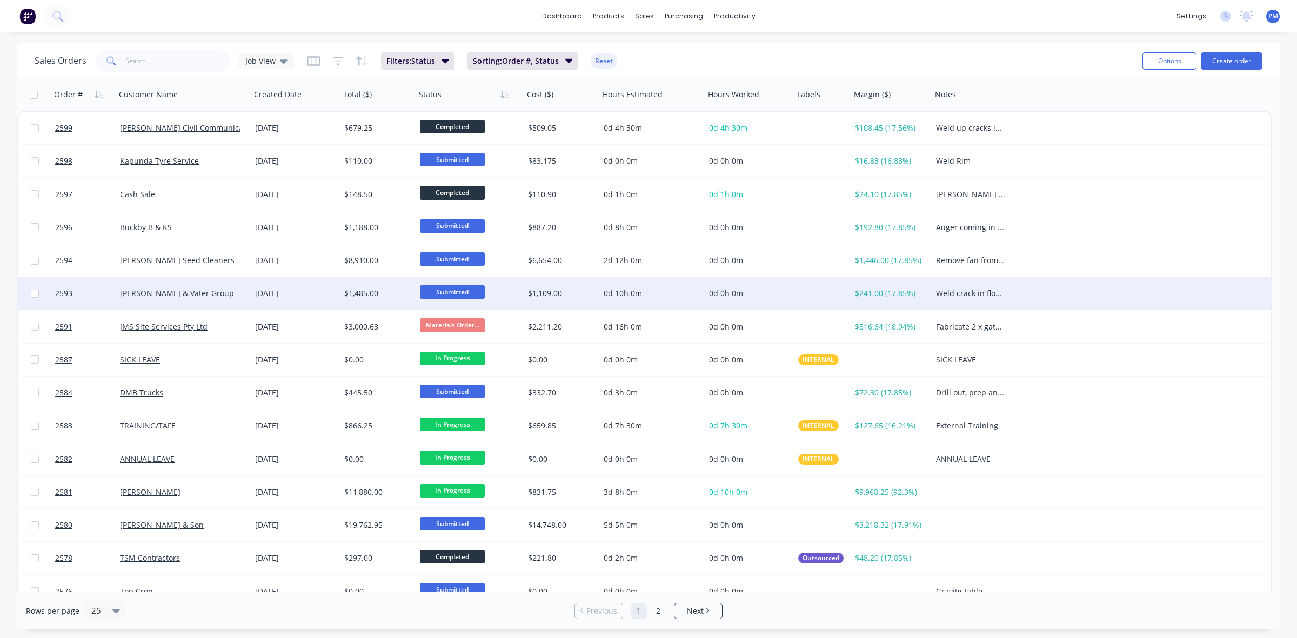
click at [230, 295] on div "[PERSON_NAME] & Vater Group" at bounding box center [180, 293] width 120 height 11
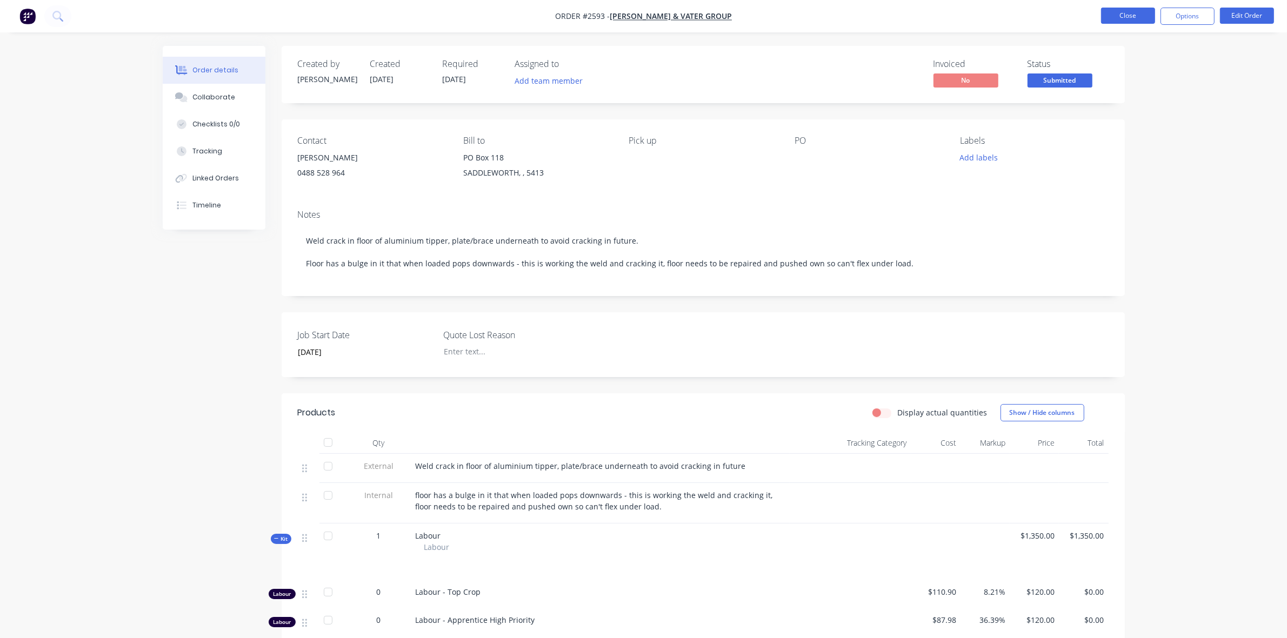
click at [1120, 16] on button "Close" at bounding box center [1128, 16] width 54 height 16
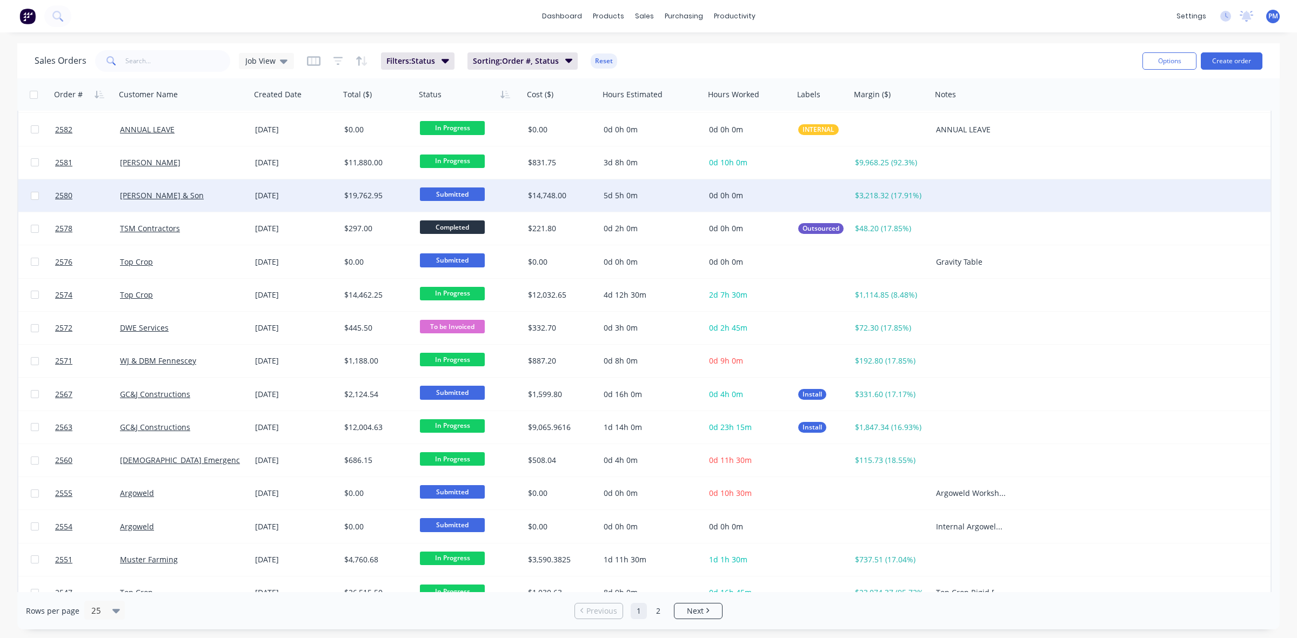
scroll to position [346, 0]
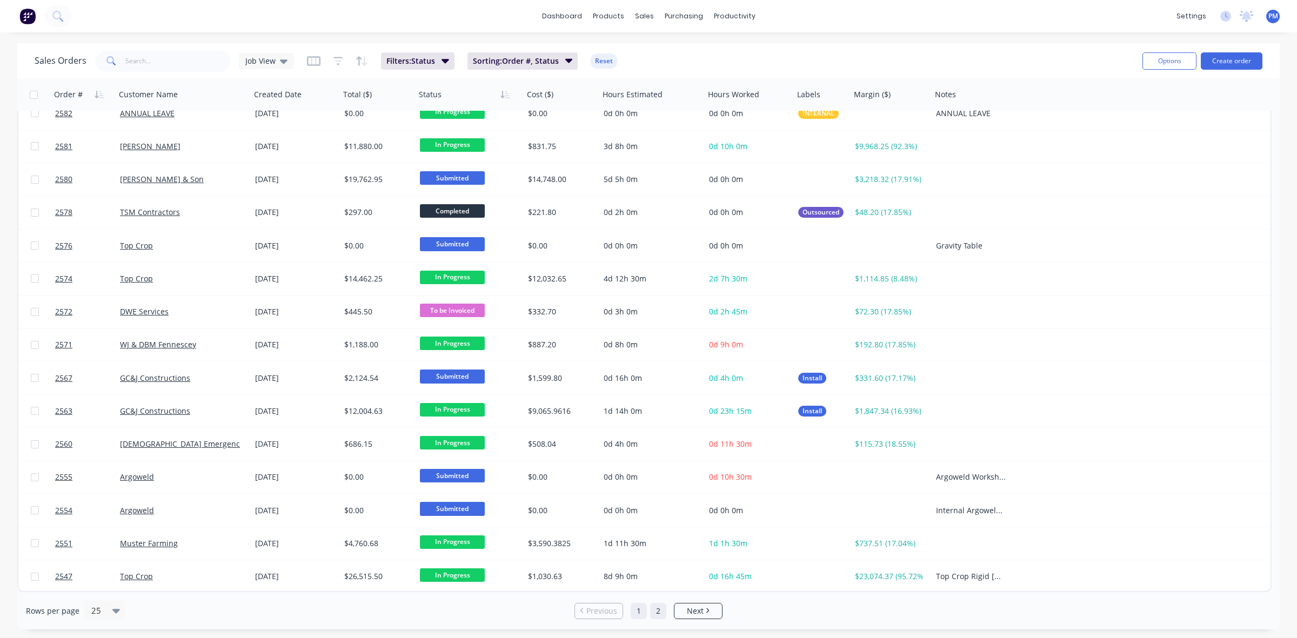
click at [660, 612] on link "2" at bounding box center [658, 611] width 16 height 16
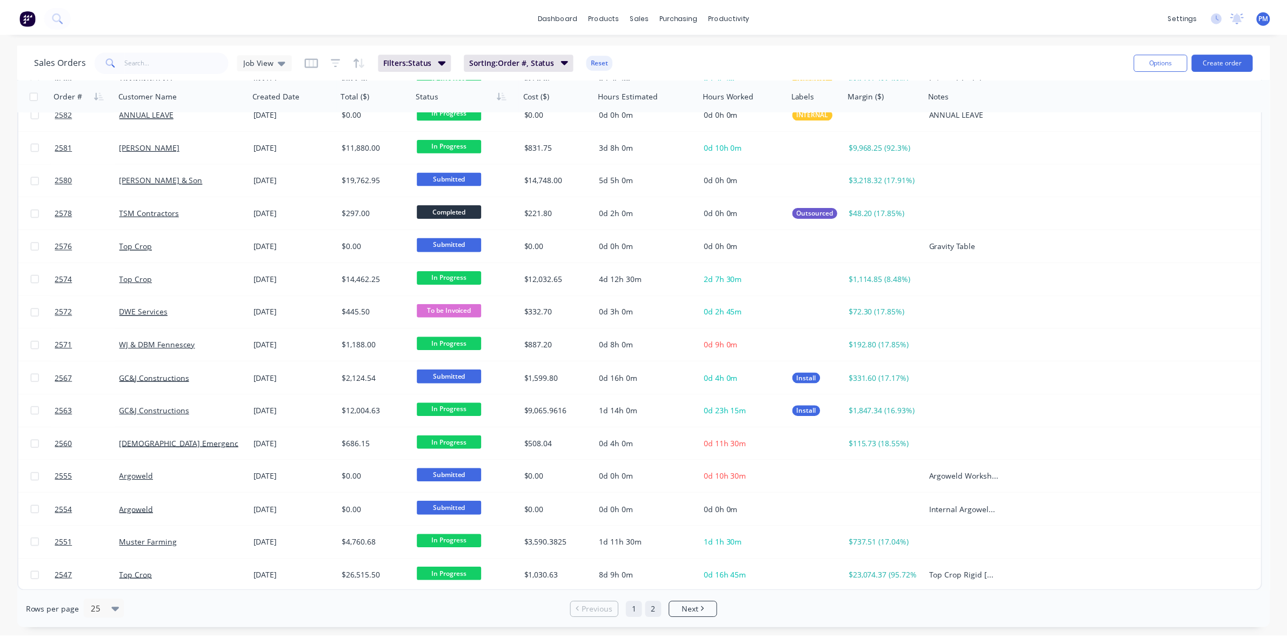
scroll to position [0, 0]
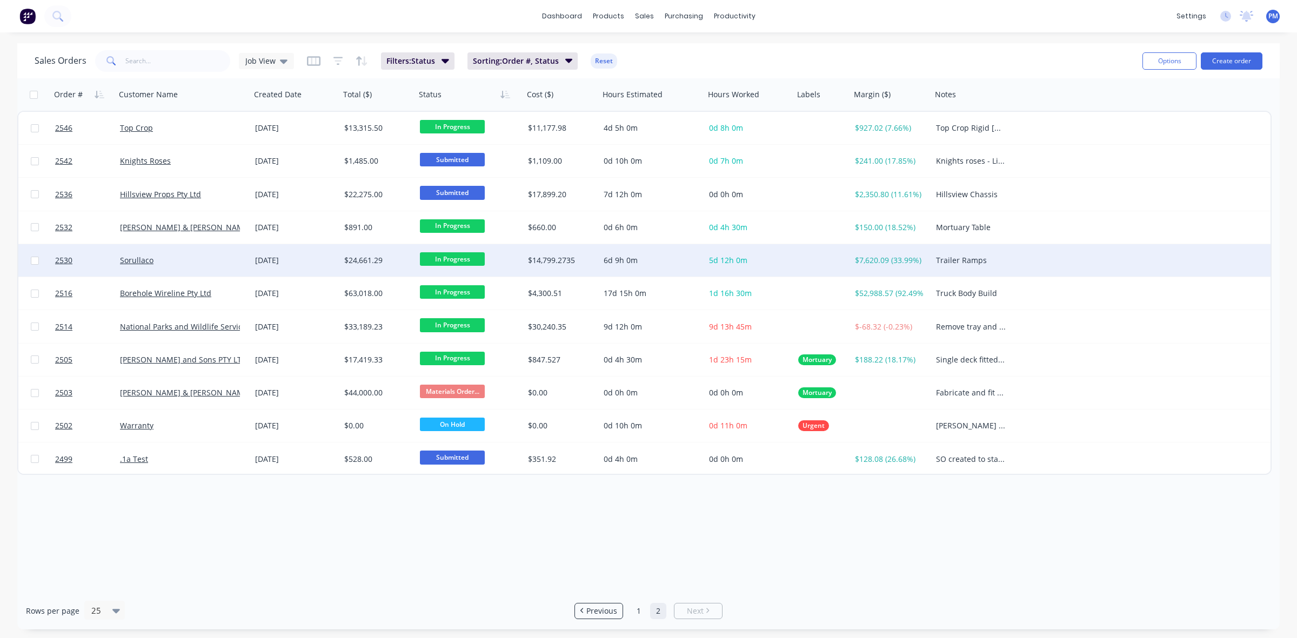
click at [179, 261] on div "Sorullaco" at bounding box center [180, 260] width 120 height 11
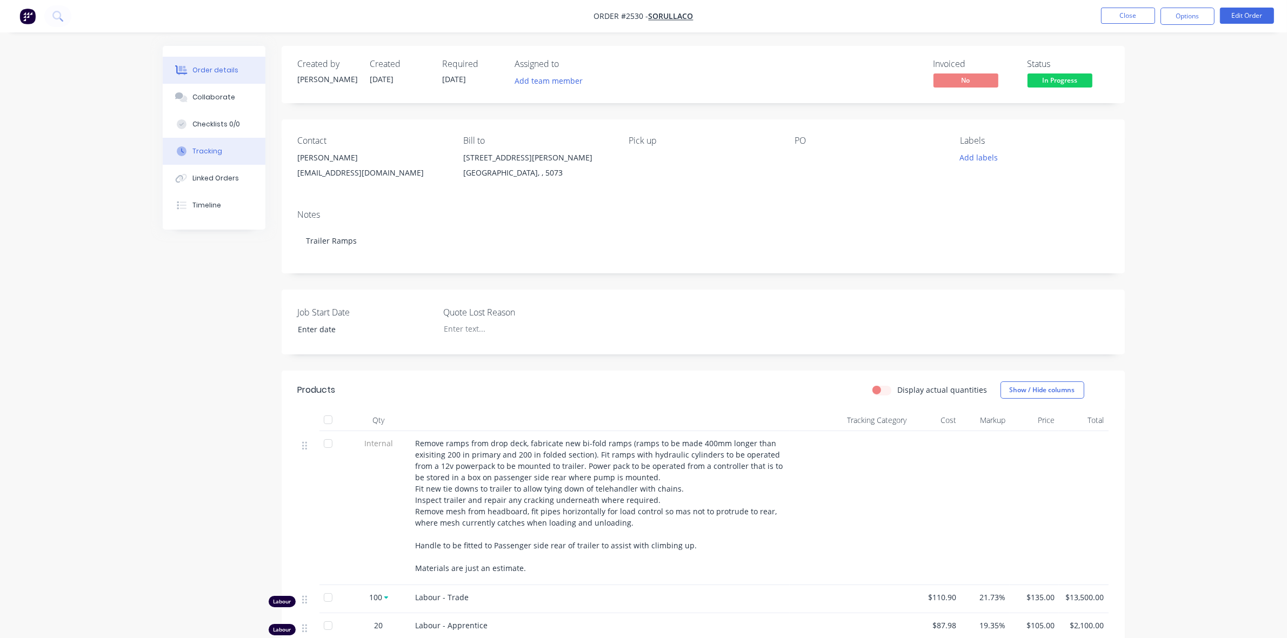
click at [211, 146] on div "Tracking" at bounding box center [207, 151] width 30 height 10
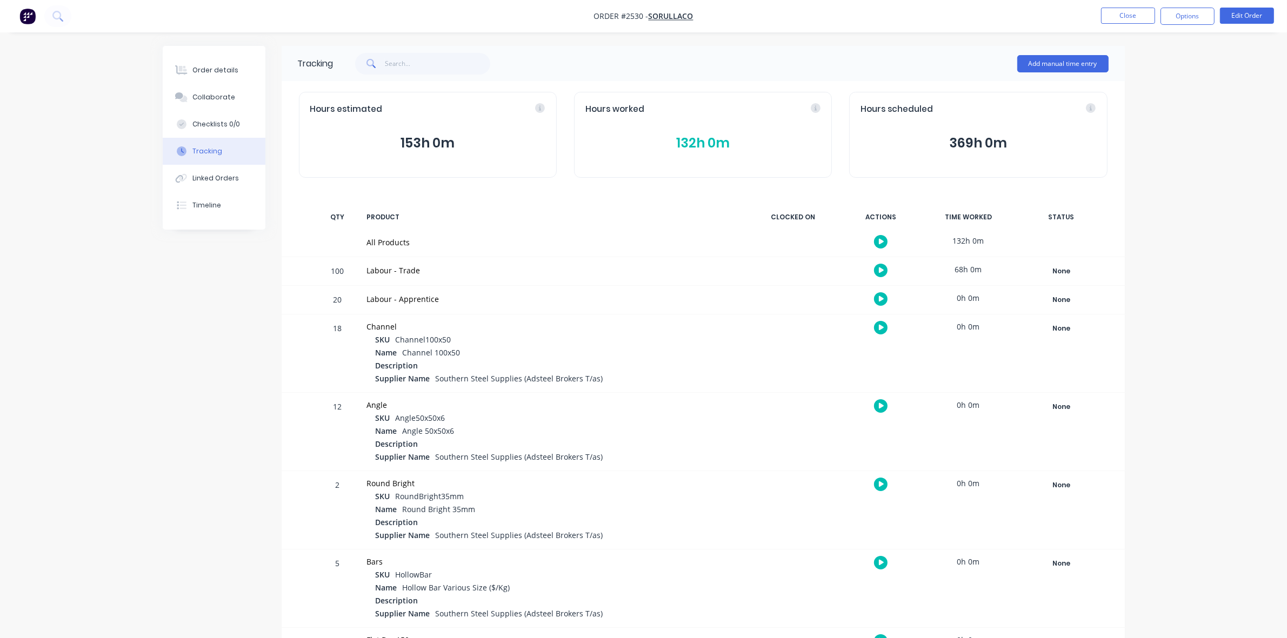
click at [970, 144] on button "369h 0m" at bounding box center [977, 143] width 235 height 21
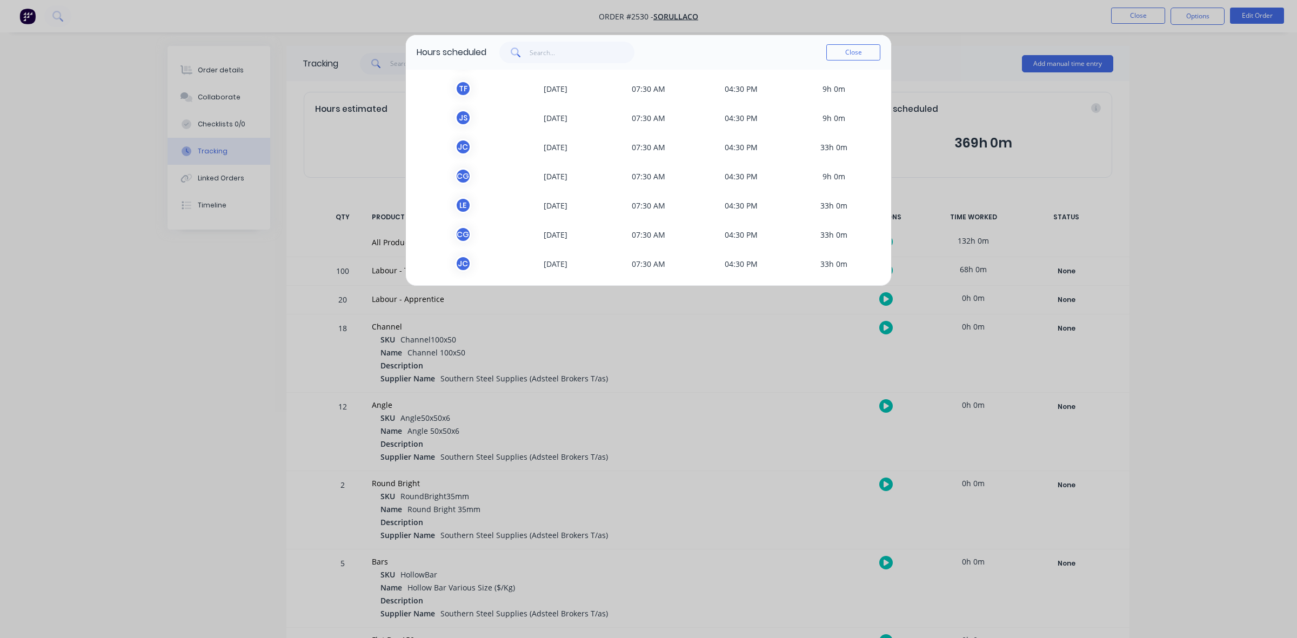
scroll to position [90, 0]
click at [695, 146] on span "04:30 PM" at bounding box center [741, 144] width 93 height 16
click at [860, 56] on button "Close" at bounding box center [853, 52] width 54 height 16
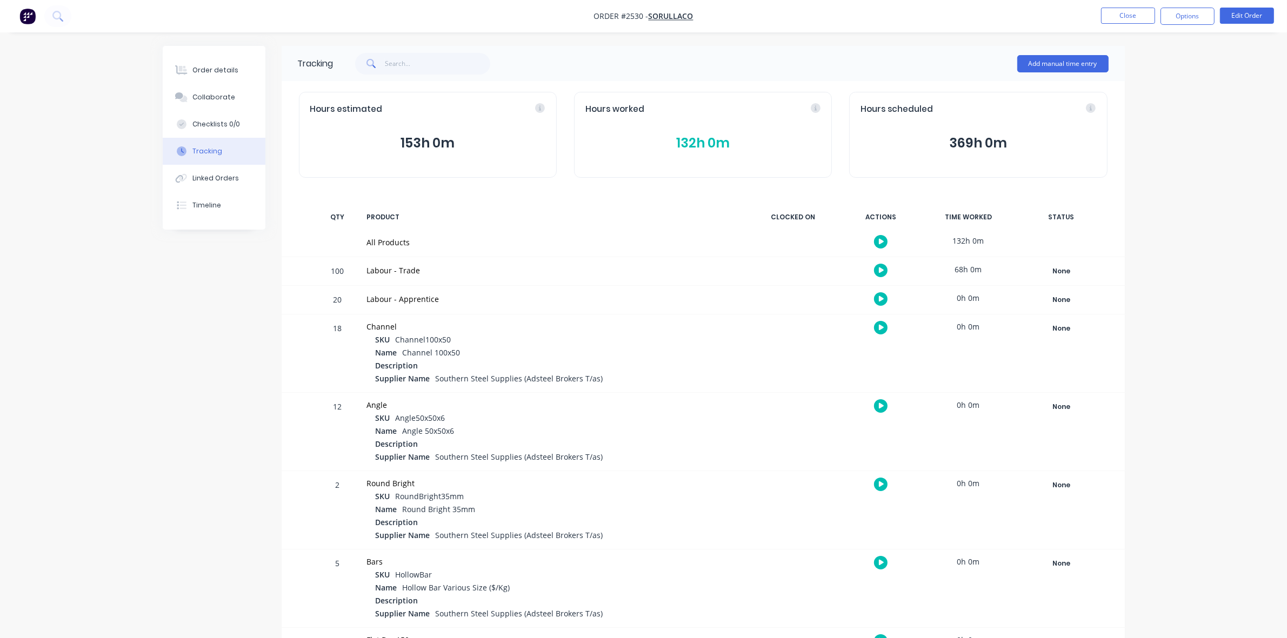
click at [692, 143] on button "132h 0m" at bounding box center [702, 143] width 235 height 21
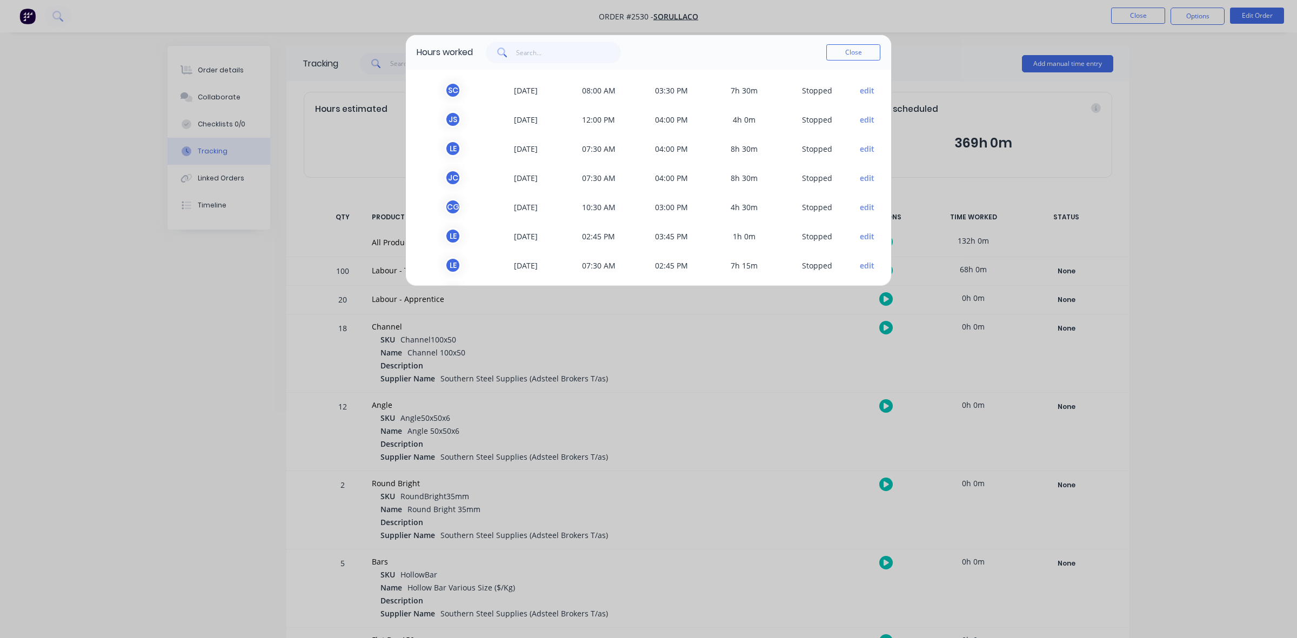
scroll to position [0, 0]
click at [857, 55] on button "Close" at bounding box center [853, 52] width 54 height 16
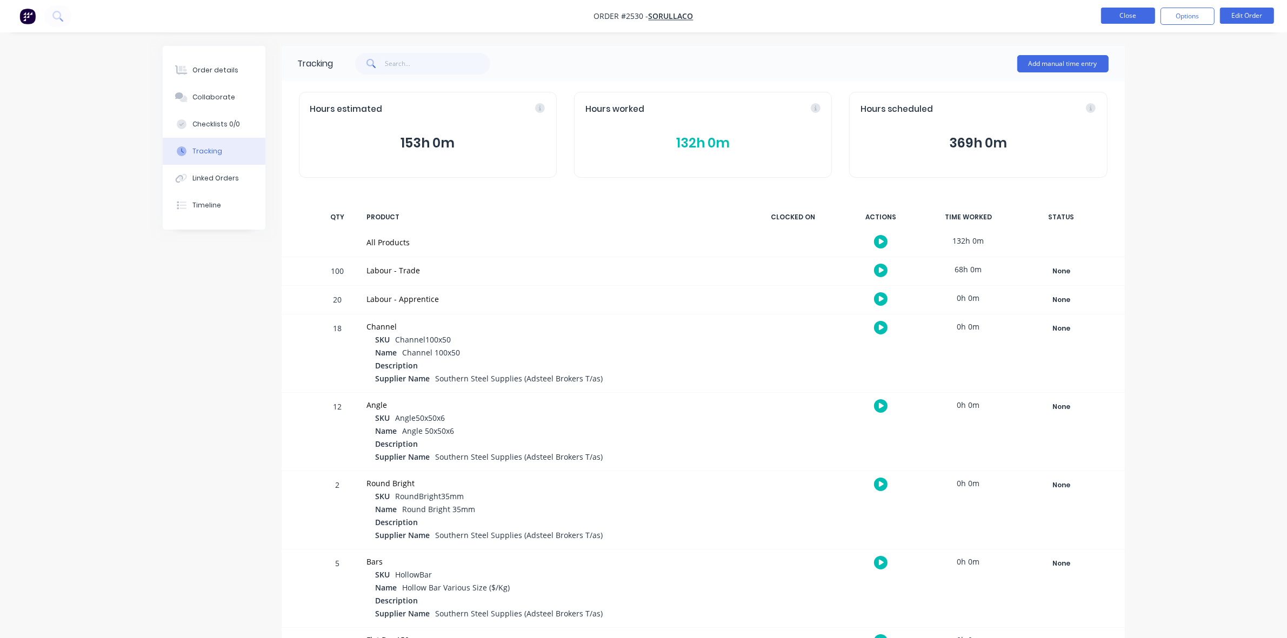
click at [1135, 14] on button "Close" at bounding box center [1128, 16] width 54 height 16
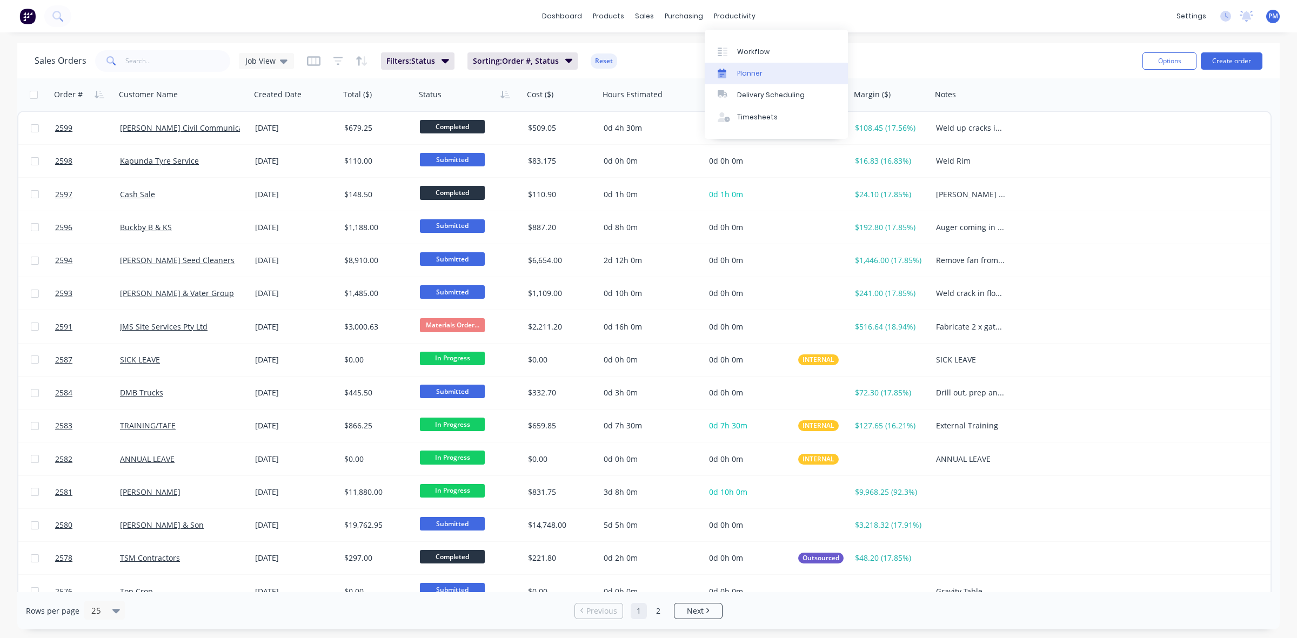
click at [750, 71] on div "Planner" at bounding box center [749, 74] width 25 height 10
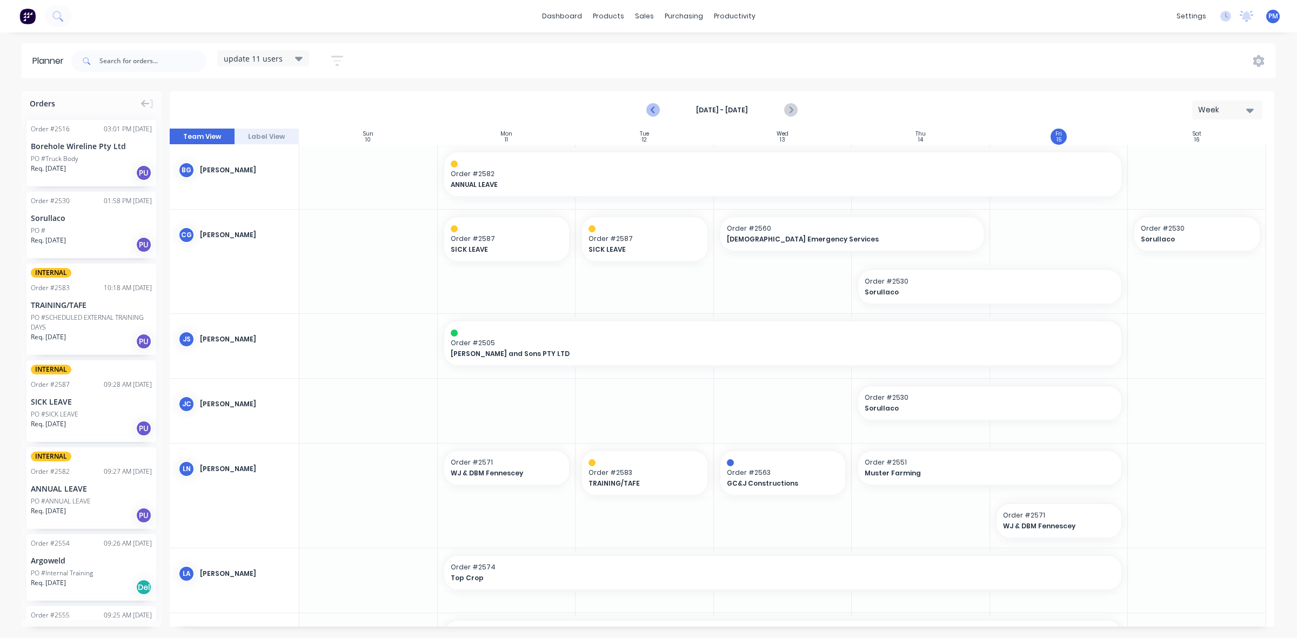
click at [653, 112] on icon "Previous page" at bounding box center [653, 110] width 13 height 13
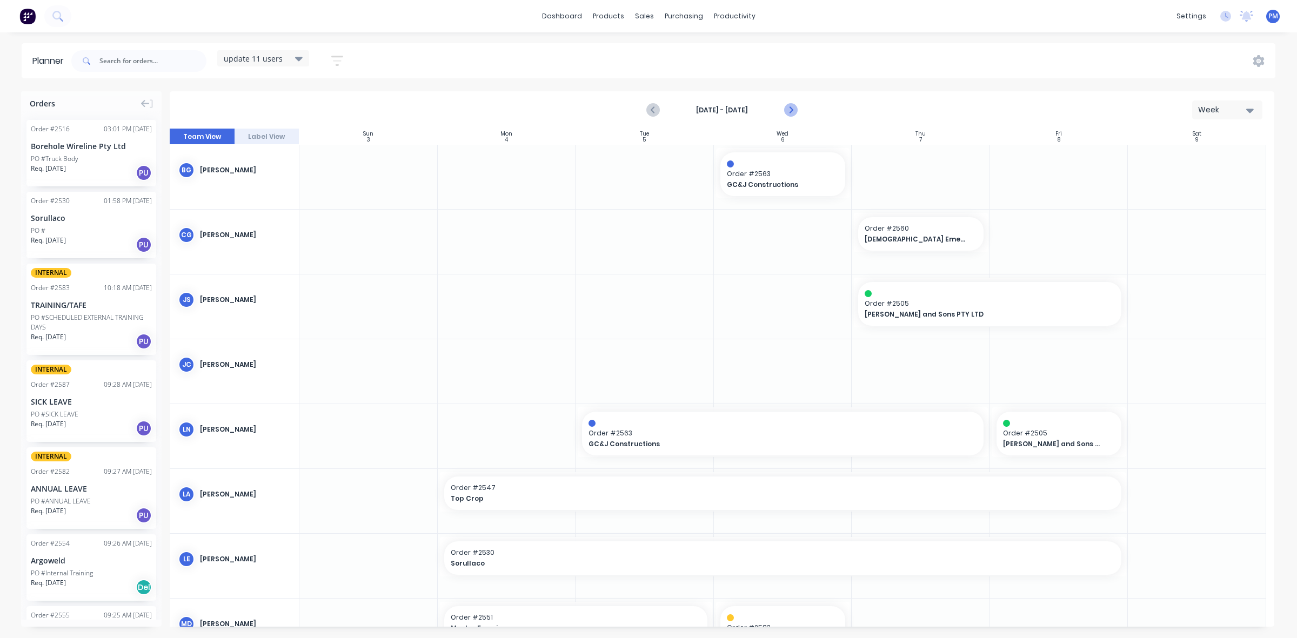
click at [791, 112] on icon "Next page" at bounding box center [790, 110] width 13 height 13
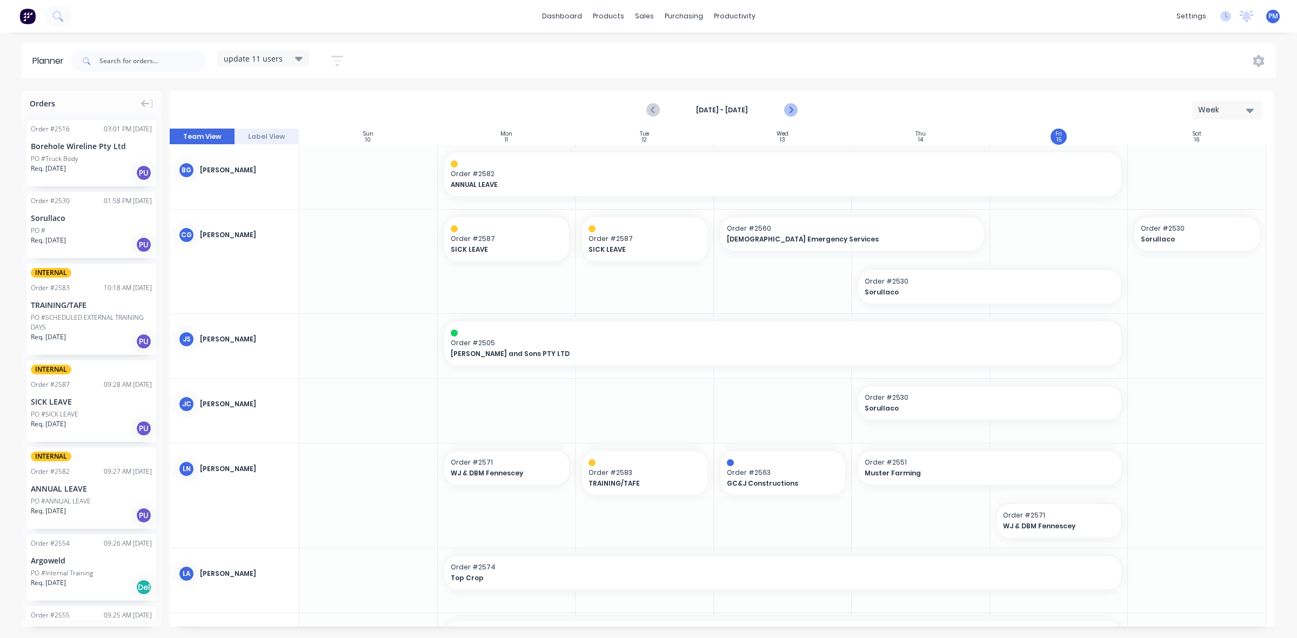
click at [789, 107] on icon "Next page" at bounding box center [790, 110] width 5 height 9
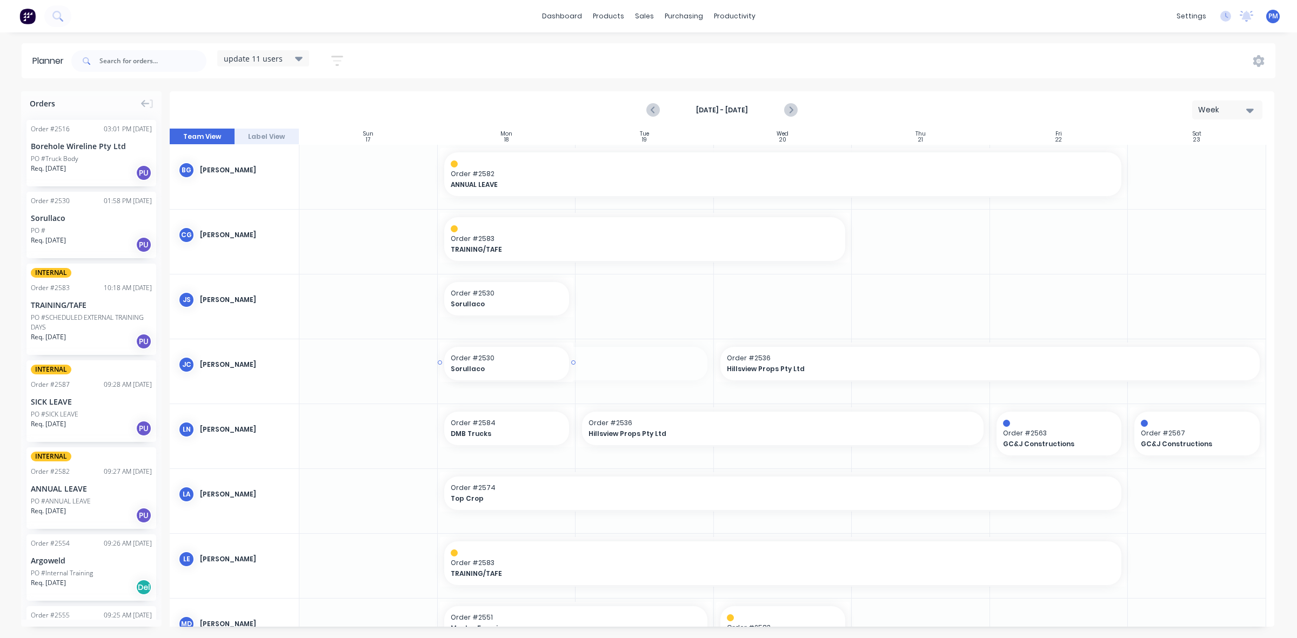
drag, startPoint x: 708, startPoint y: 361, endPoint x: 577, endPoint y: 365, distance: 131.4
drag, startPoint x: 711, startPoint y: 361, endPoint x: 600, endPoint y: 363, distance: 110.8
drag, startPoint x: 711, startPoint y: 361, endPoint x: 640, endPoint y: 361, distance: 70.8
drag, startPoint x: 714, startPoint y: 360, endPoint x: 690, endPoint y: 359, distance: 23.8
drag, startPoint x: 725, startPoint y: 362, endPoint x: 650, endPoint y: 362, distance: 75.1
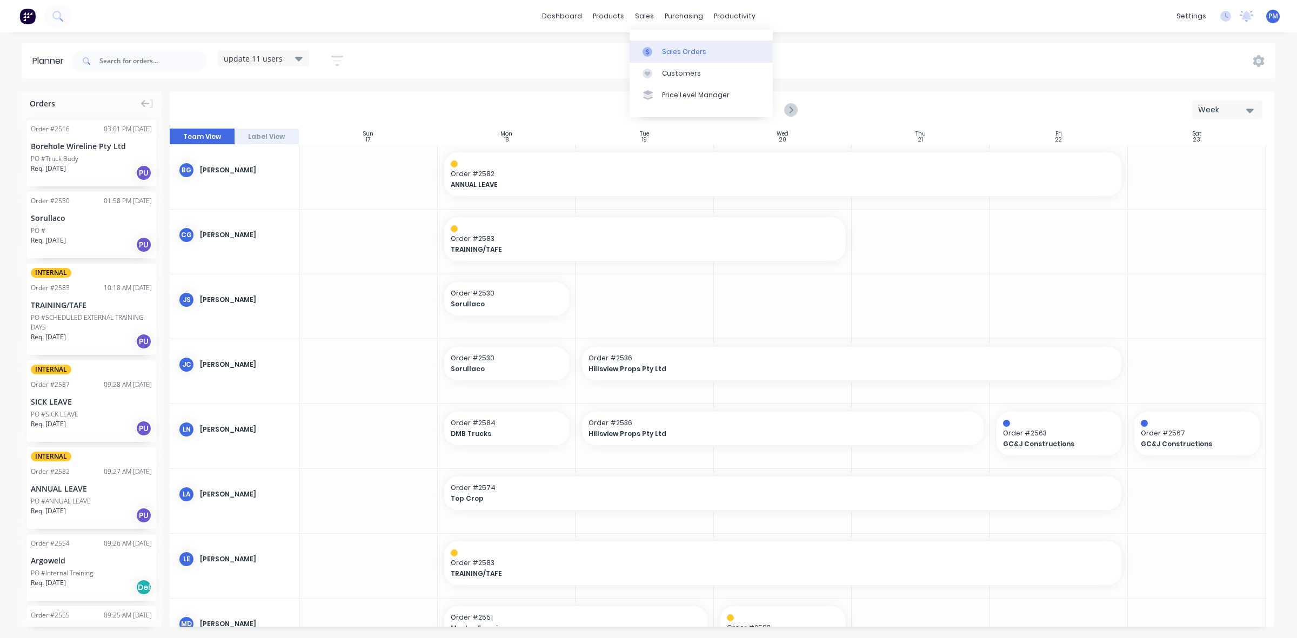
click at [670, 50] on div "Sales Orders" at bounding box center [684, 52] width 44 height 10
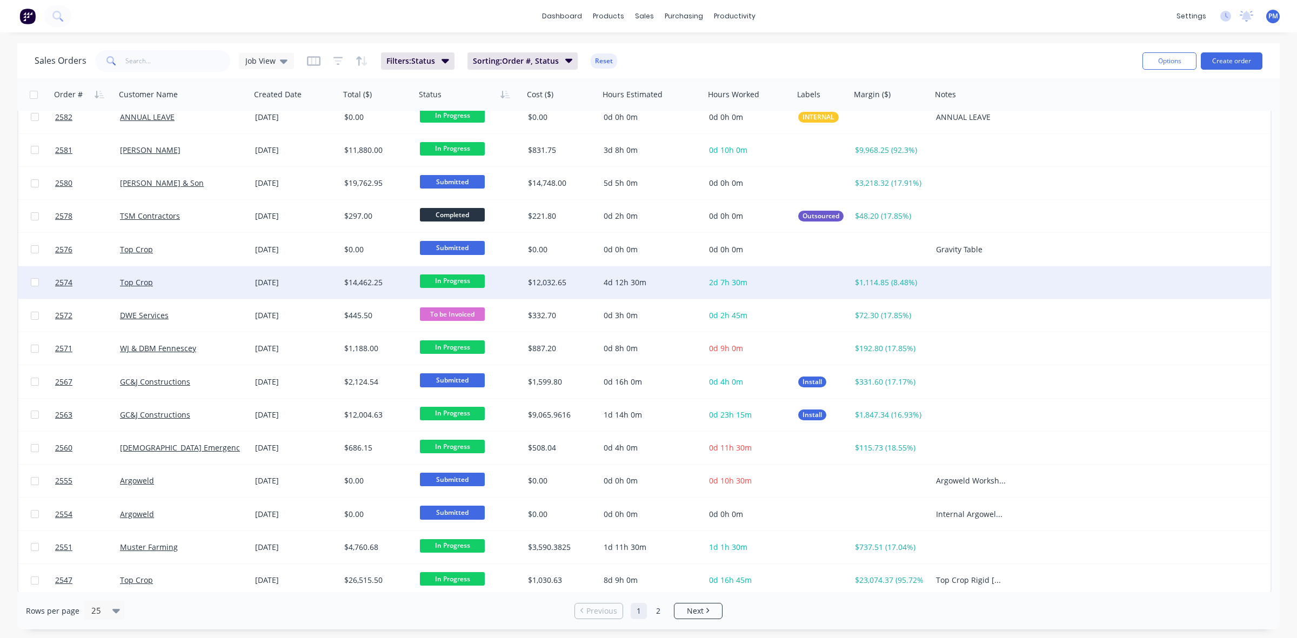
scroll to position [346, 0]
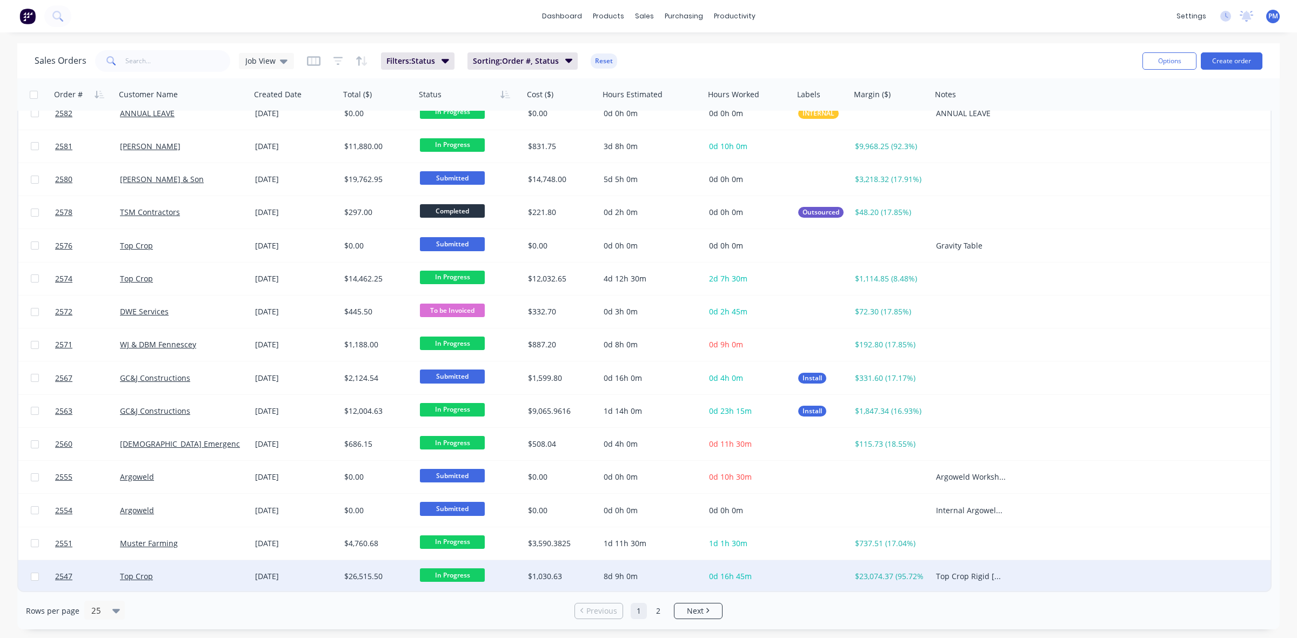
click at [219, 582] on div "Top Crop" at bounding box center [183, 576] width 135 height 32
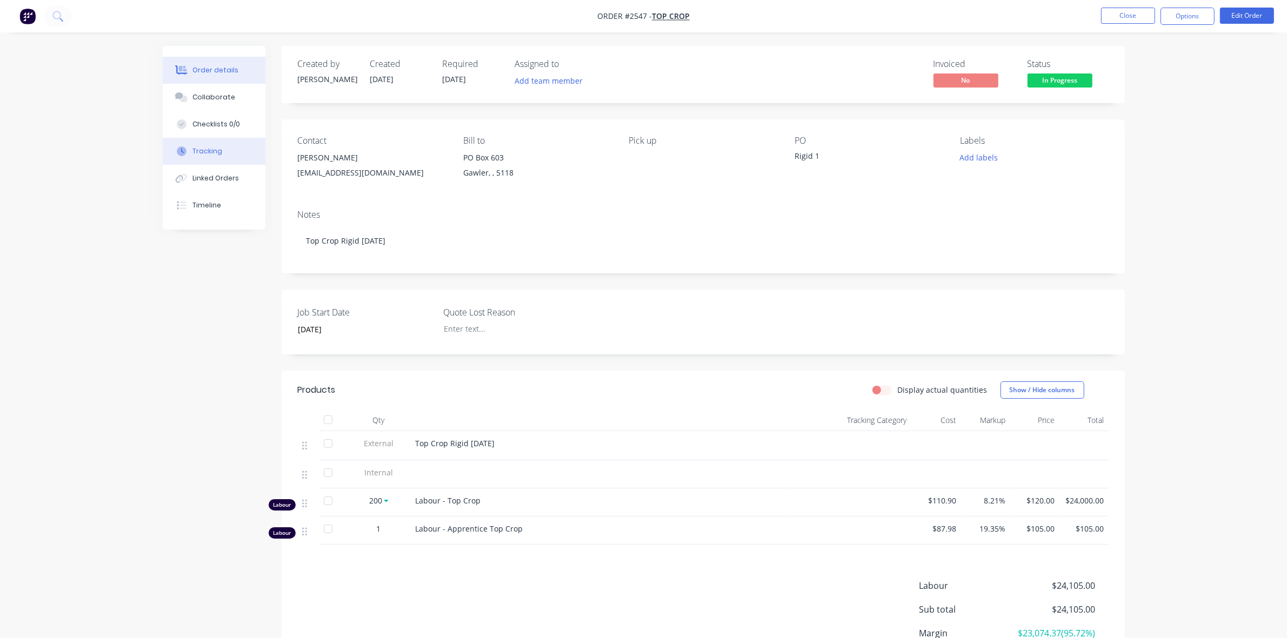
click at [210, 155] on div "Tracking" at bounding box center [207, 151] width 30 height 10
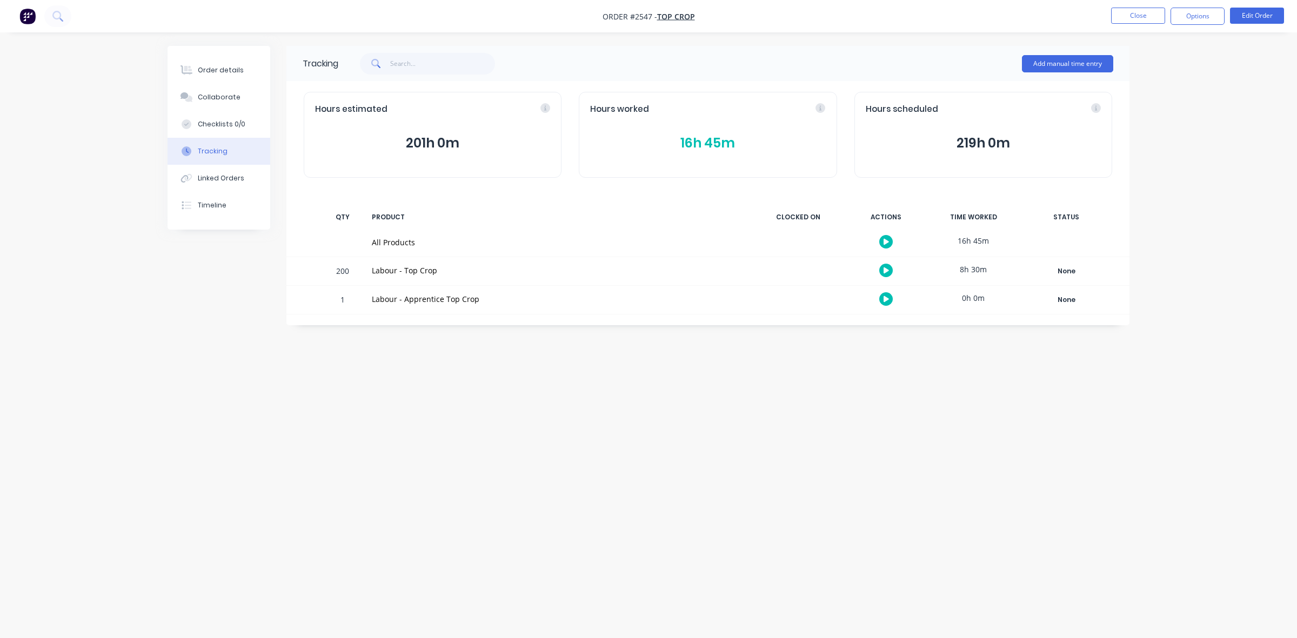
click at [700, 141] on button "16h 45m" at bounding box center [707, 143] width 235 height 21
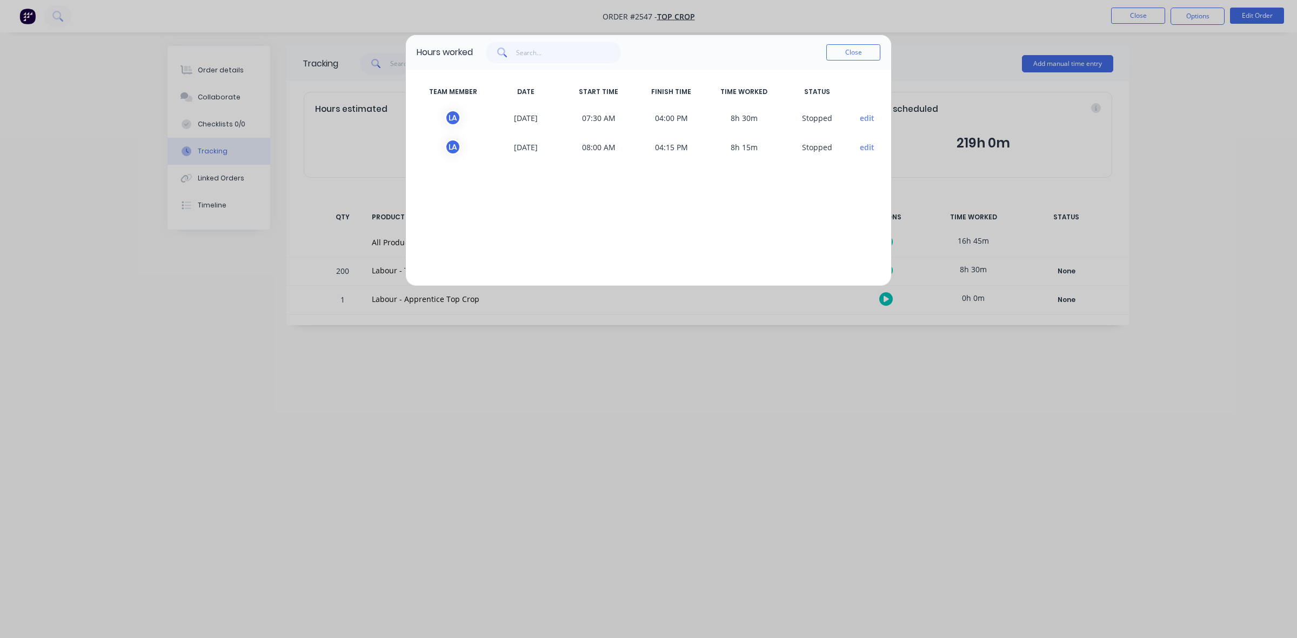
click at [838, 52] on button "Close" at bounding box center [853, 52] width 54 height 16
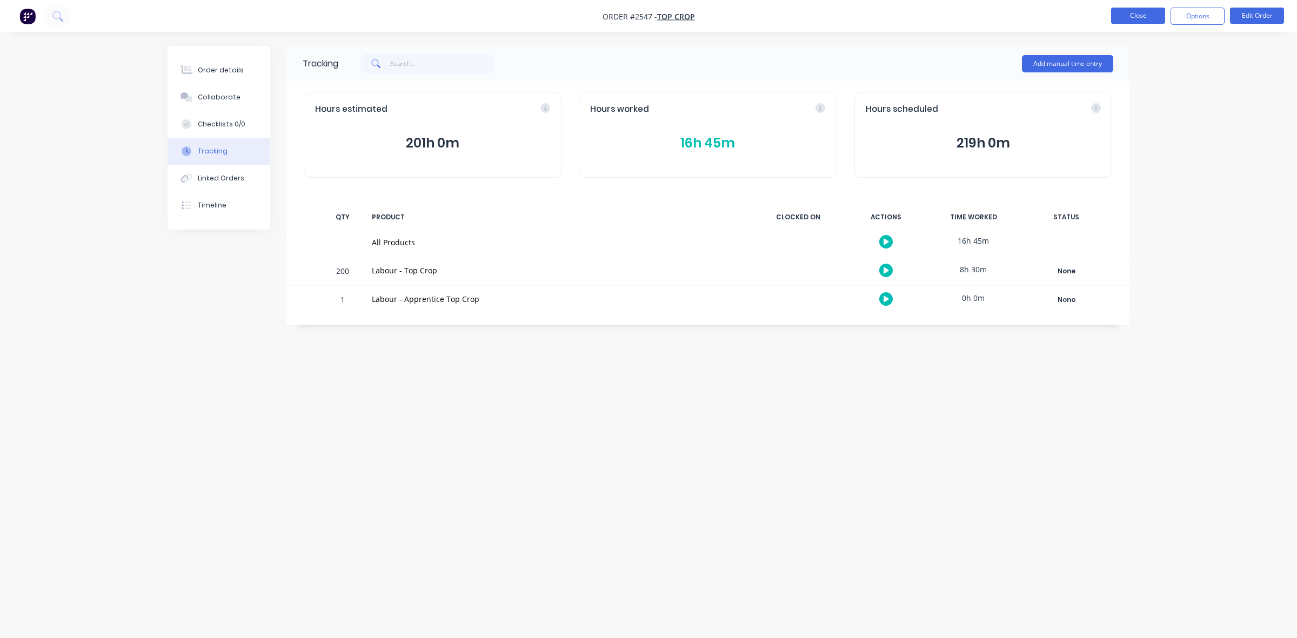
click at [1138, 12] on button "Close" at bounding box center [1138, 16] width 54 height 16
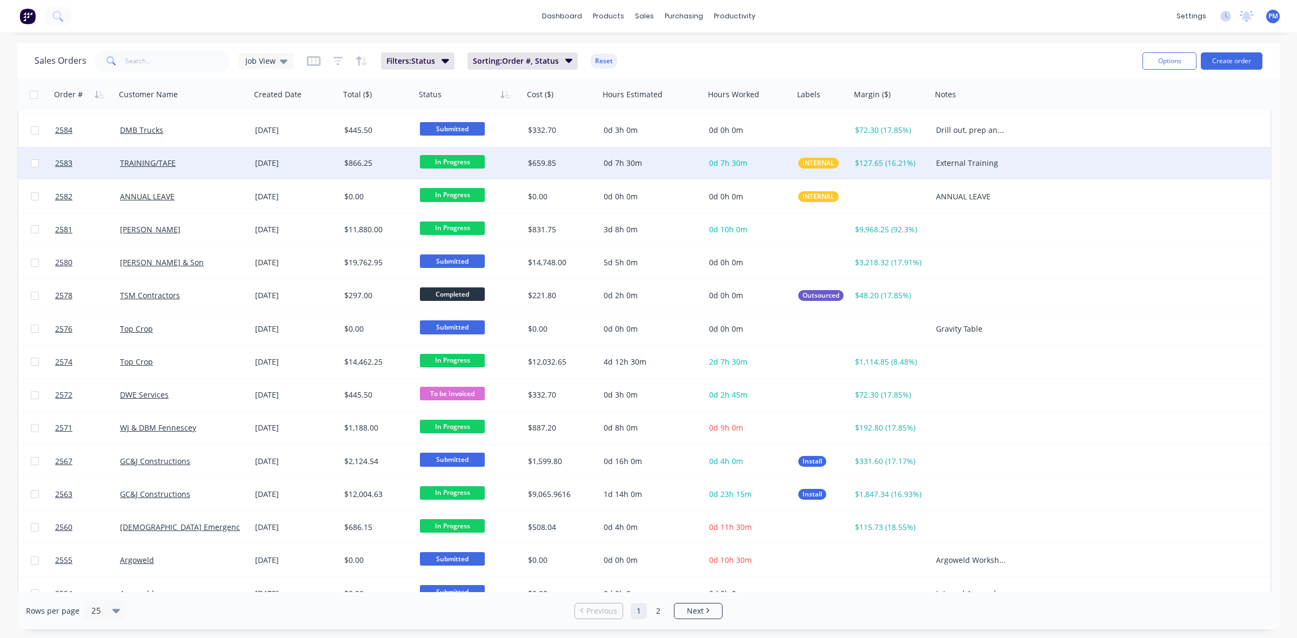
scroll to position [270, 0]
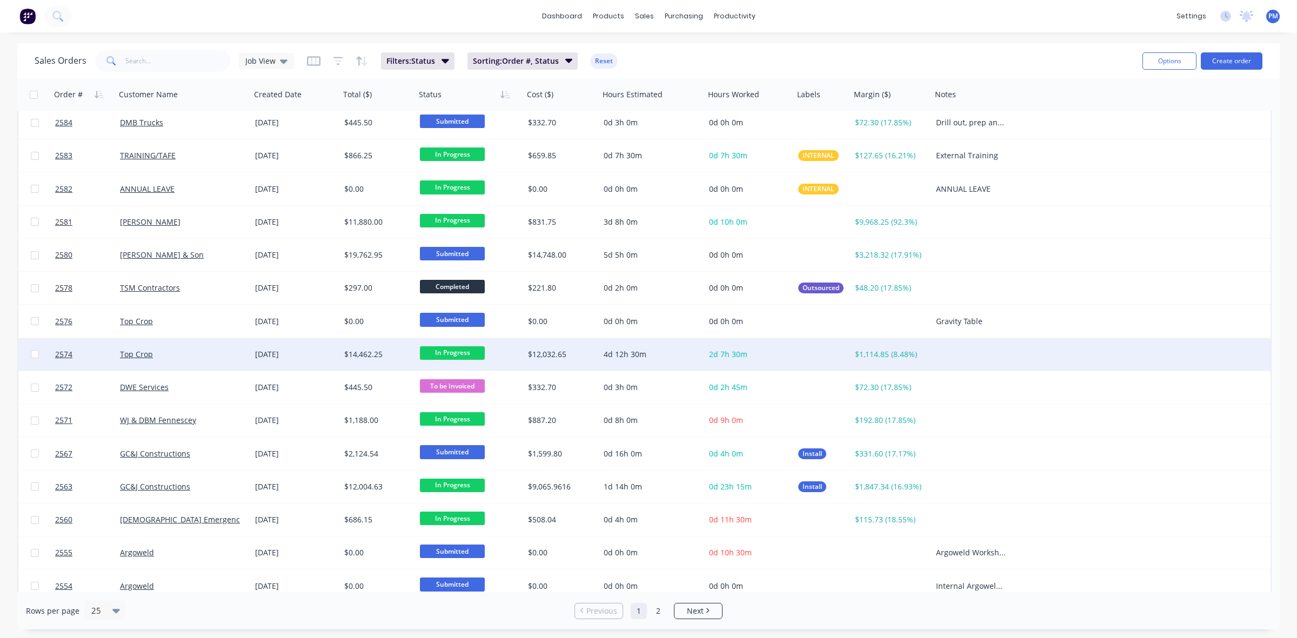
click at [193, 355] on div "Top Crop" at bounding box center [180, 354] width 120 height 11
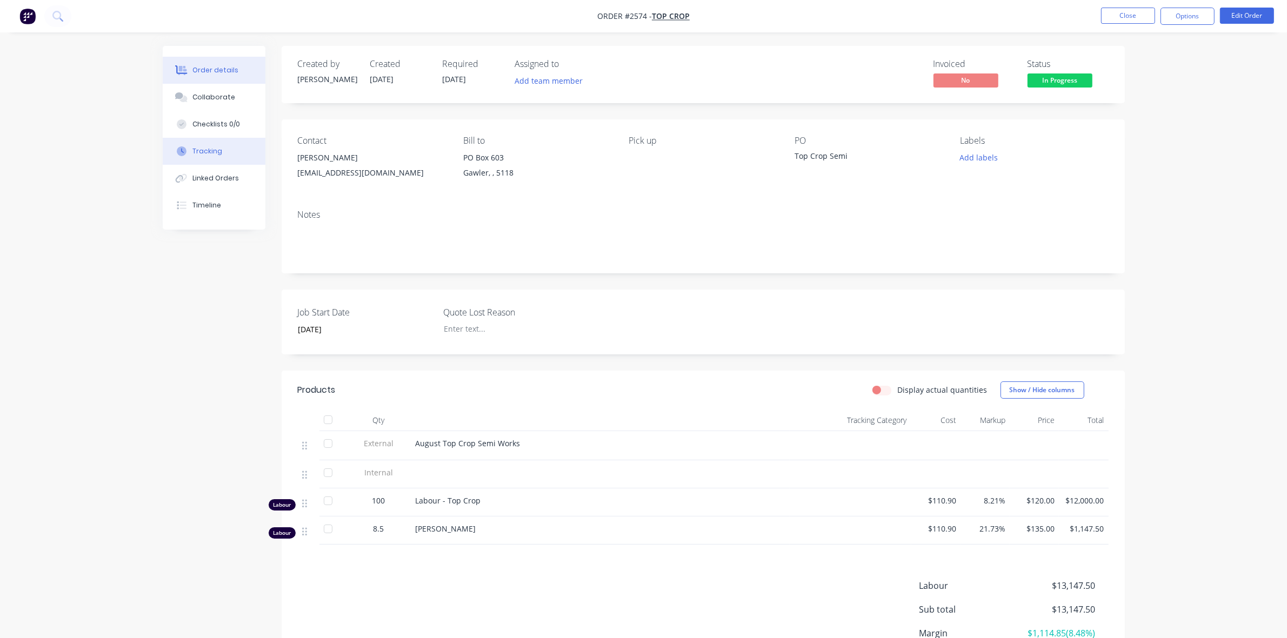
click at [196, 149] on div "Tracking" at bounding box center [207, 151] width 30 height 10
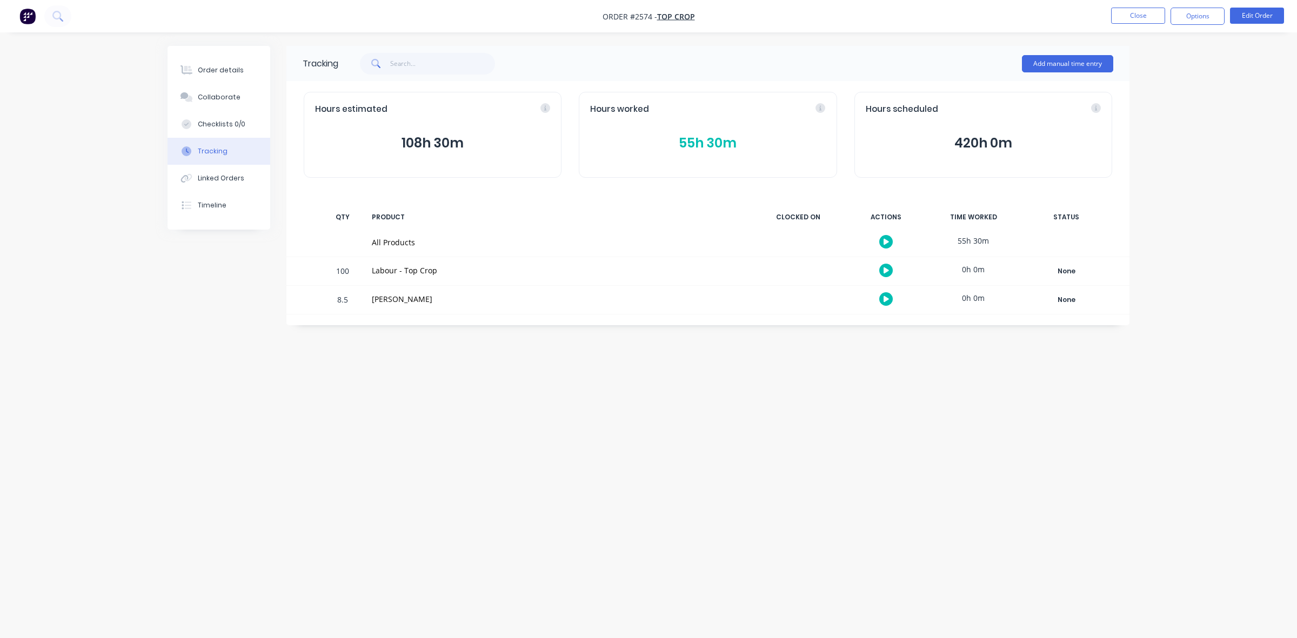
click at [703, 143] on button "55h 30m" at bounding box center [707, 143] width 235 height 21
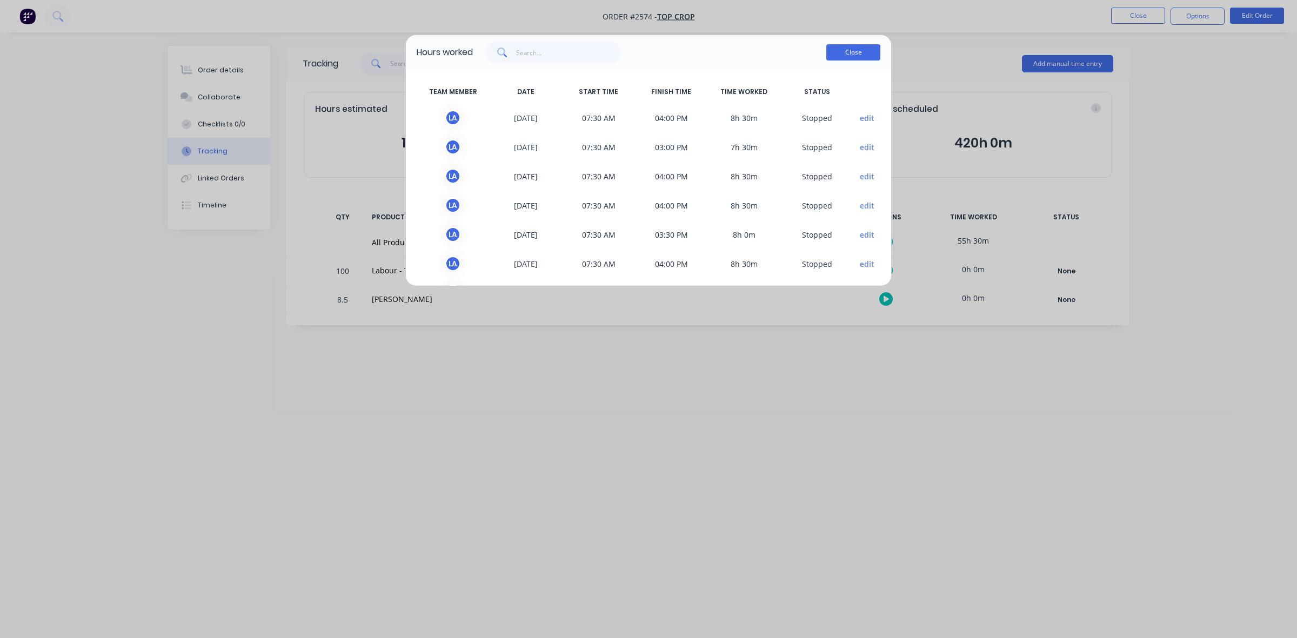
click at [865, 55] on button "Close" at bounding box center [853, 52] width 54 height 16
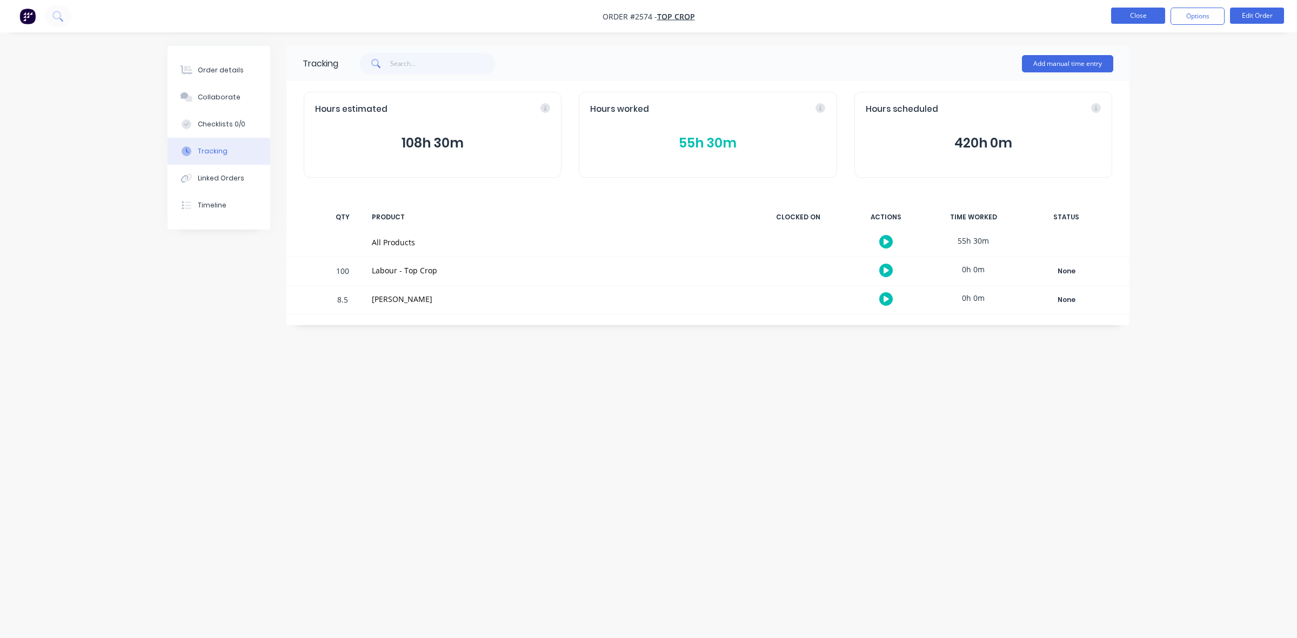
click at [1147, 11] on button "Close" at bounding box center [1138, 16] width 54 height 16
